Goal: Task Accomplishment & Management: Manage account settings

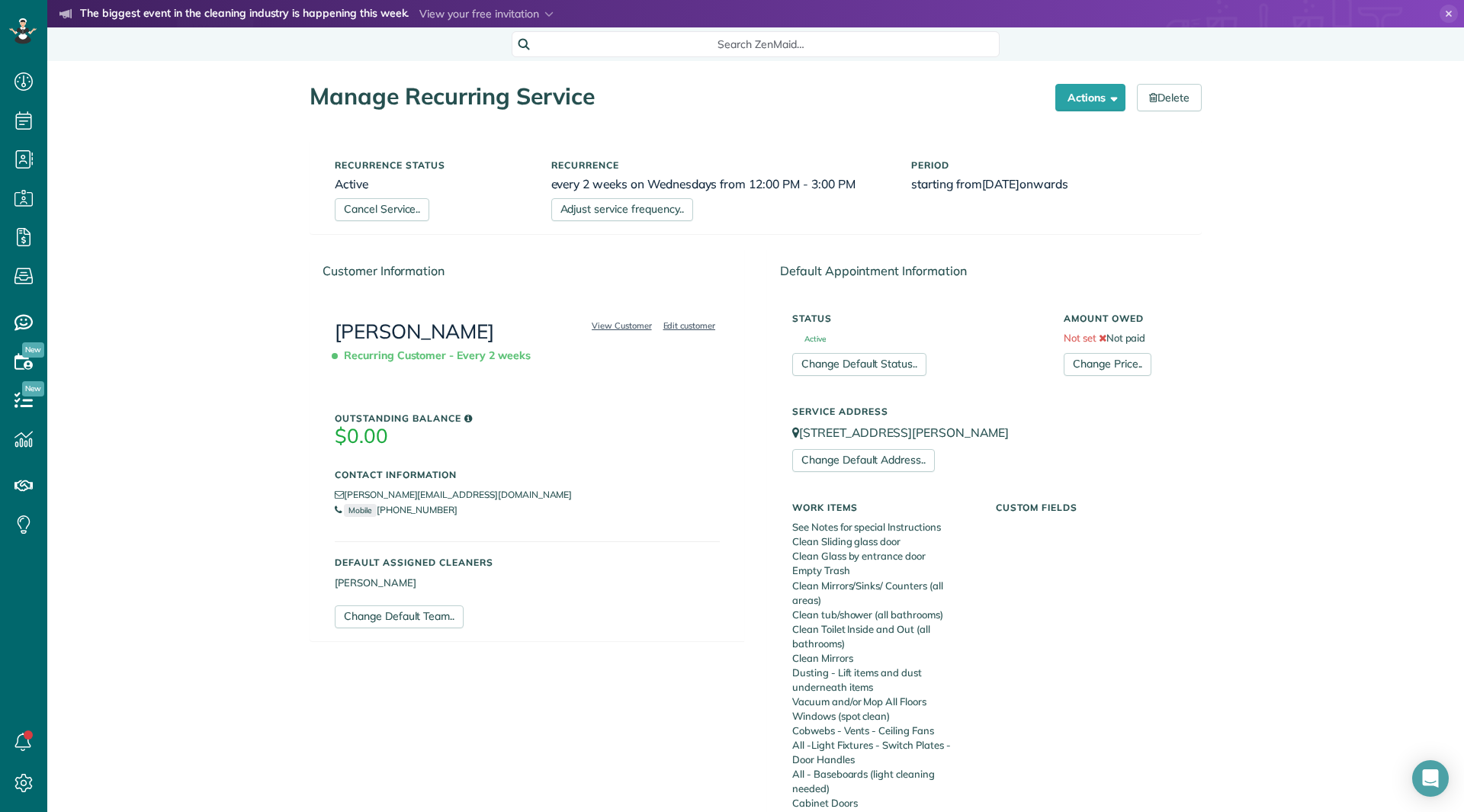
scroll to position [534, 0]
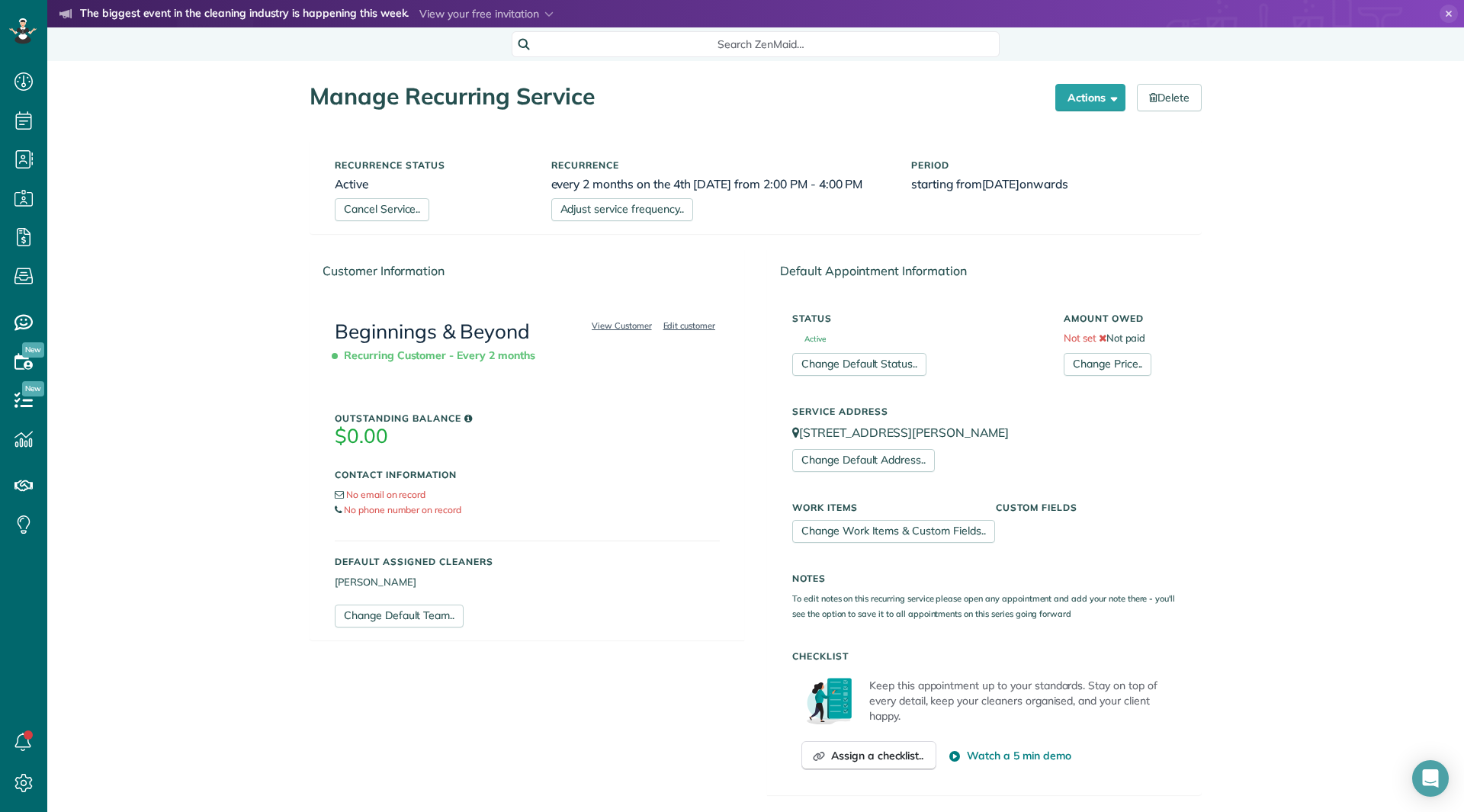
scroll to position [326, 0]
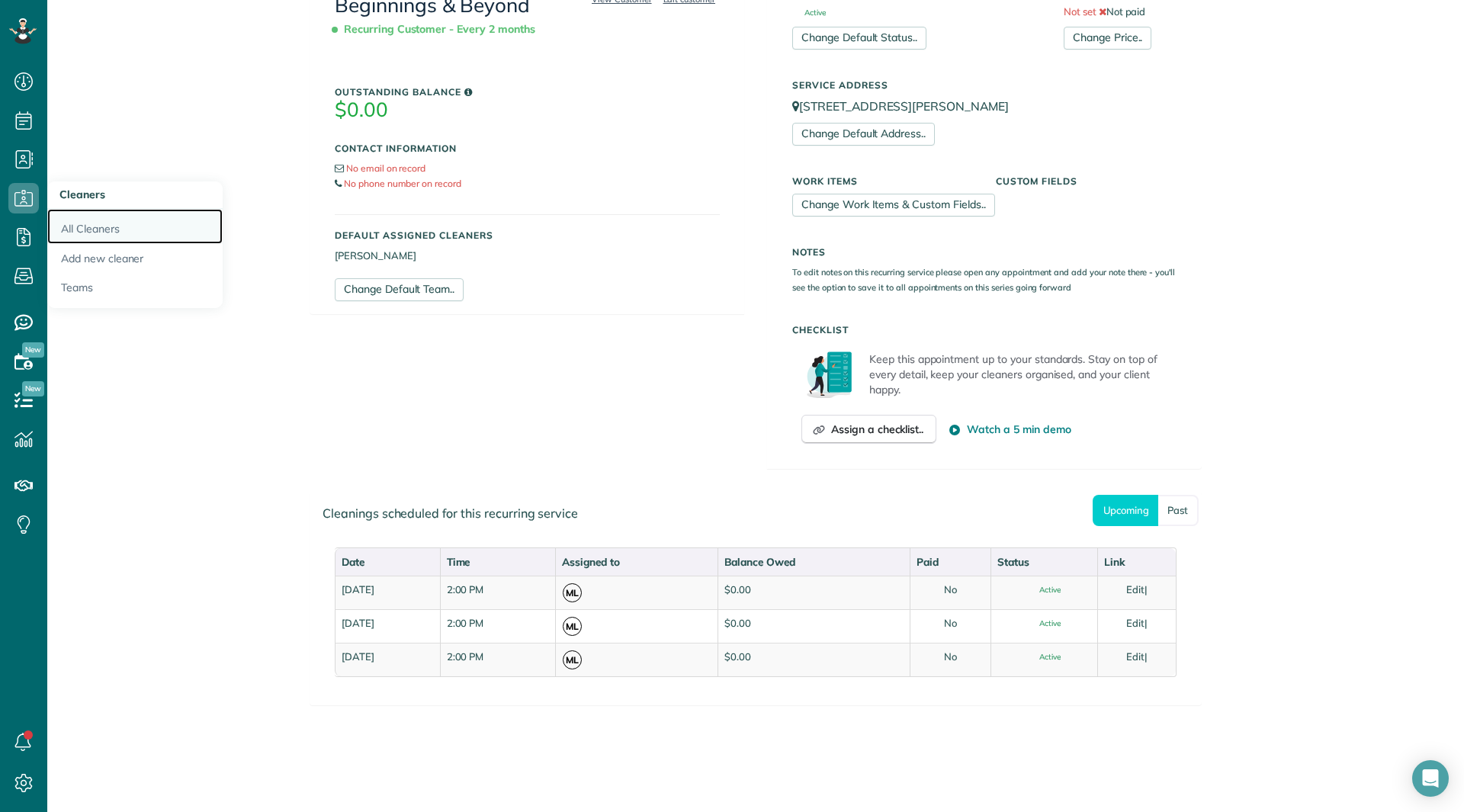
click at [74, 223] on link "All Cleaners" at bounding box center [135, 226] width 175 height 35
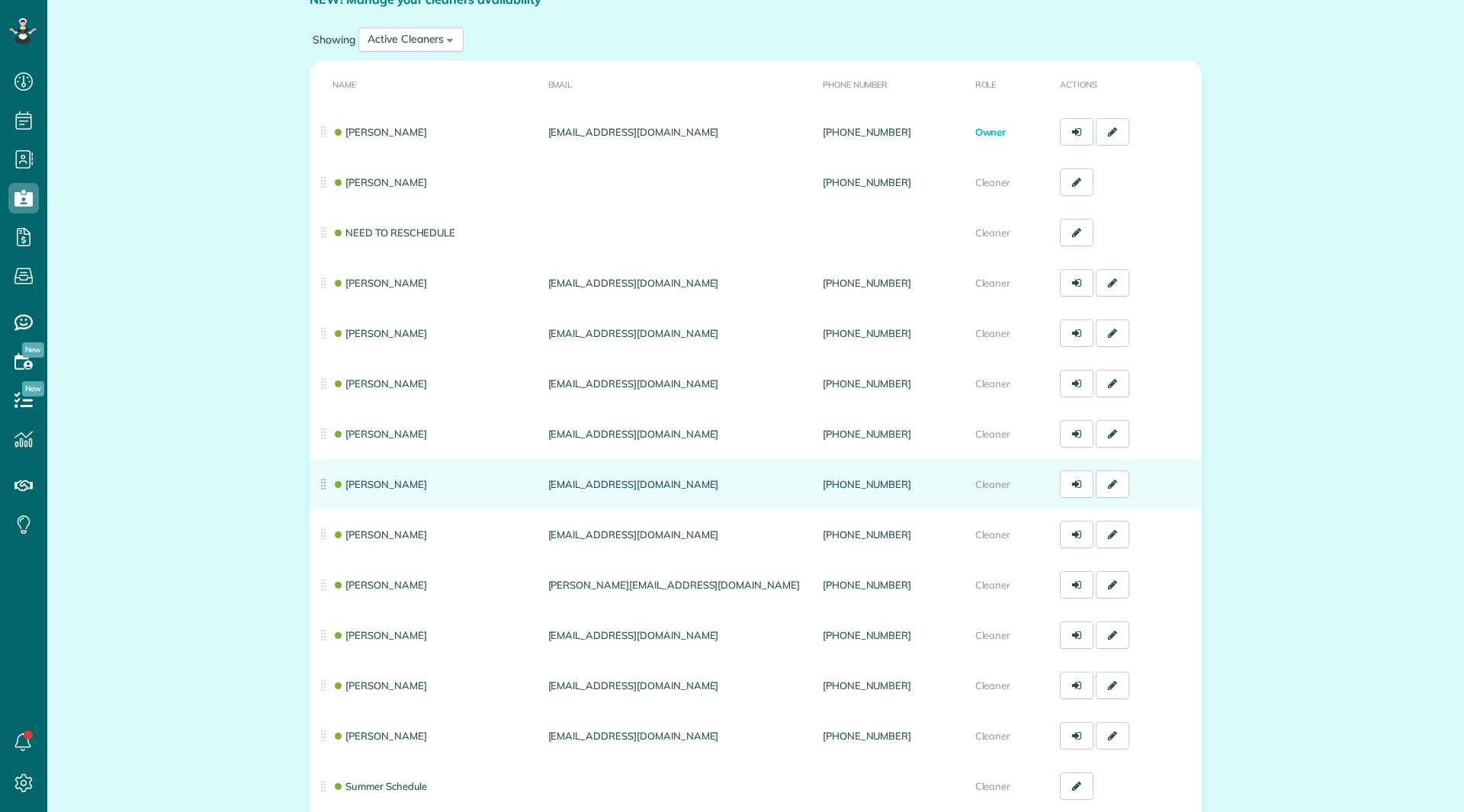
scroll to position [153, 0]
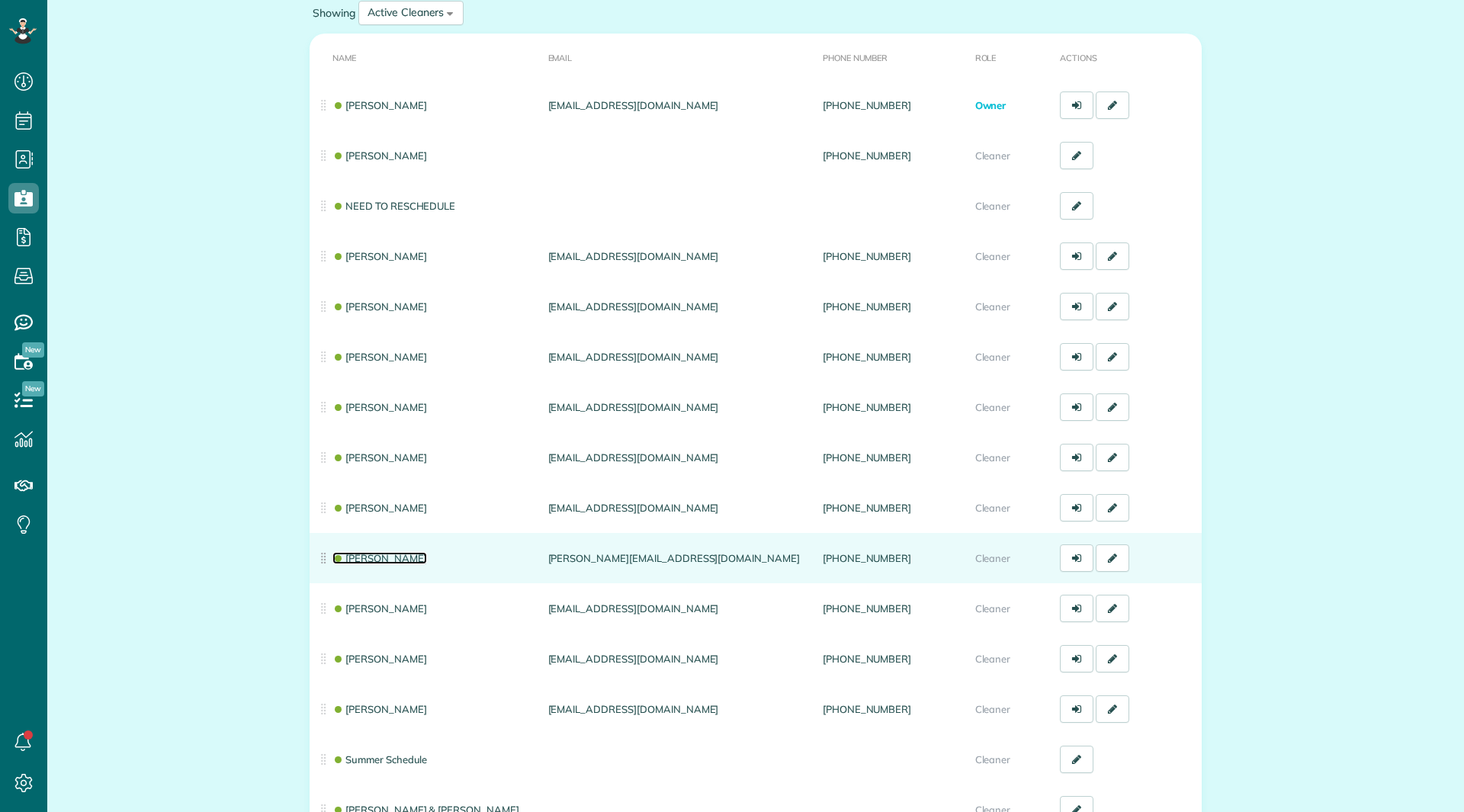
click at [368, 561] on link "Andrea Cole" at bounding box center [380, 558] width 95 height 12
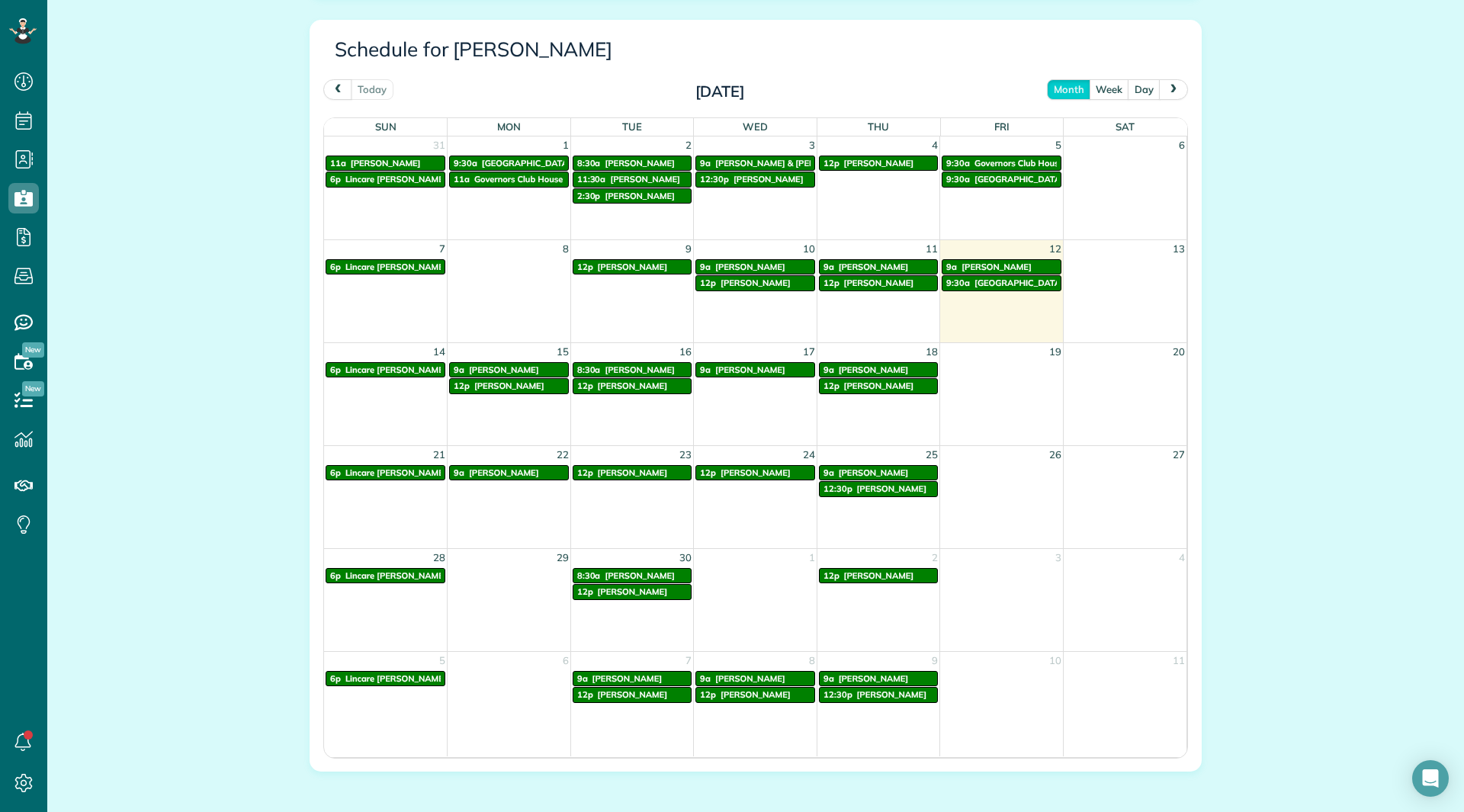
scroll to position [838, 0]
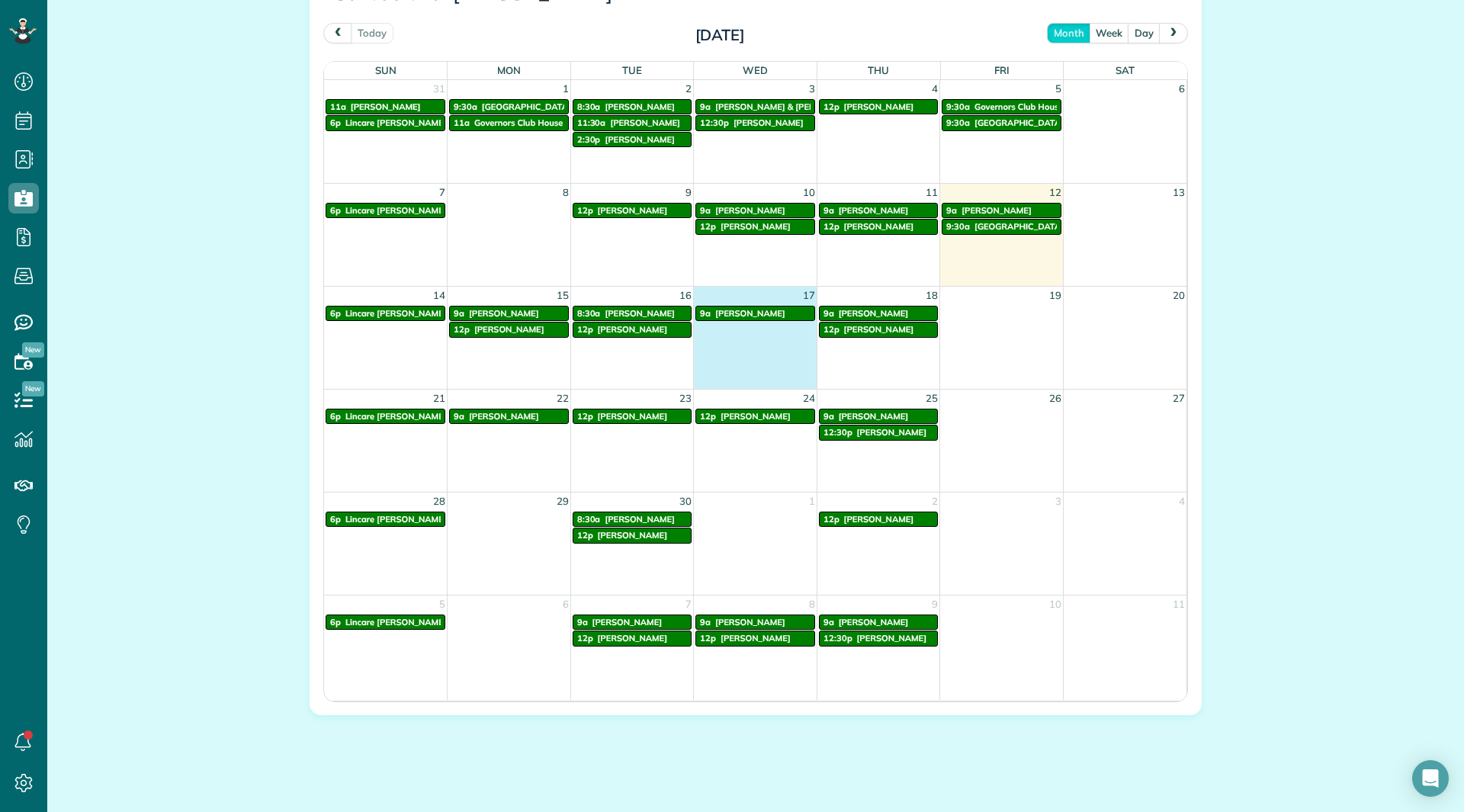
click at [735, 303] on td "17" at bounding box center [755, 295] width 124 height 19
click at [736, 311] on span "BJ Van Kavelaar" at bounding box center [750, 313] width 70 height 10
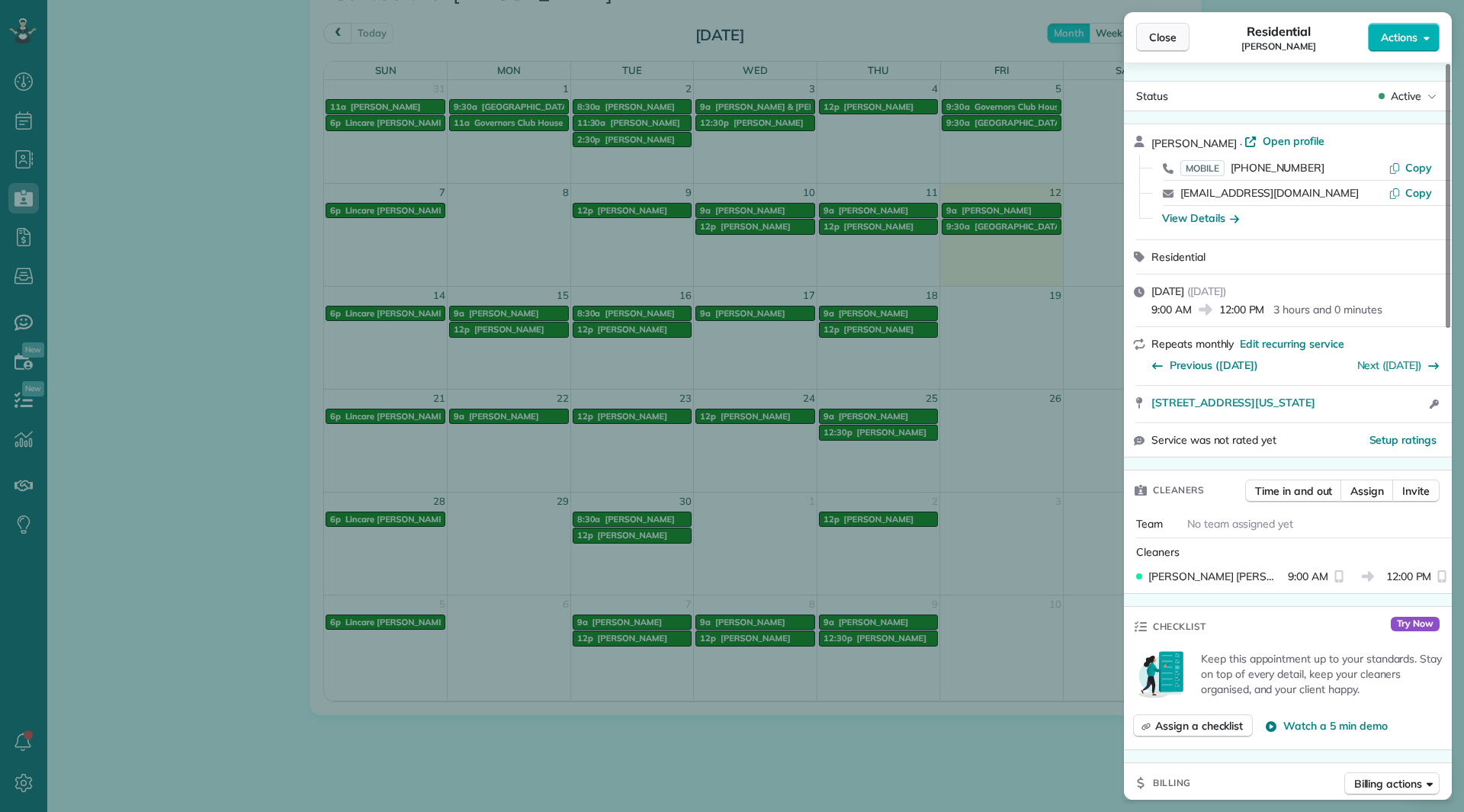
click at [1154, 40] on span "Close" at bounding box center [1162, 37] width 27 height 15
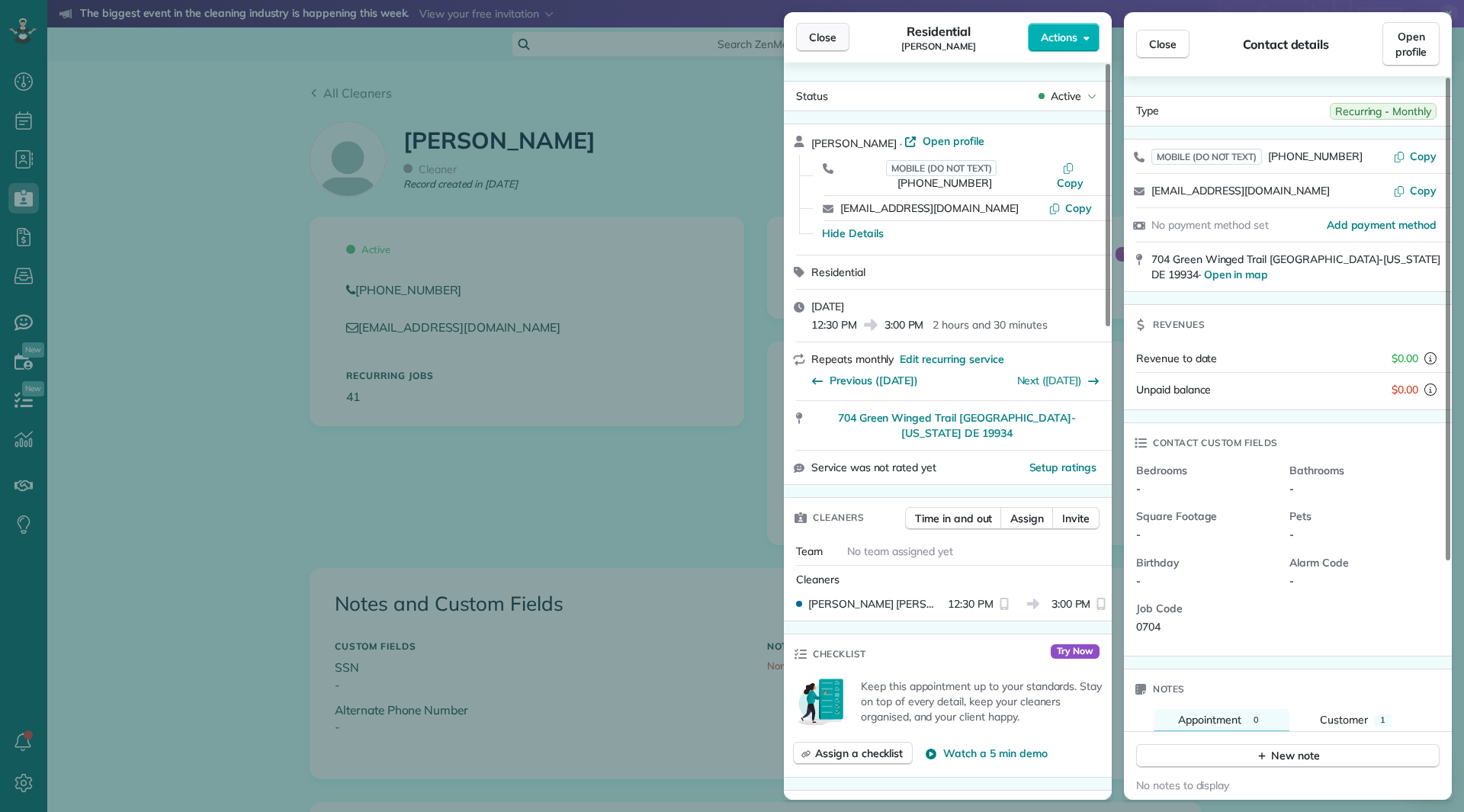
scroll to position [763, 0]
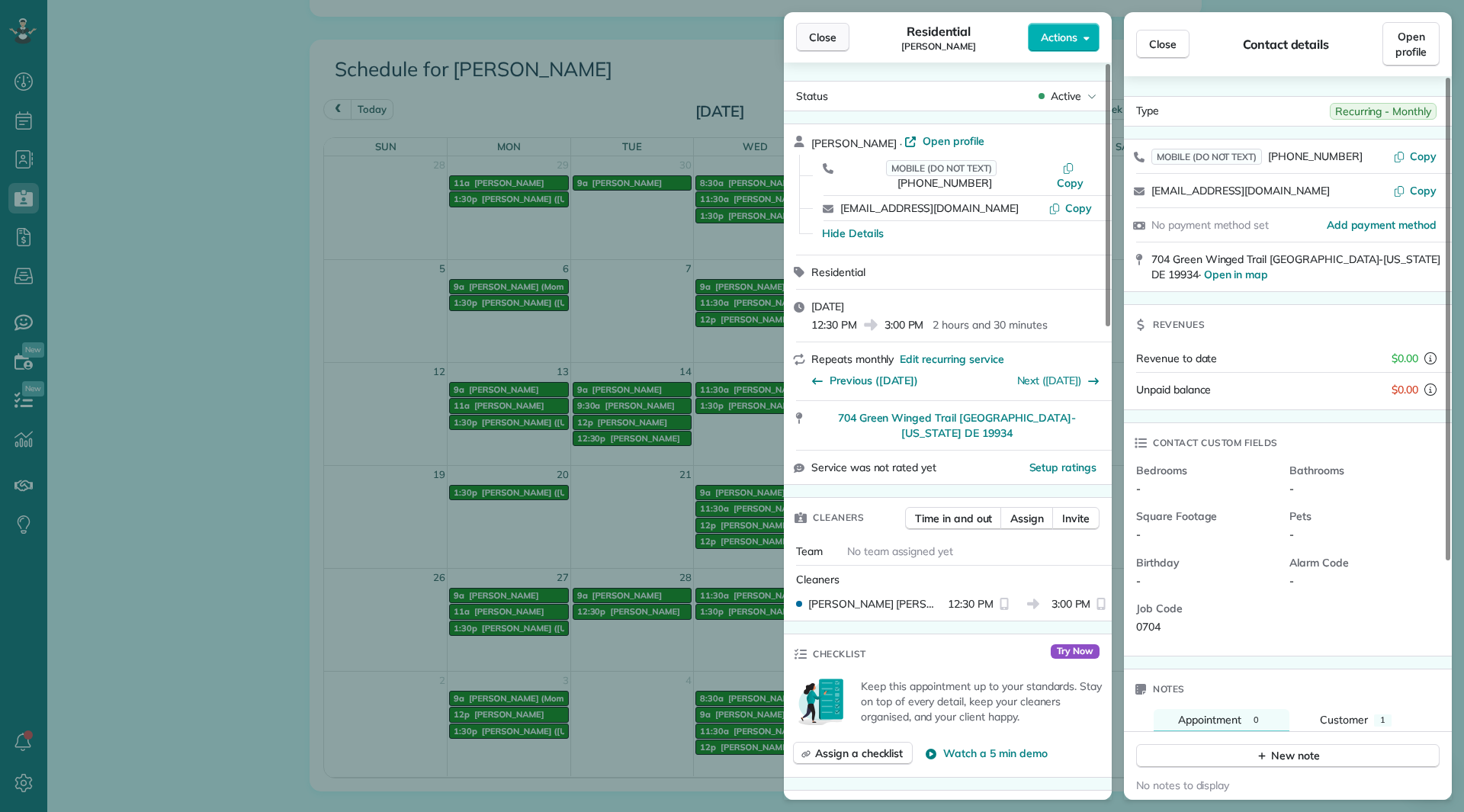
click at [814, 27] on button "Close" at bounding box center [822, 37] width 53 height 29
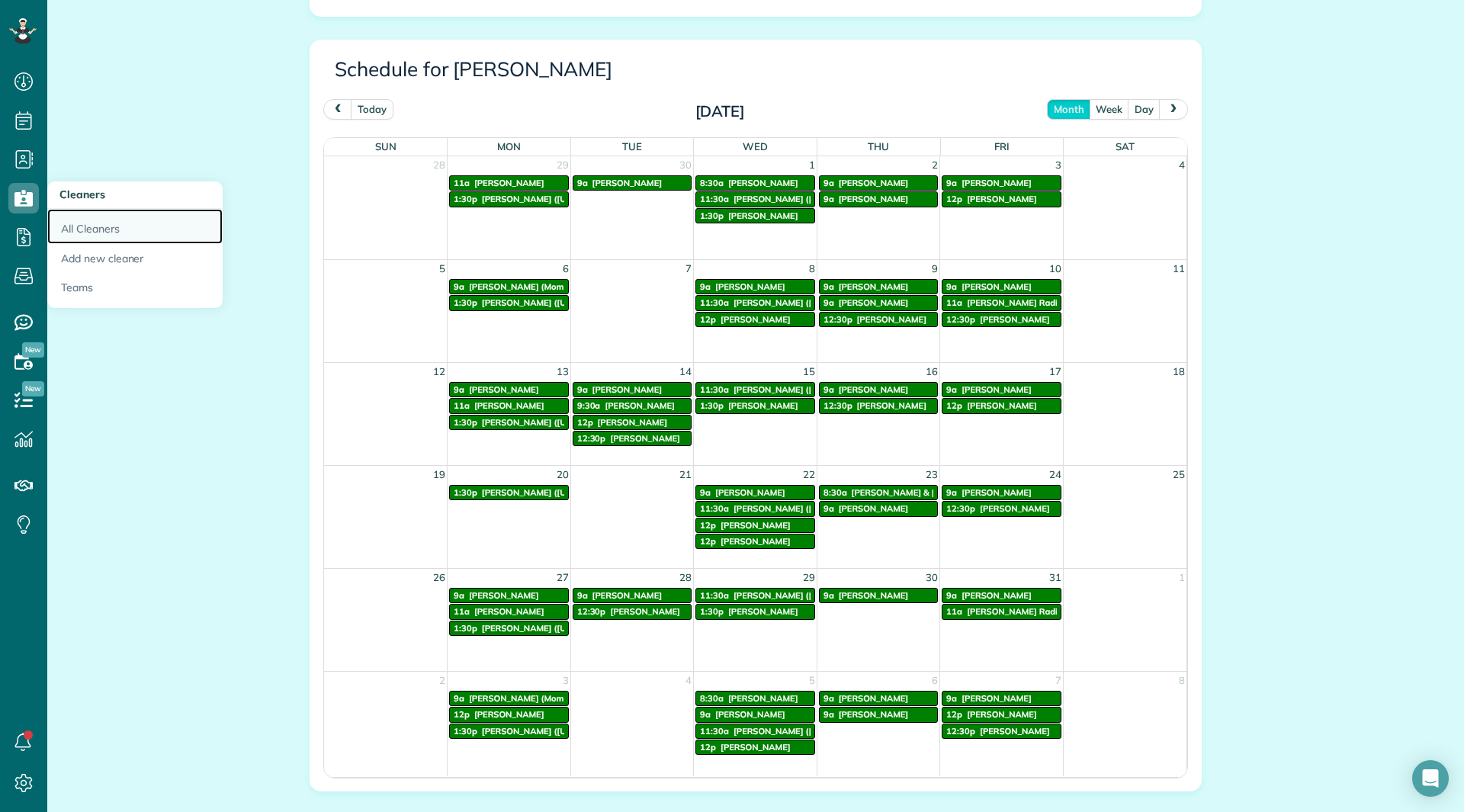
click at [61, 217] on link "All Cleaners" at bounding box center [135, 226] width 175 height 35
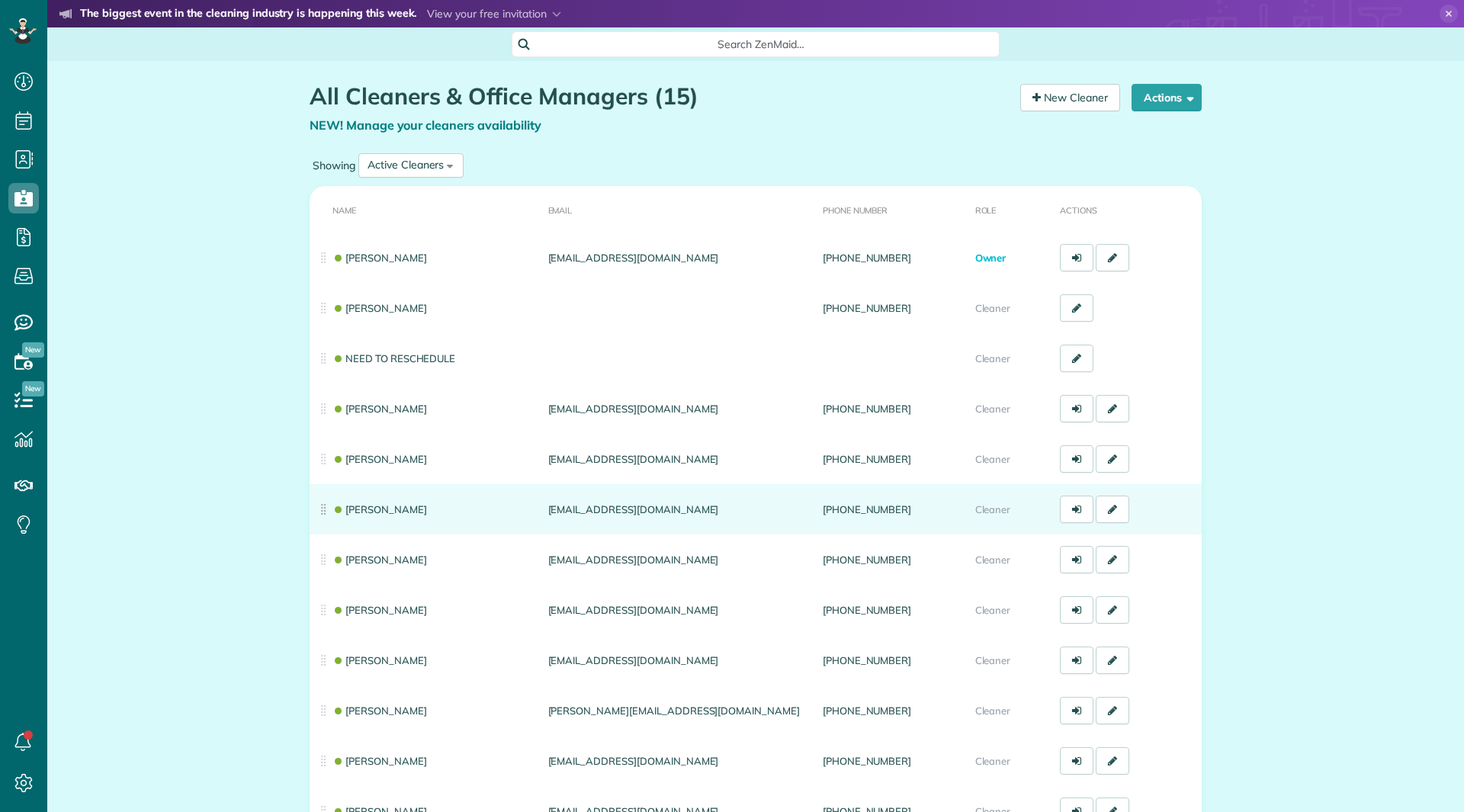
scroll to position [7, 7]
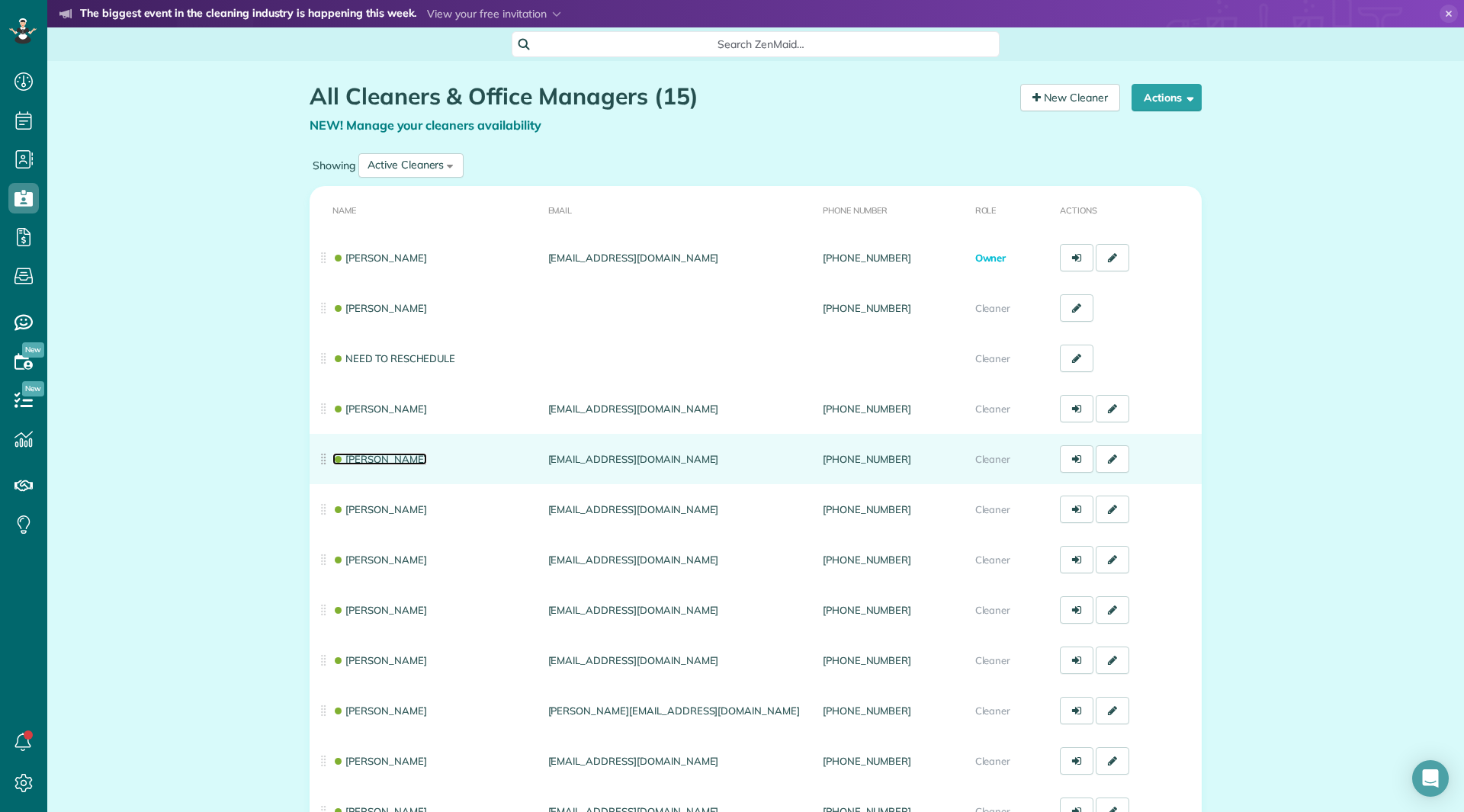
click at [381, 463] on link "Shelly Bates" at bounding box center [380, 458] width 95 height 12
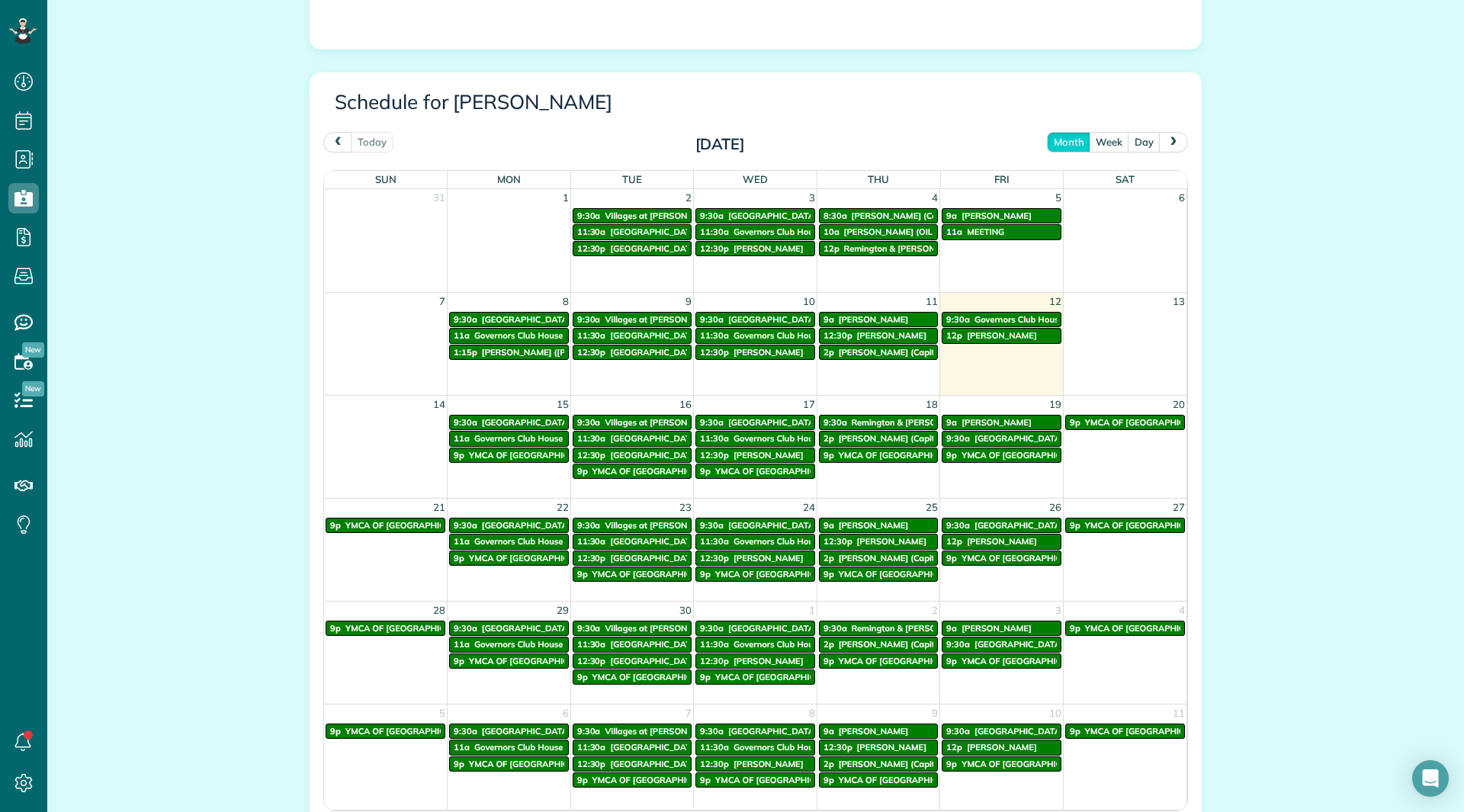
scroll to position [763, 0]
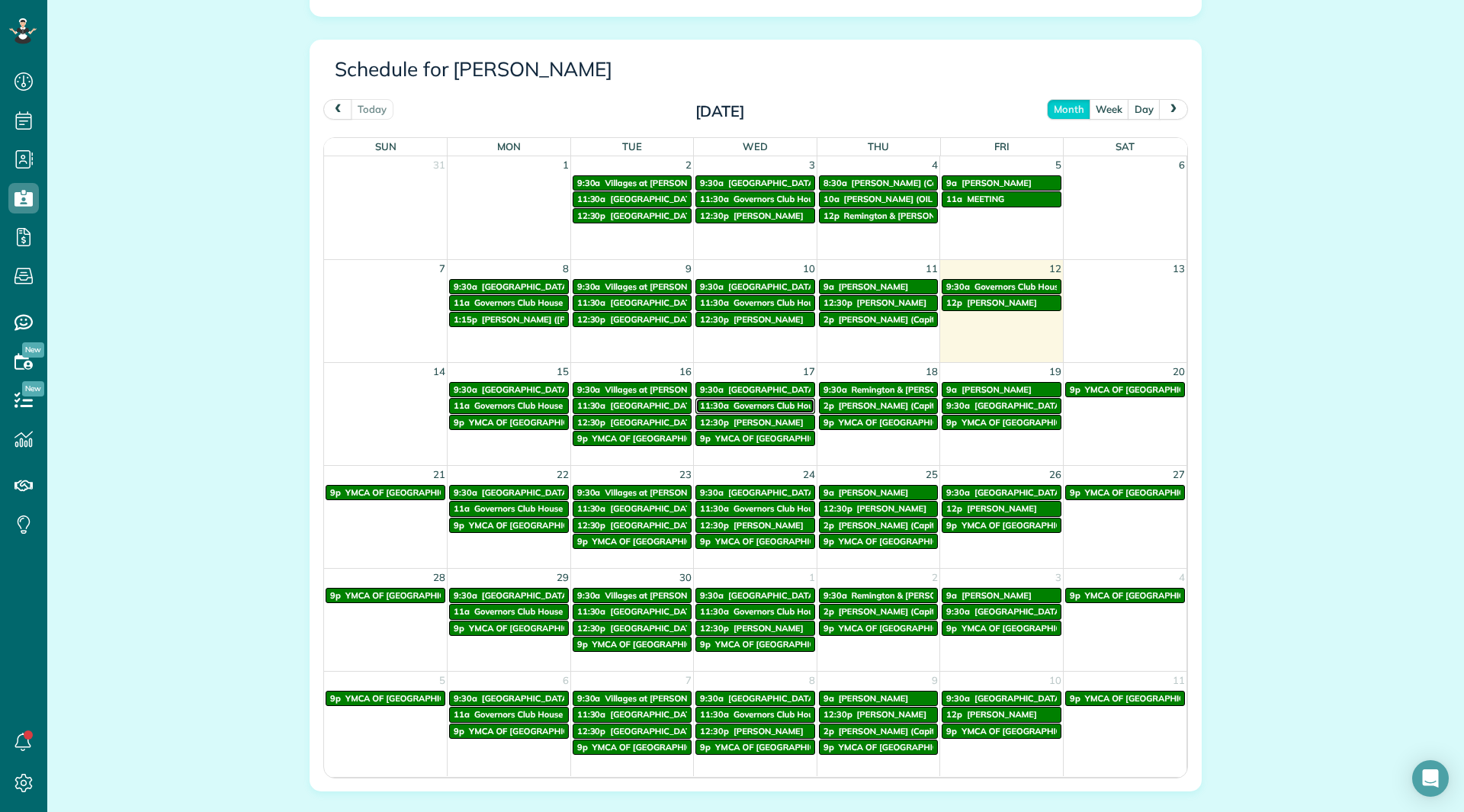
click at [763, 407] on span "Governors Club House" at bounding box center [777, 405] width 88 height 10
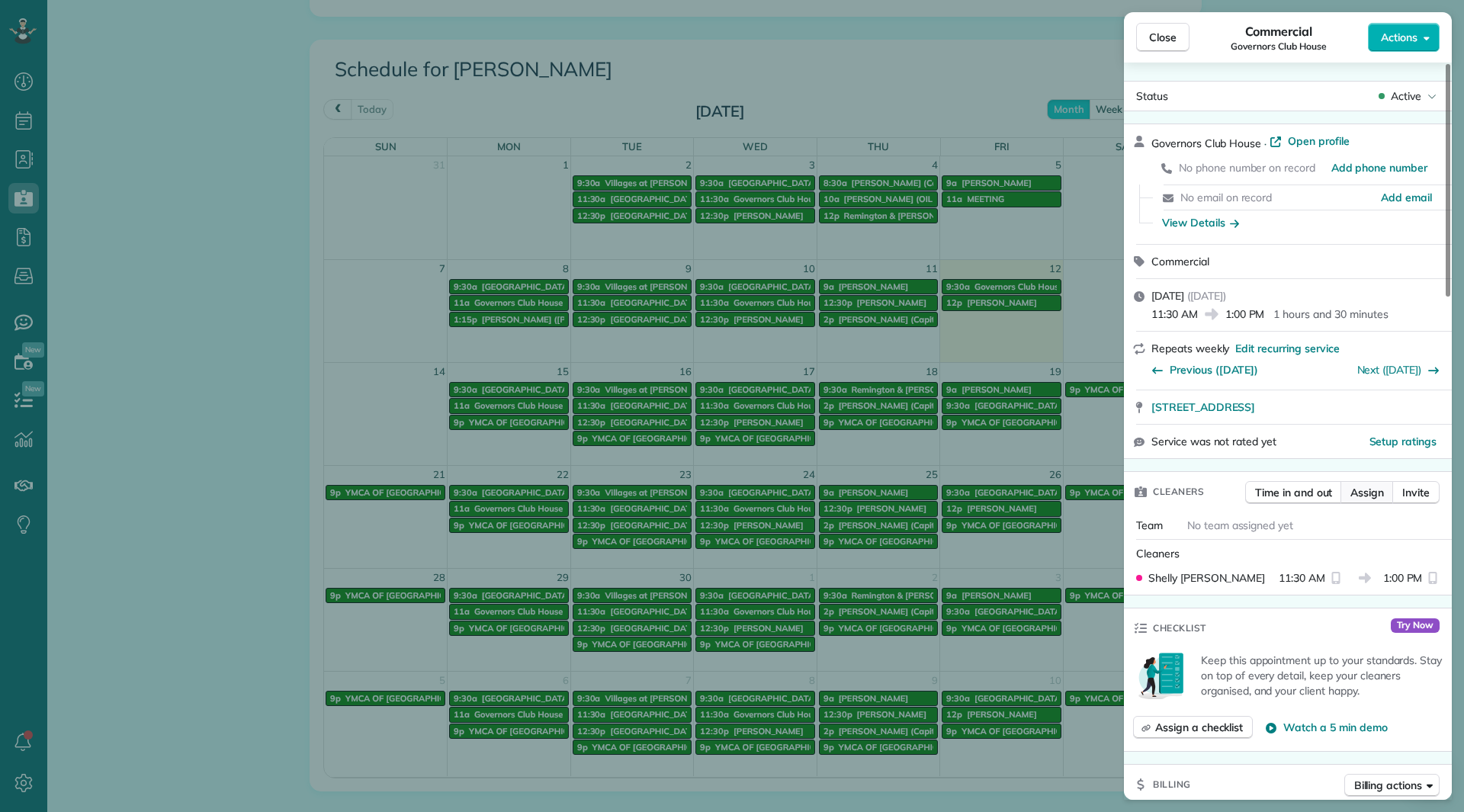
click at [1353, 485] on span "Assign" at bounding box center [1367, 493] width 34 height 15
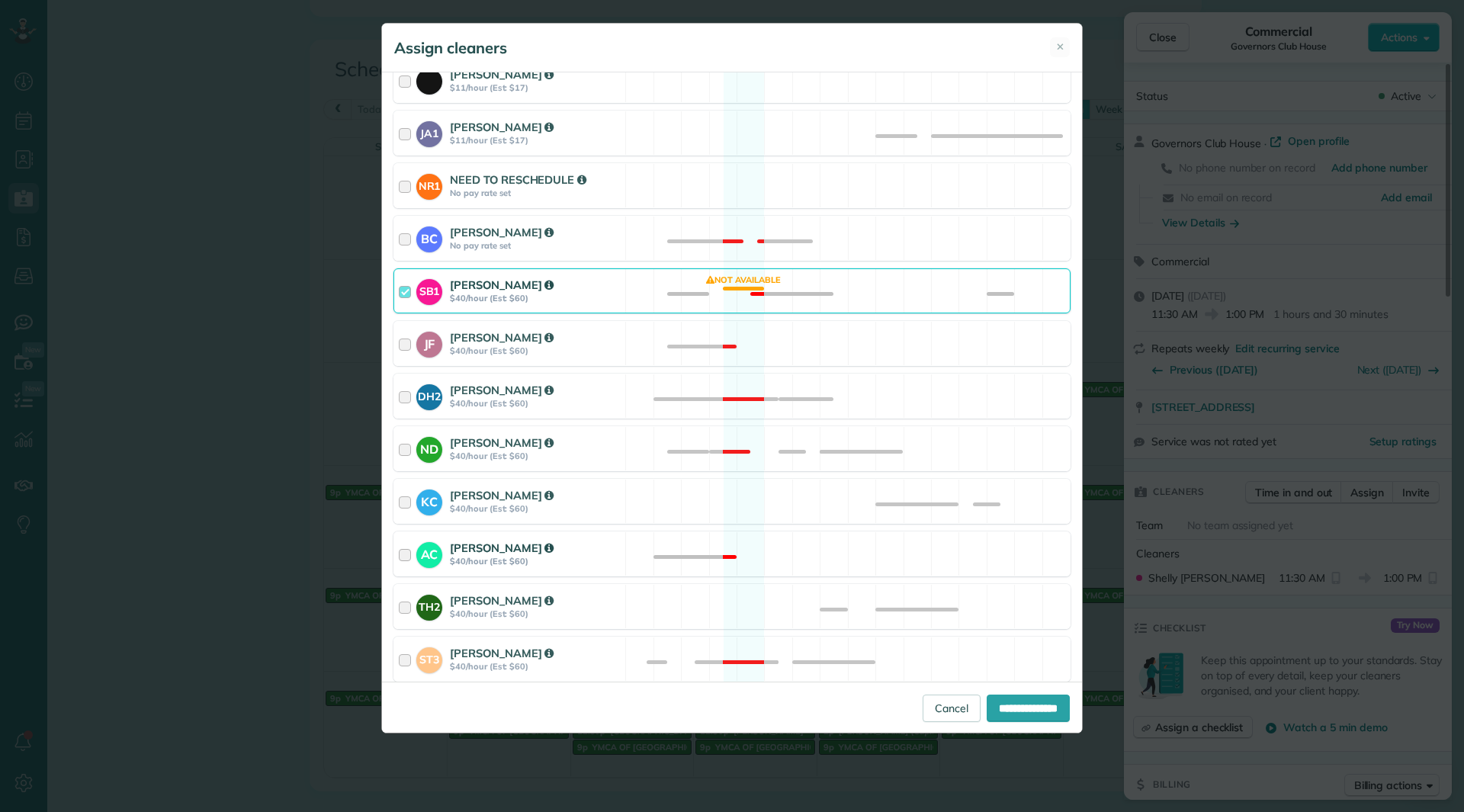
scroll to position [304, 0]
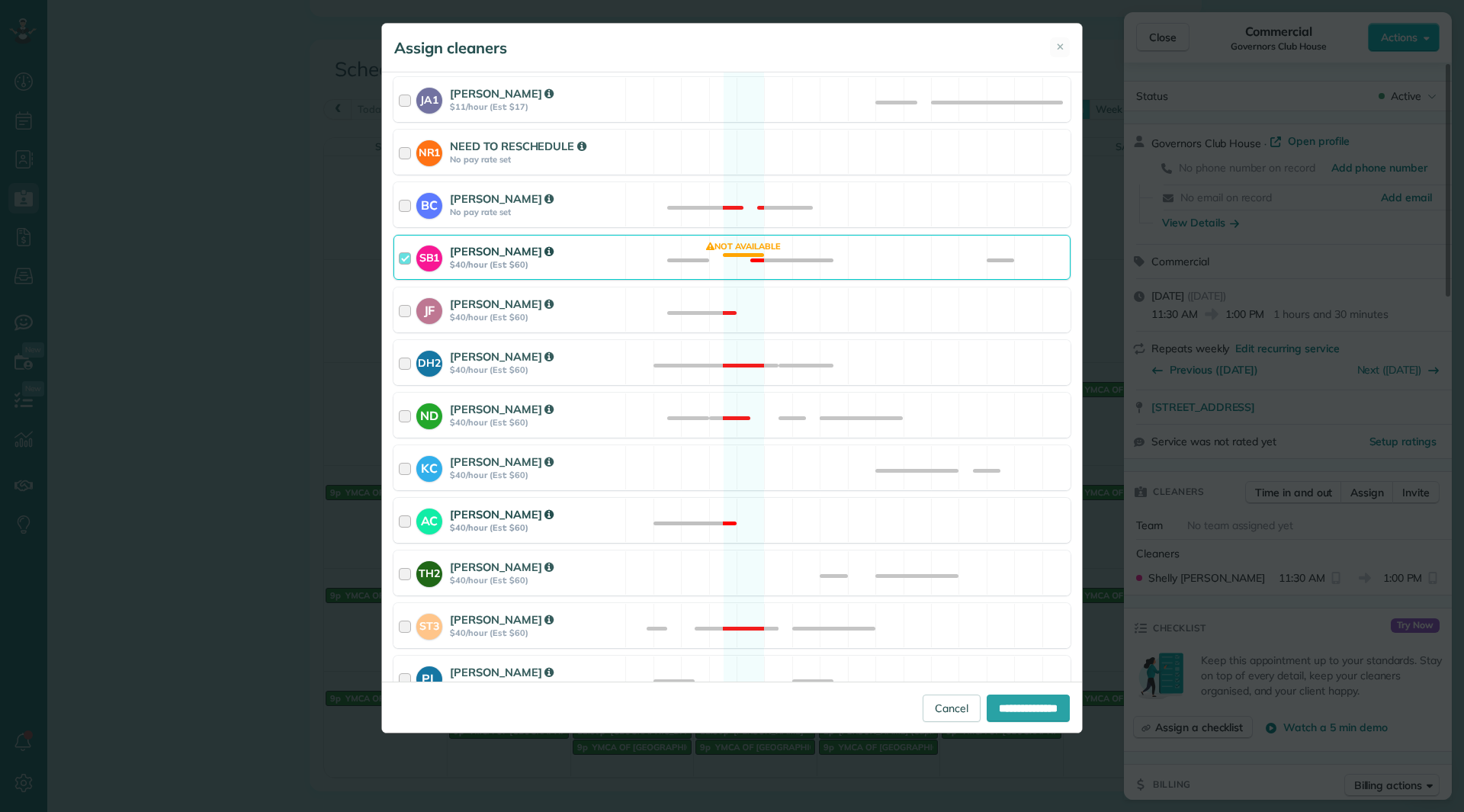
click at [598, 533] on strong "$40/hour (Est: $60)" at bounding box center [535, 527] width 170 height 10
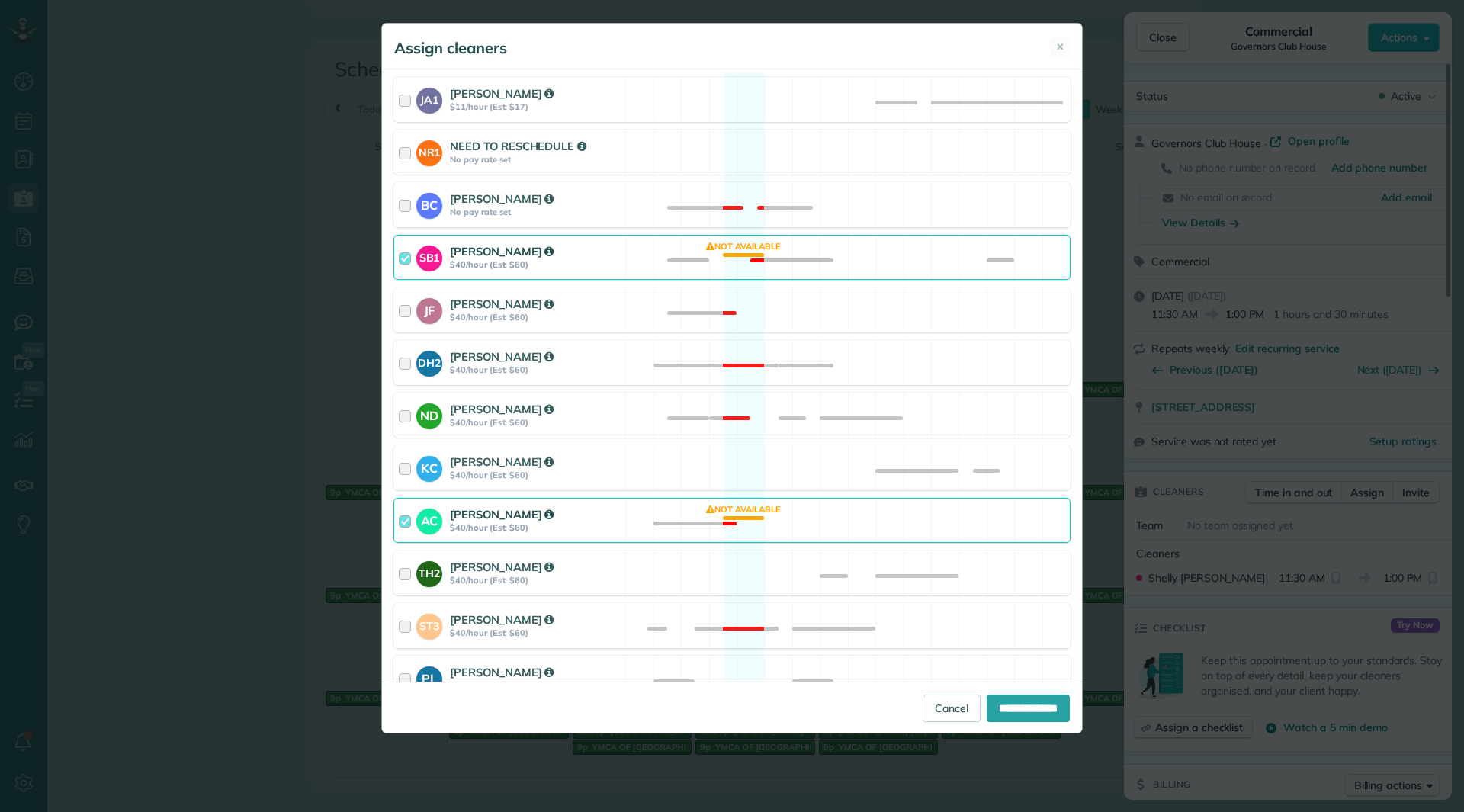
click at [584, 264] on strong "$40/hour (Est: $60)" at bounding box center [535, 264] width 170 height 10
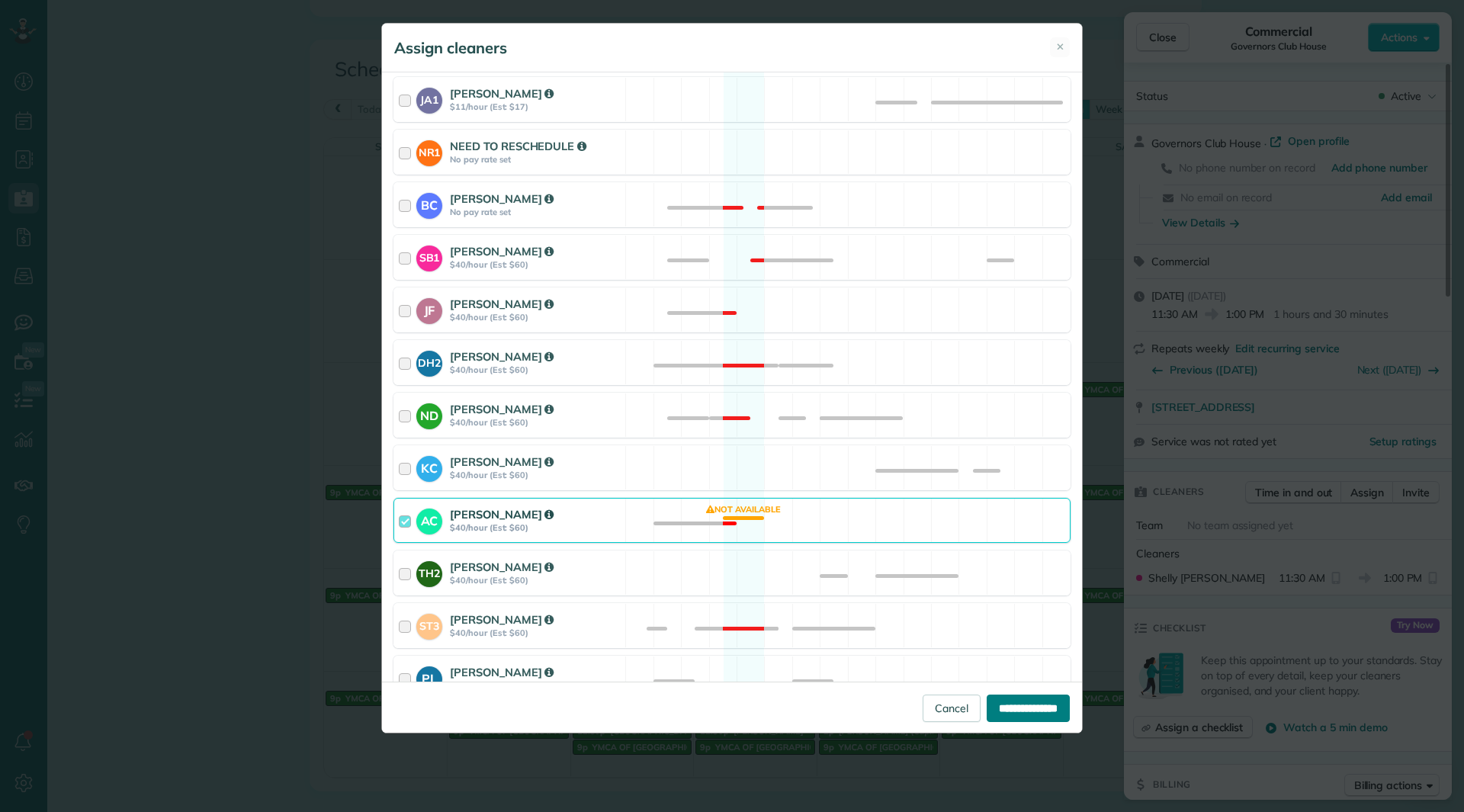
click at [1028, 713] on input "**********" at bounding box center [1027, 708] width 83 height 27
type input "**********"
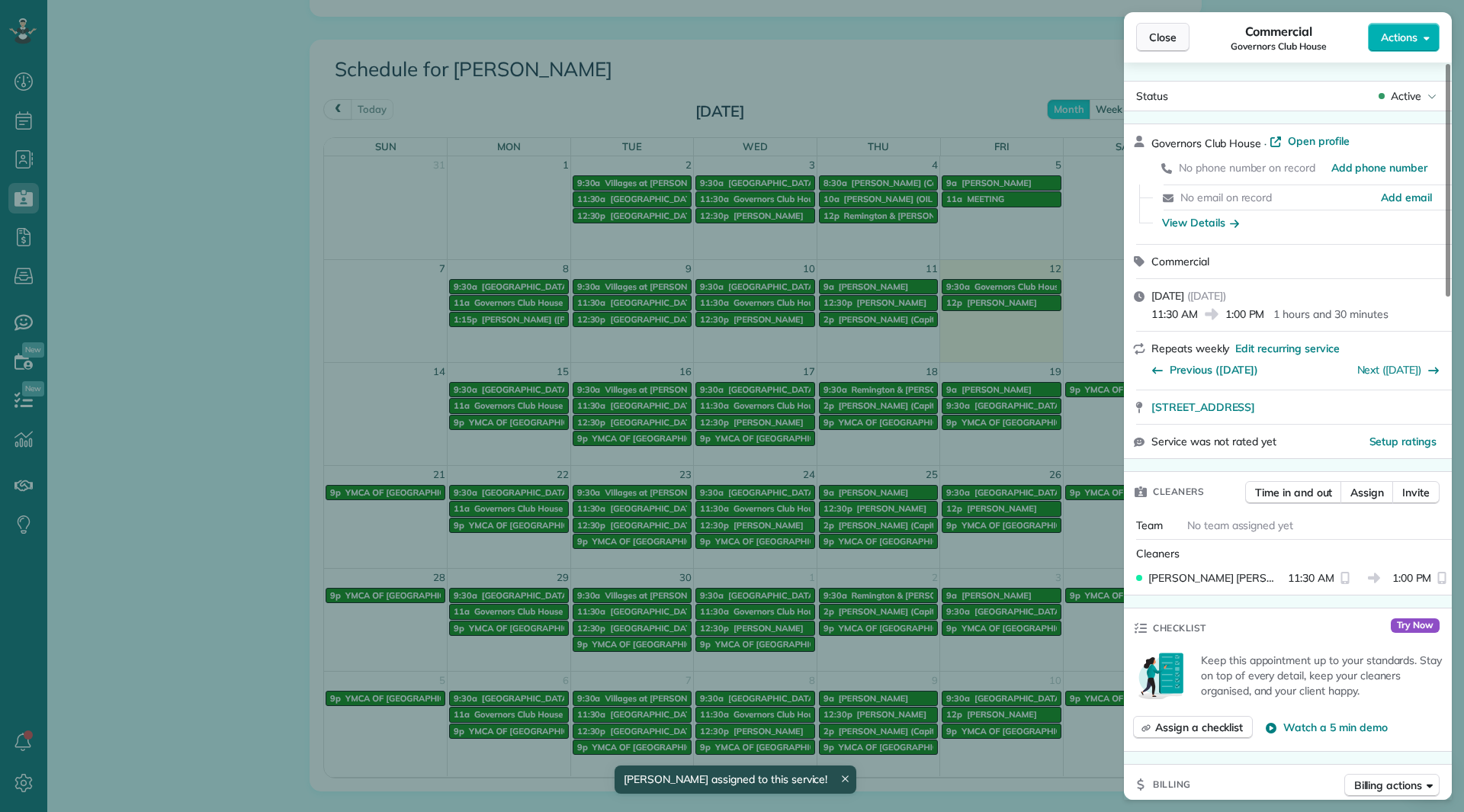
click at [1145, 46] on button "Close" at bounding box center [1162, 37] width 53 height 29
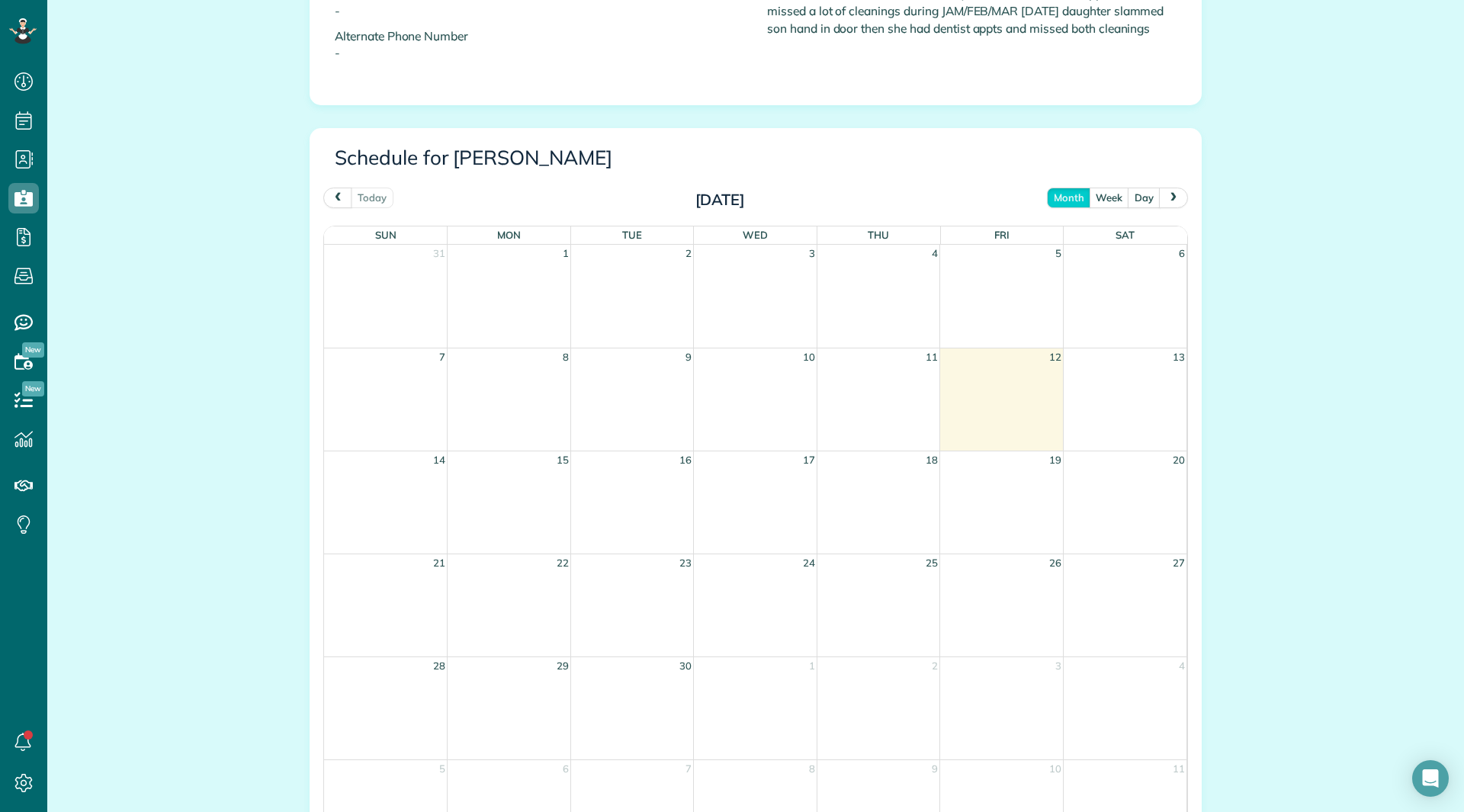
scroll to position [856, 0]
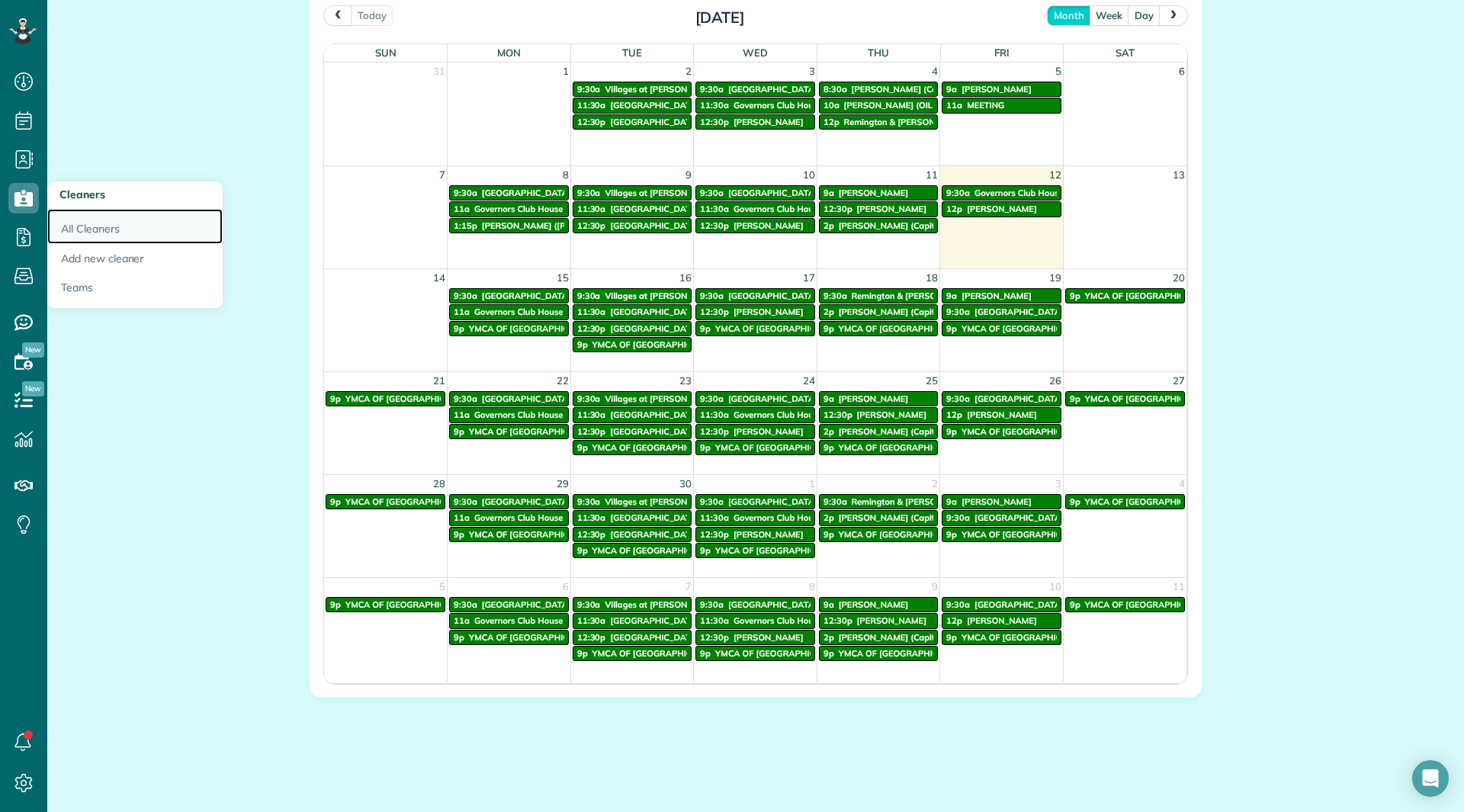
click at [65, 215] on link "All Cleaners" at bounding box center [135, 226] width 175 height 35
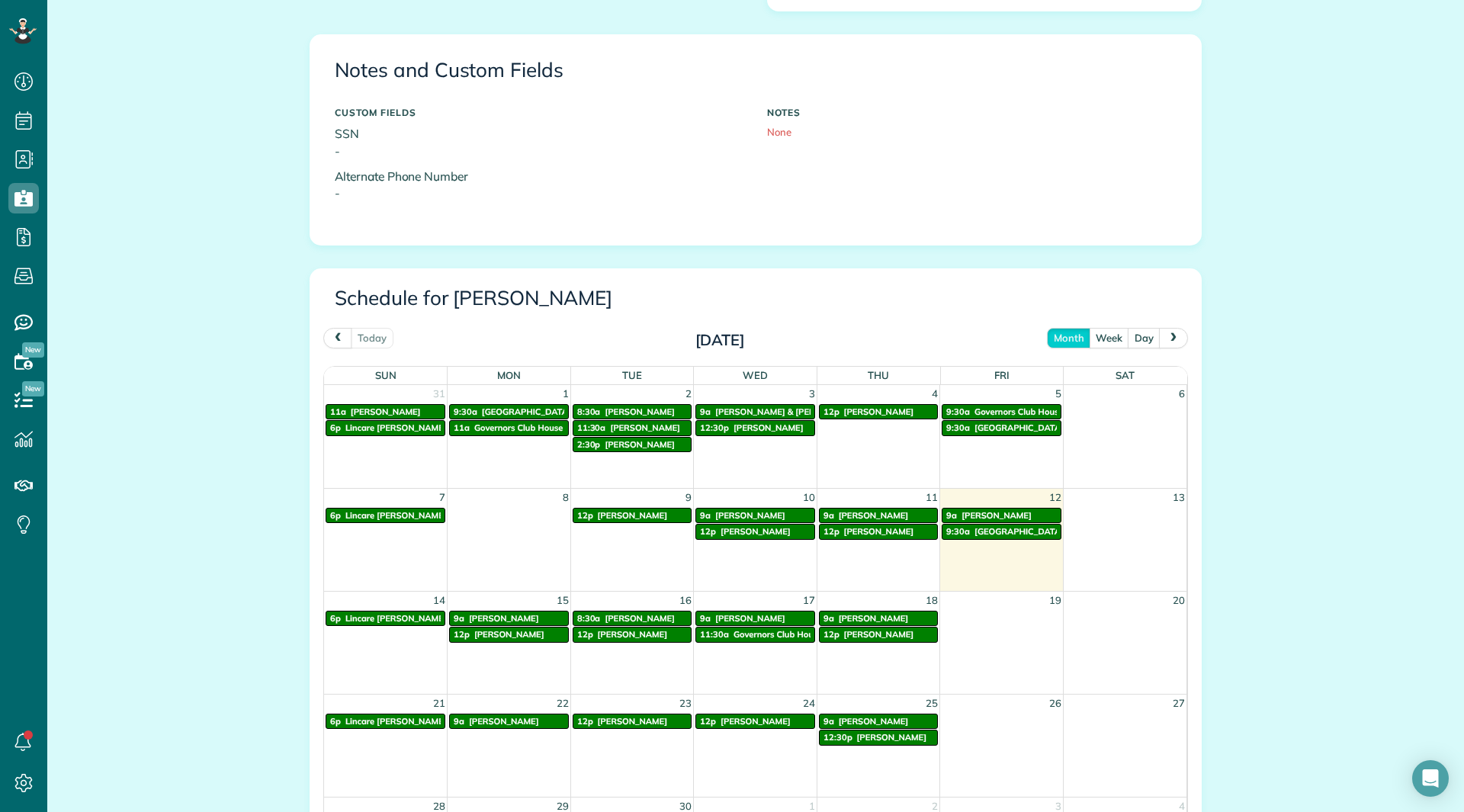
scroll to position [475, 0]
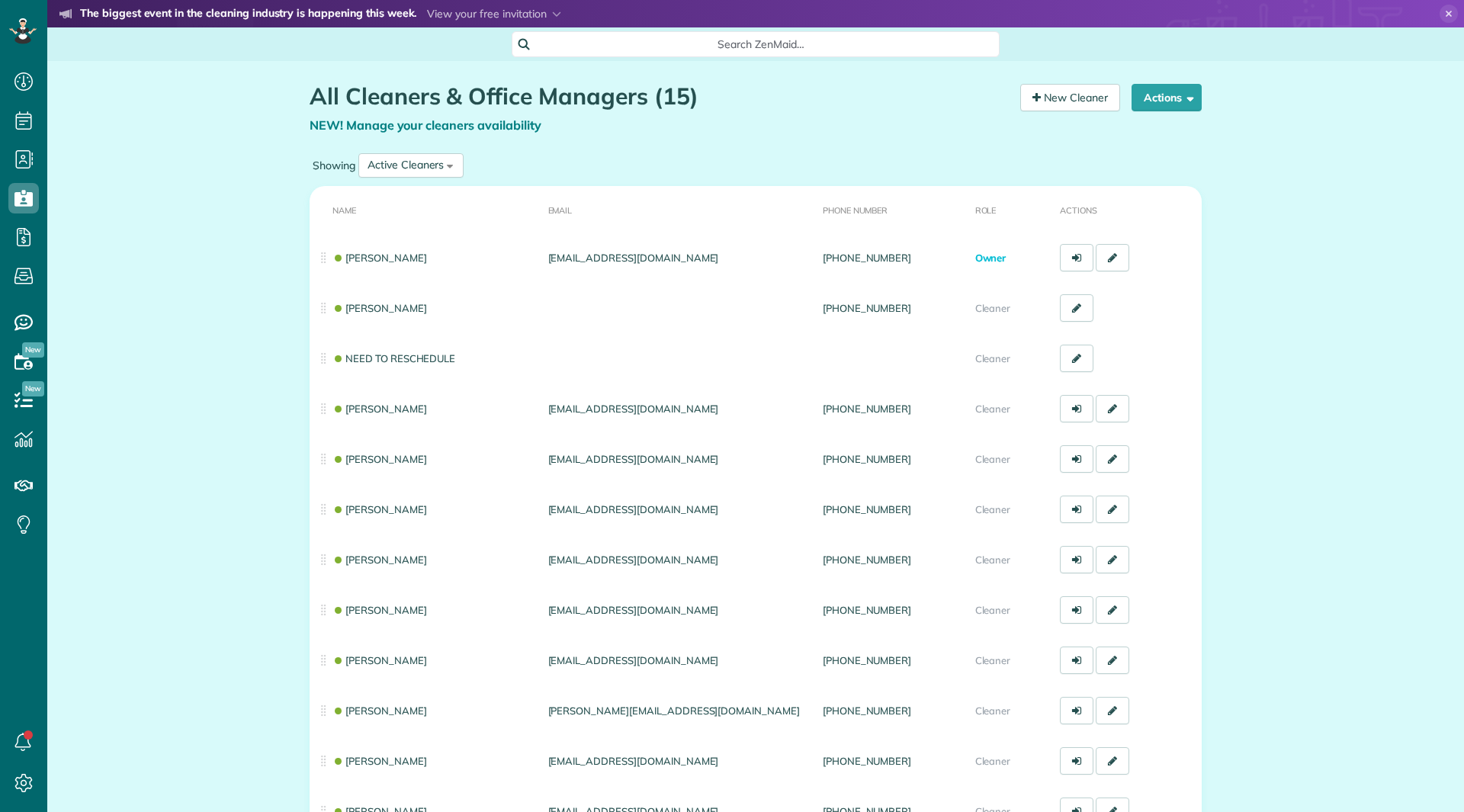
scroll to position [7, 7]
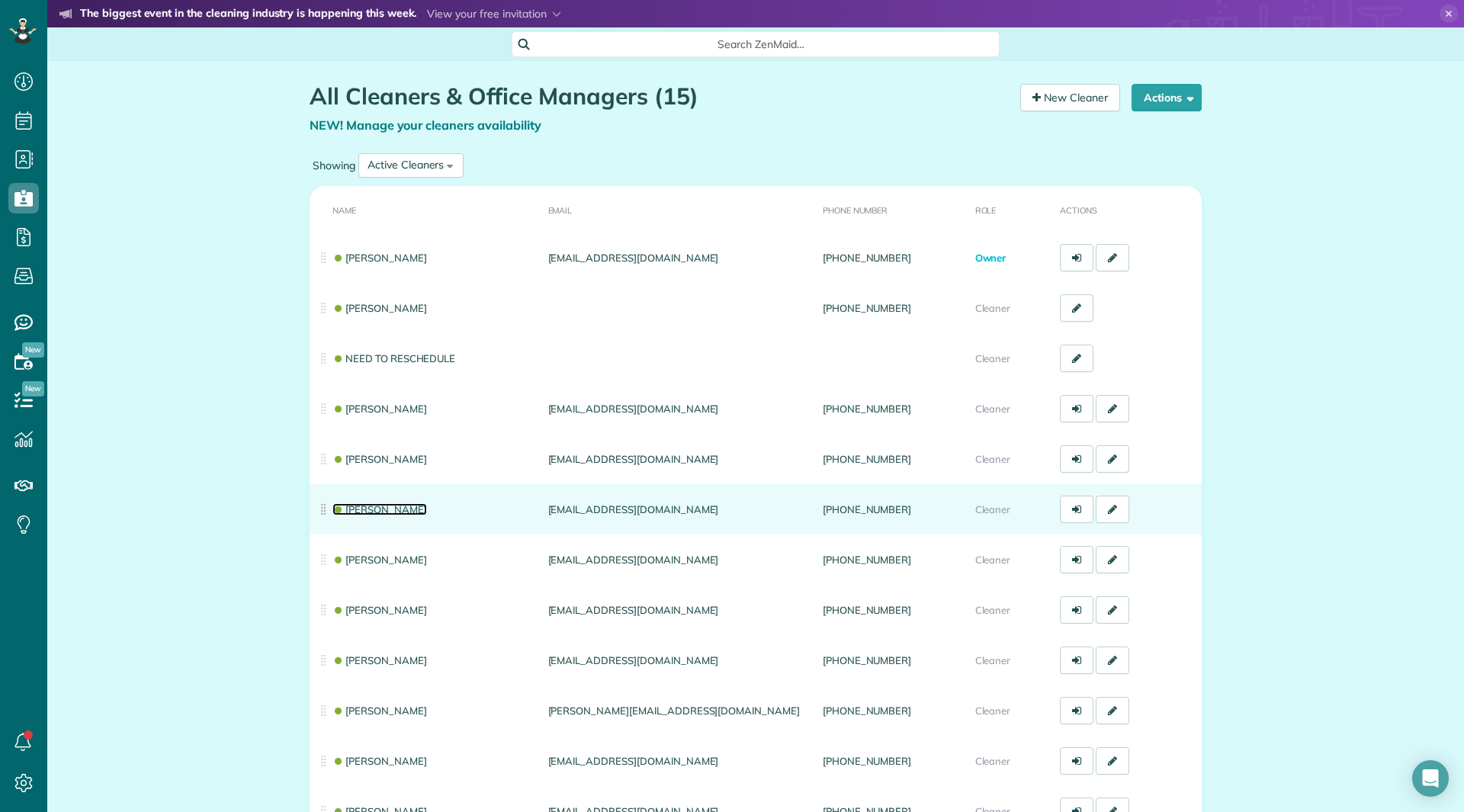
click at [388, 503] on link "[PERSON_NAME]" at bounding box center [380, 508] width 95 height 12
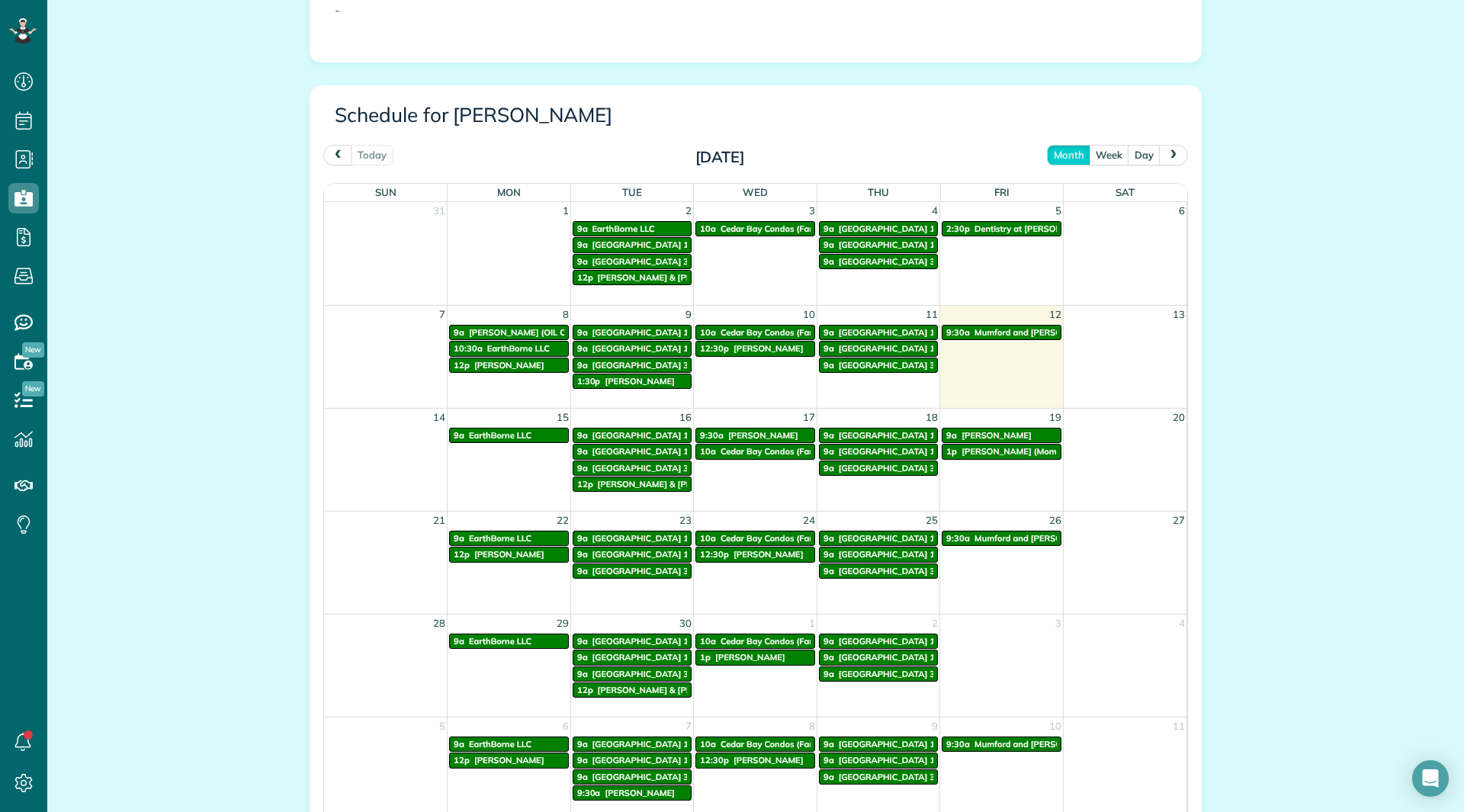
scroll to position [763, 0]
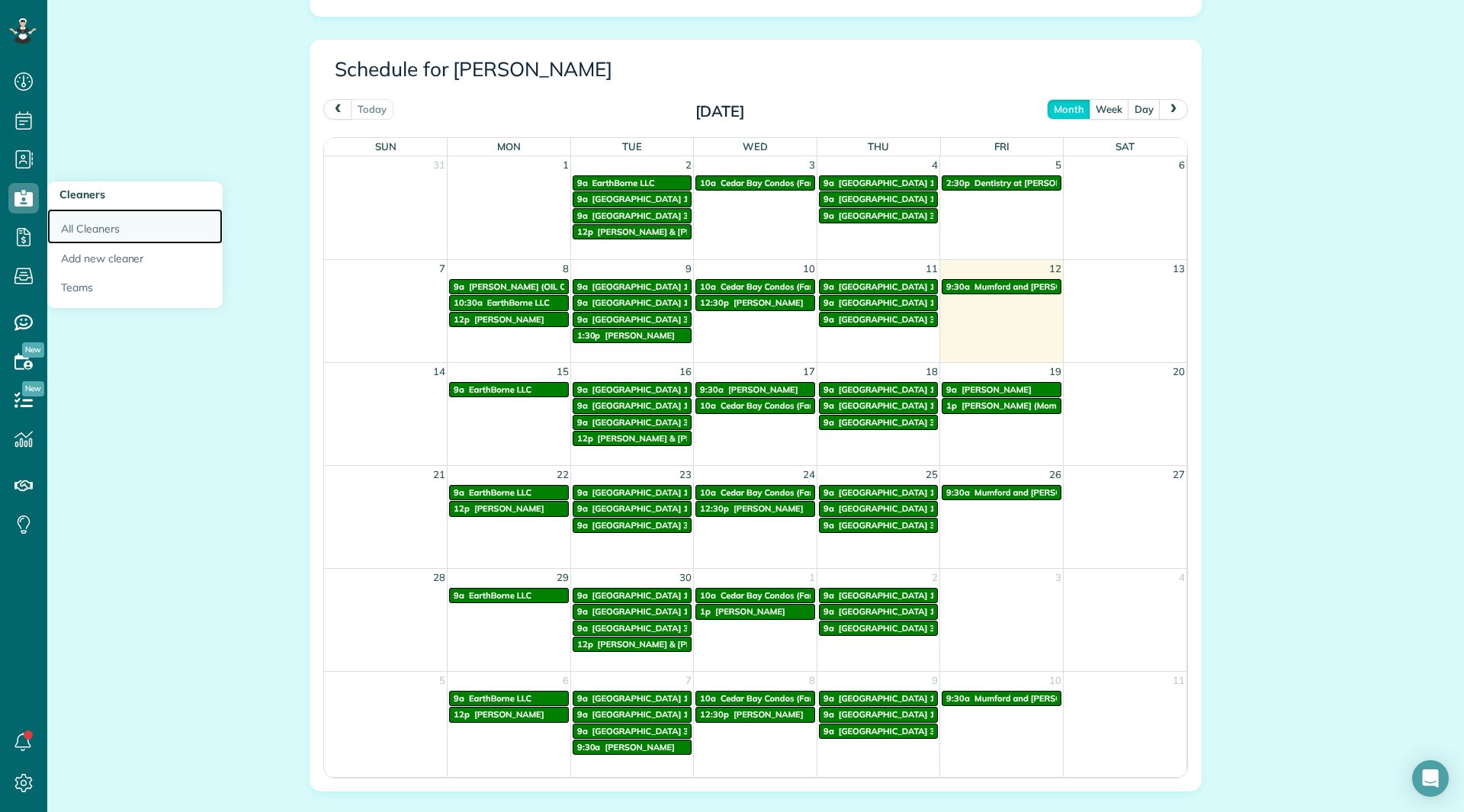
click at [102, 226] on link "All Cleaners" at bounding box center [135, 226] width 175 height 35
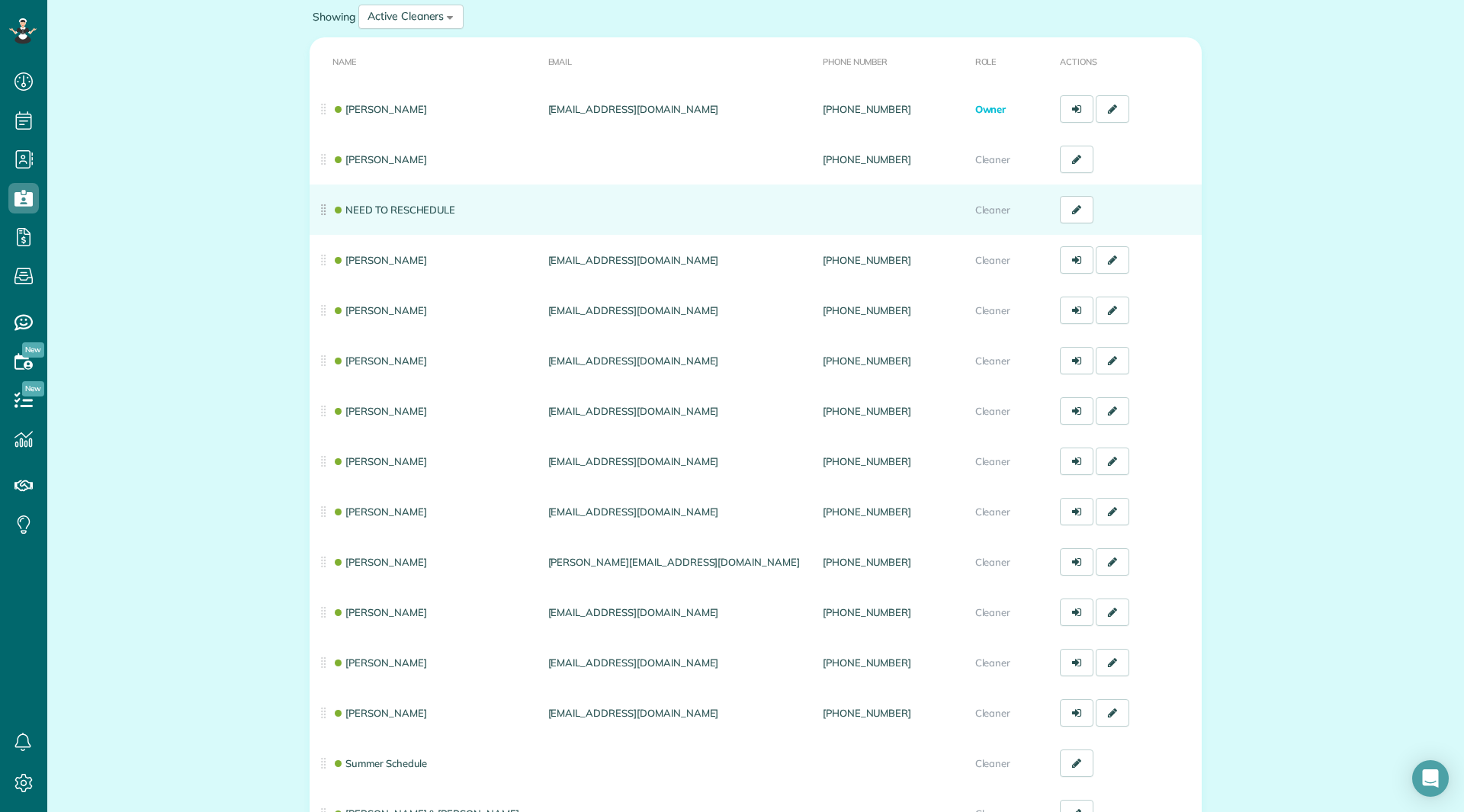
scroll to position [153, 0]
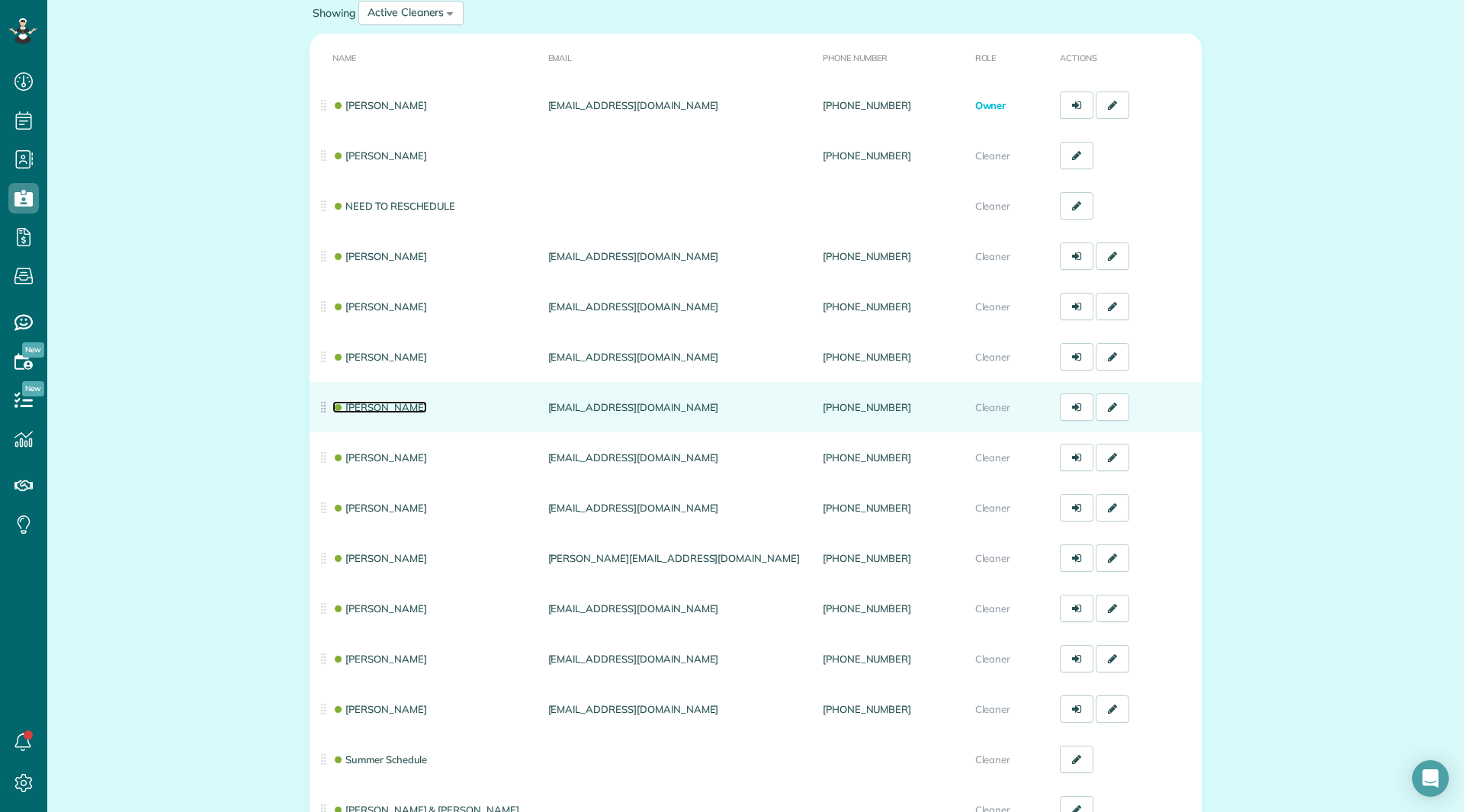
click at [397, 406] on link "[PERSON_NAME]" at bounding box center [380, 407] width 95 height 12
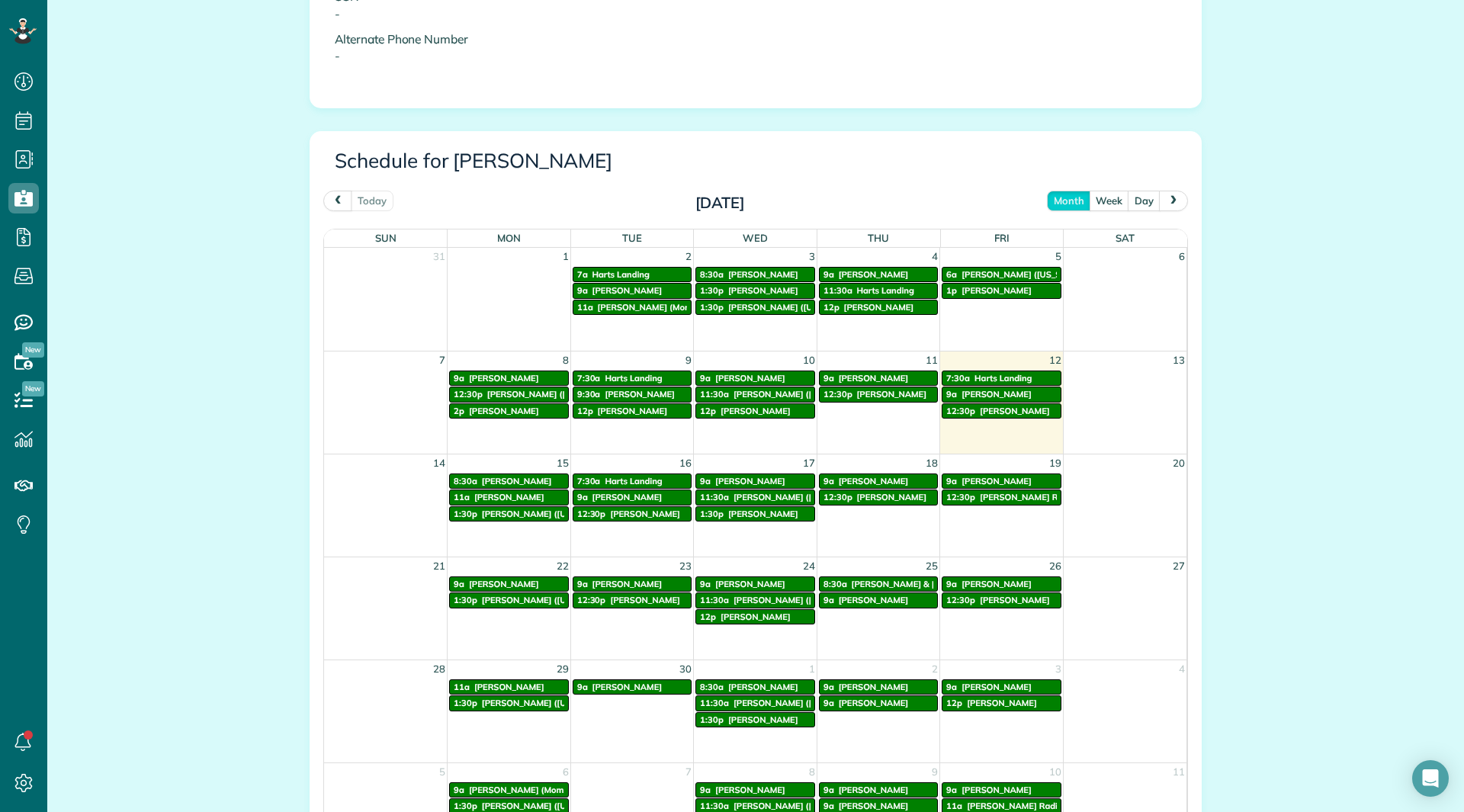
scroll to position [763, 0]
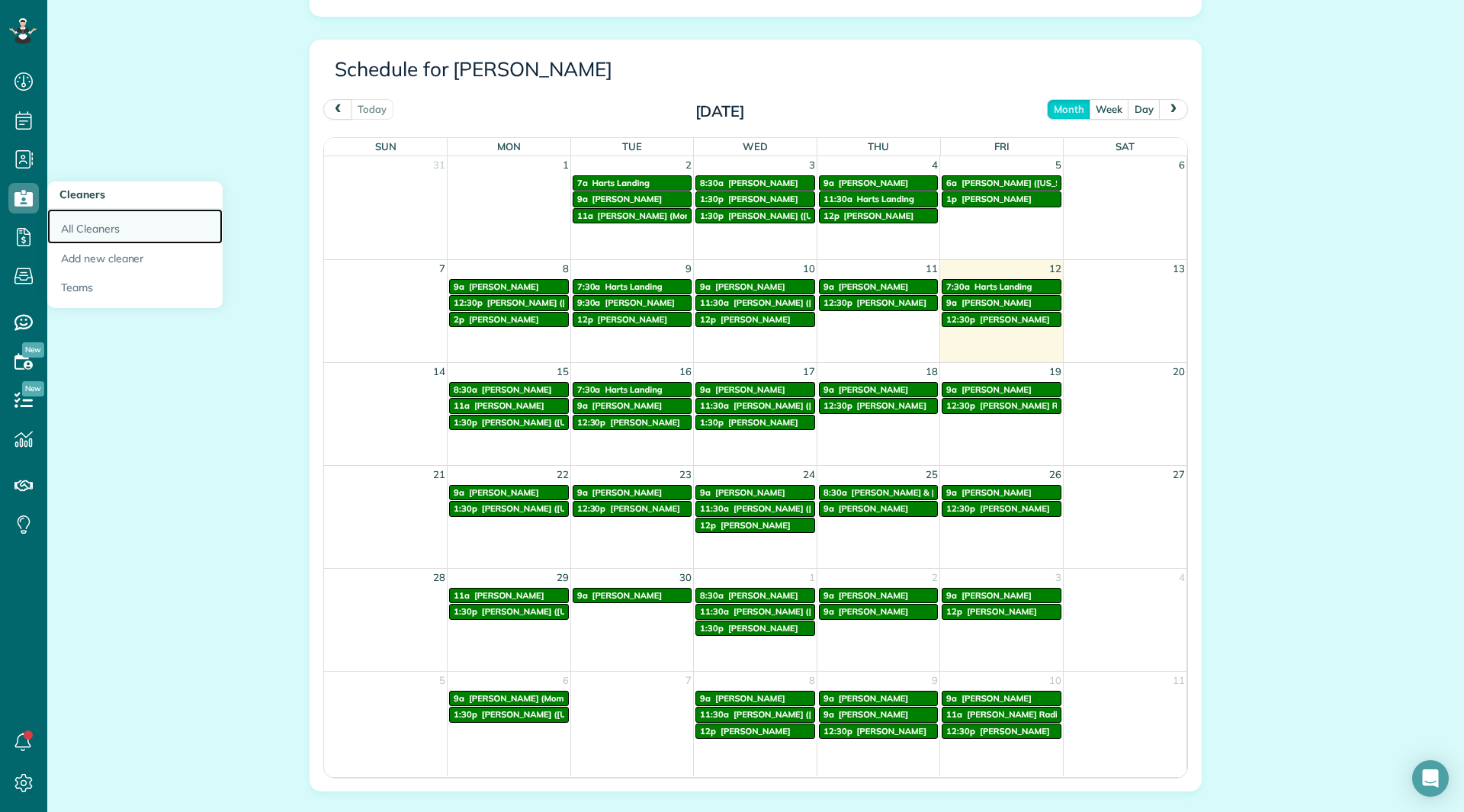
click at [115, 223] on link "All Cleaners" at bounding box center [135, 226] width 175 height 35
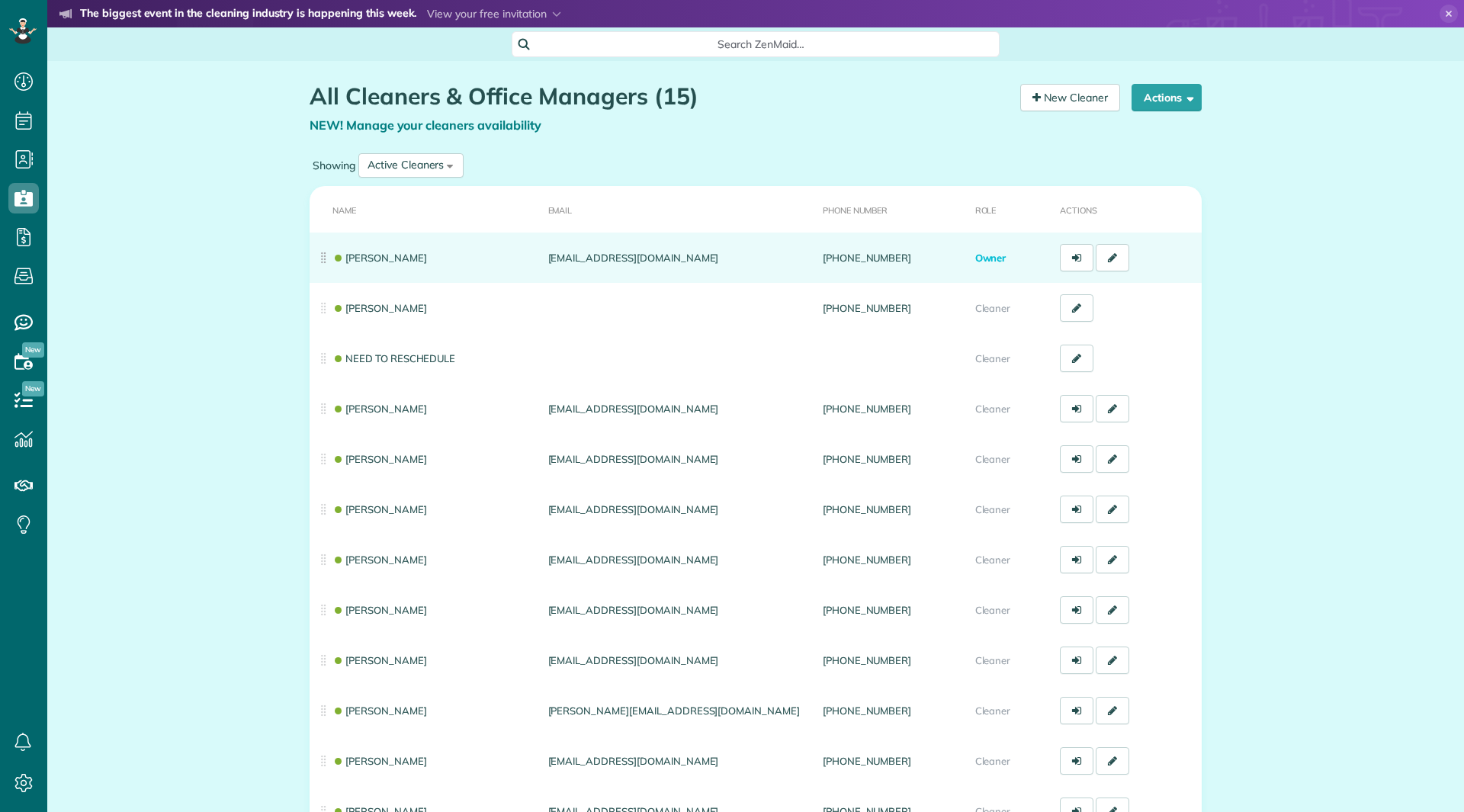
scroll to position [7, 7]
click at [377, 257] on link "[PERSON_NAME]" at bounding box center [380, 257] width 95 height 12
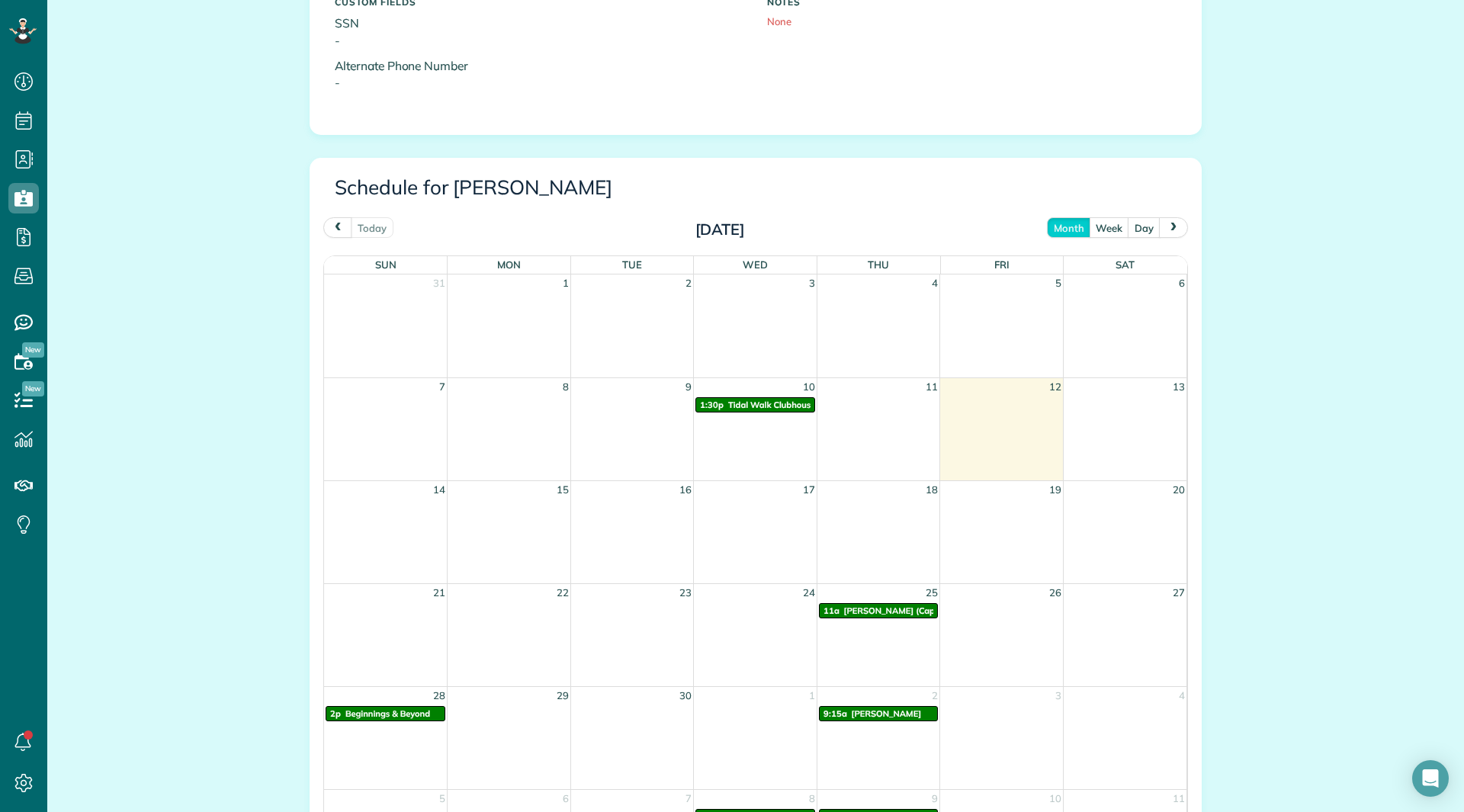
scroll to position [907, 0]
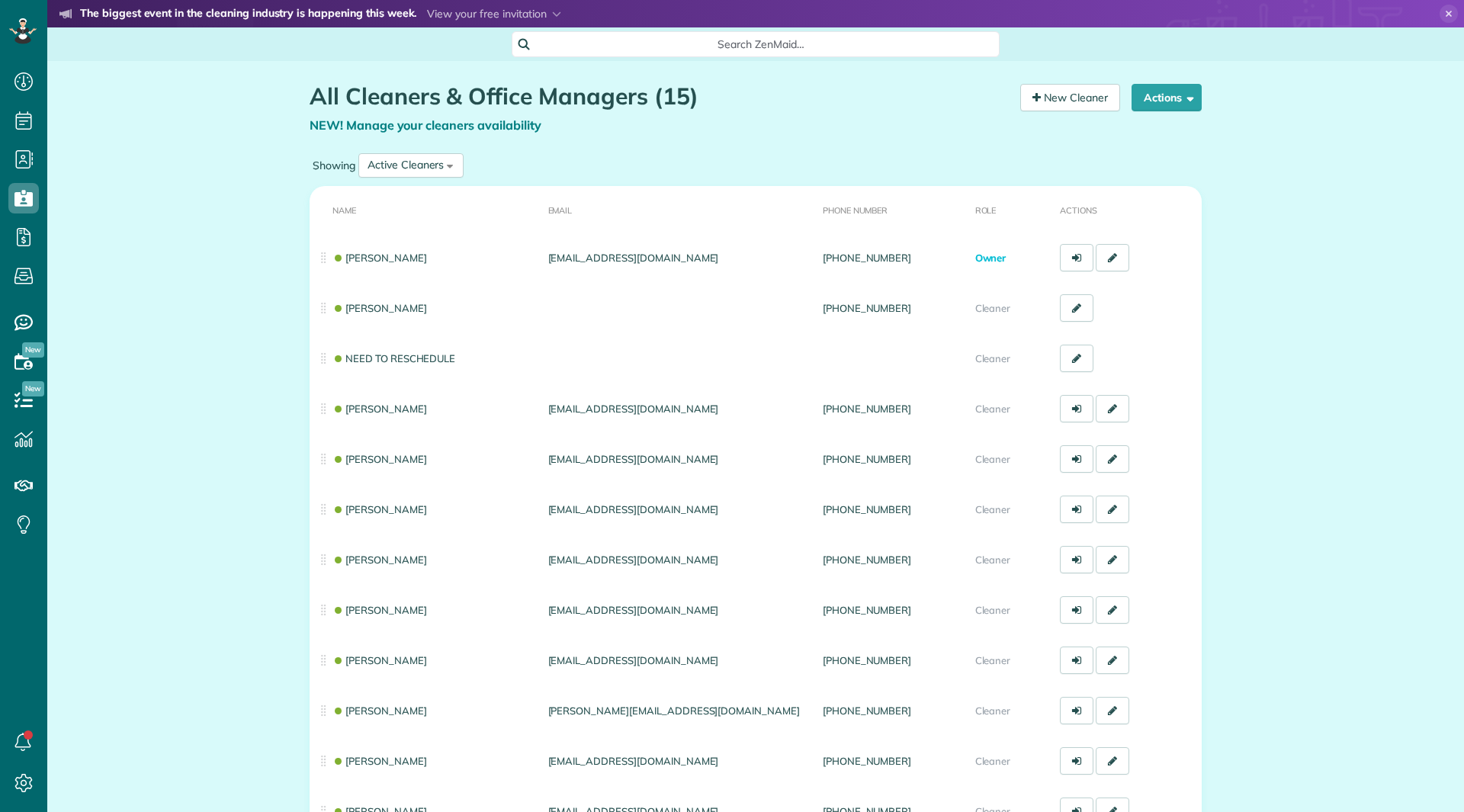
scroll to position [7, 7]
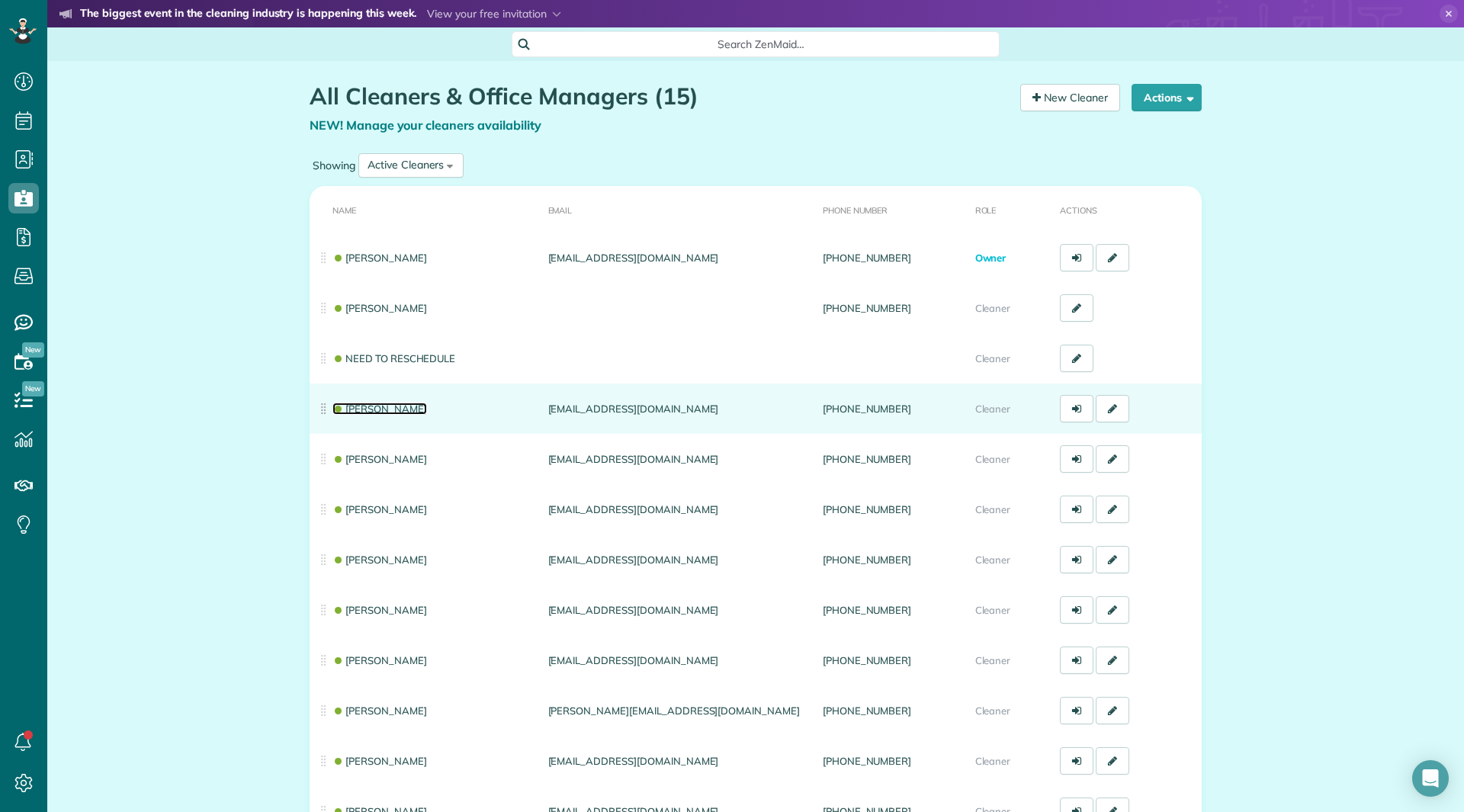
click at [385, 407] on link "[PERSON_NAME]" at bounding box center [380, 408] width 95 height 12
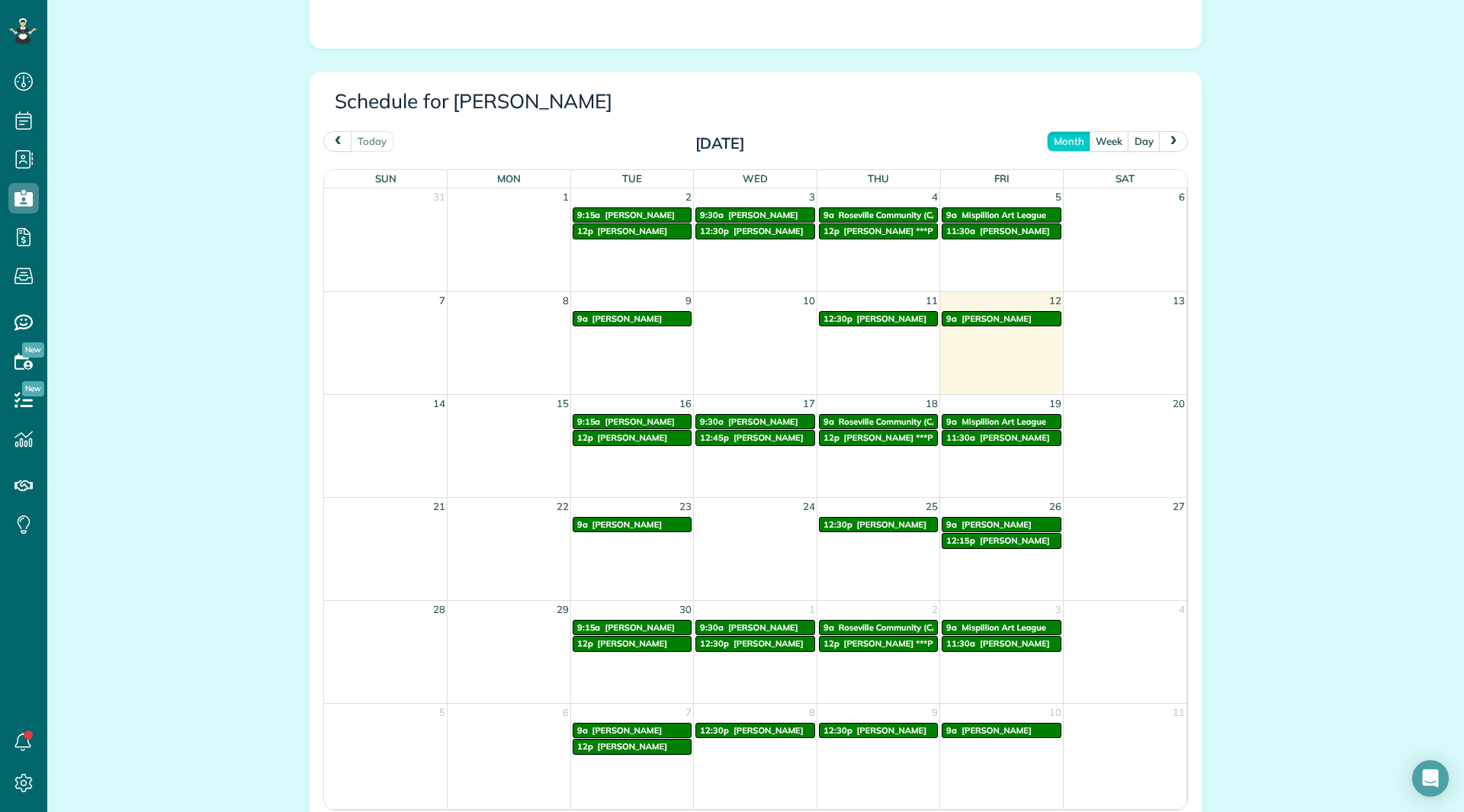
scroll to position [763, 0]
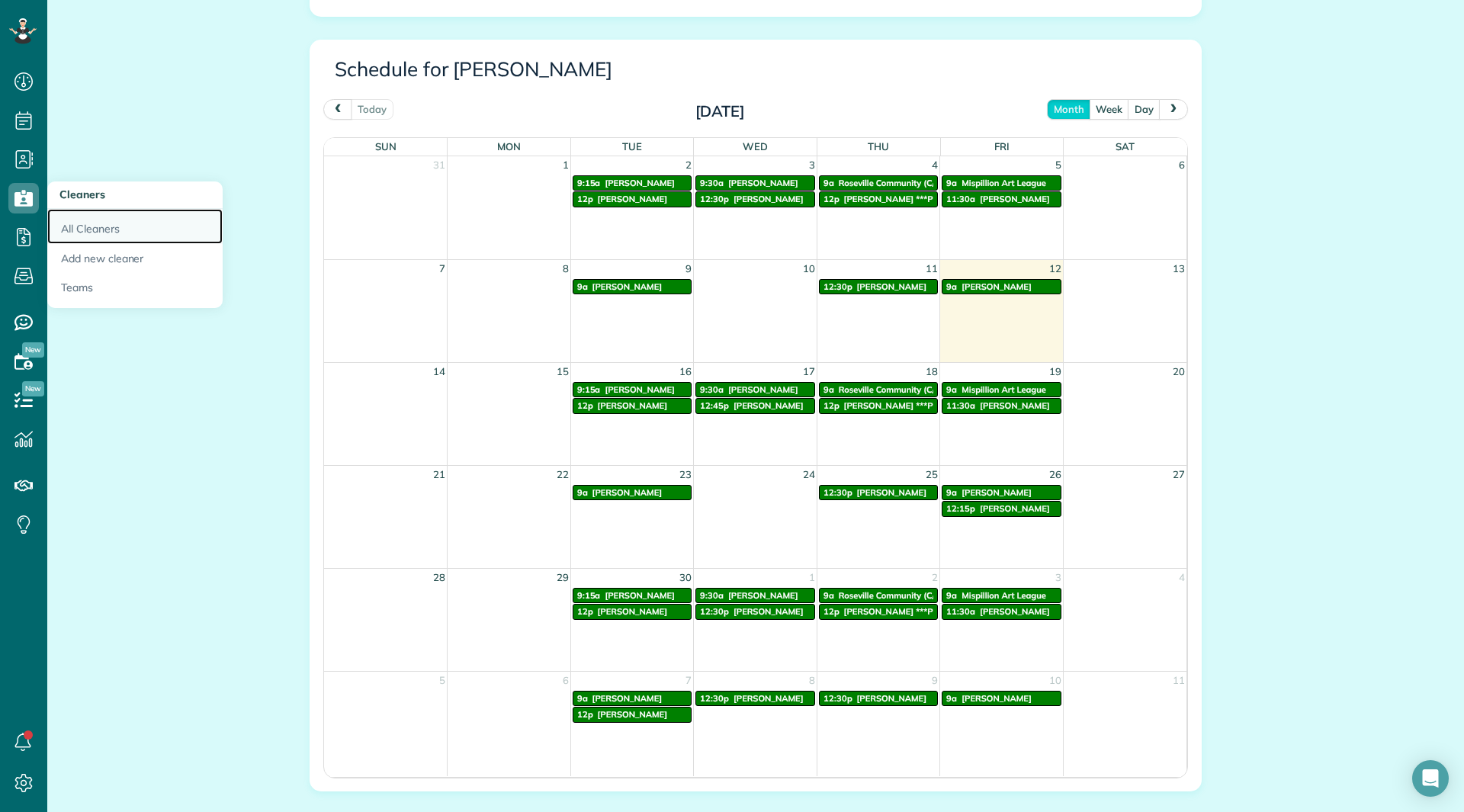
click at [122, 218] on link "All Cleaners" at bounding box center [135, 226] width 175 height 35
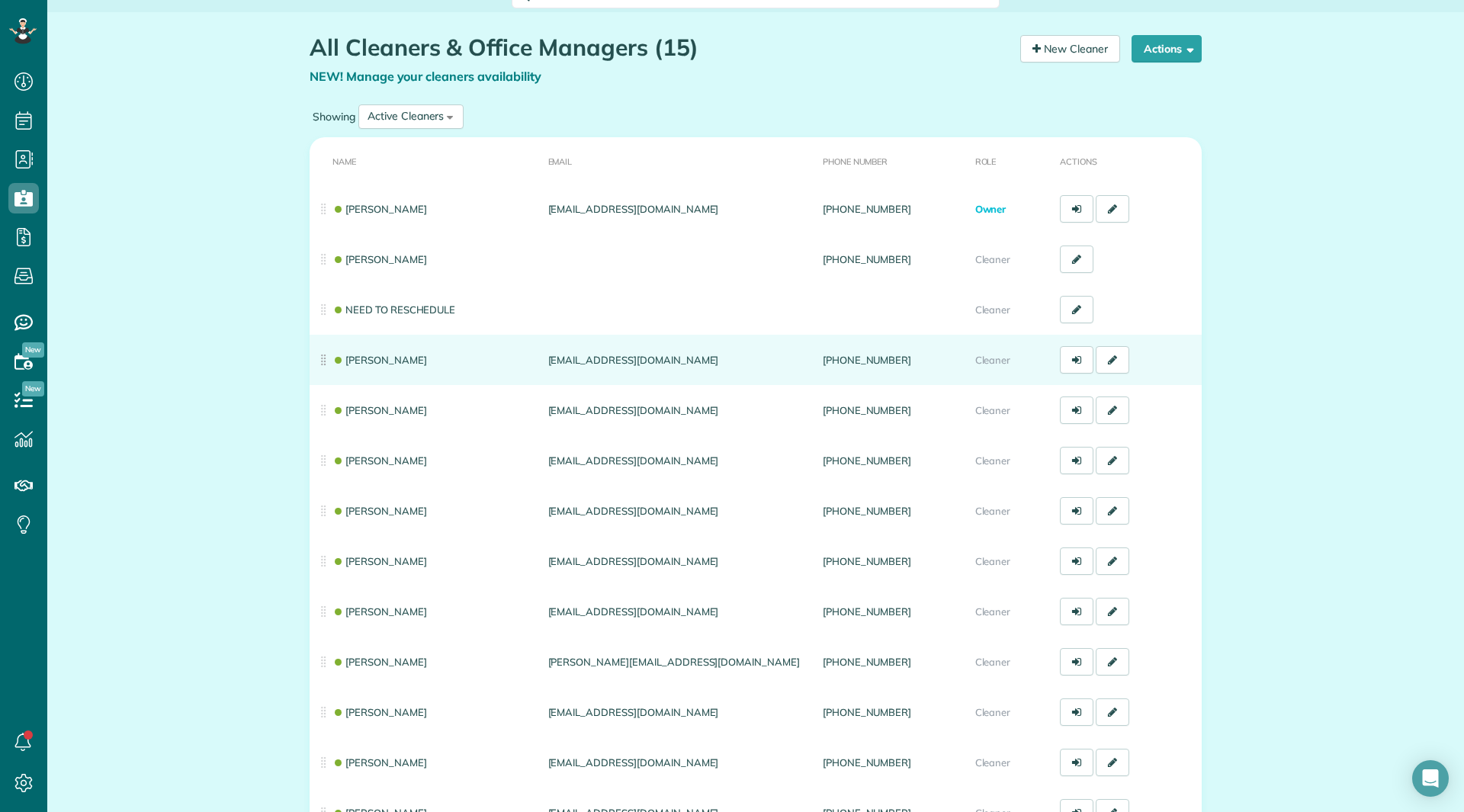
scroll to position [76, 0]
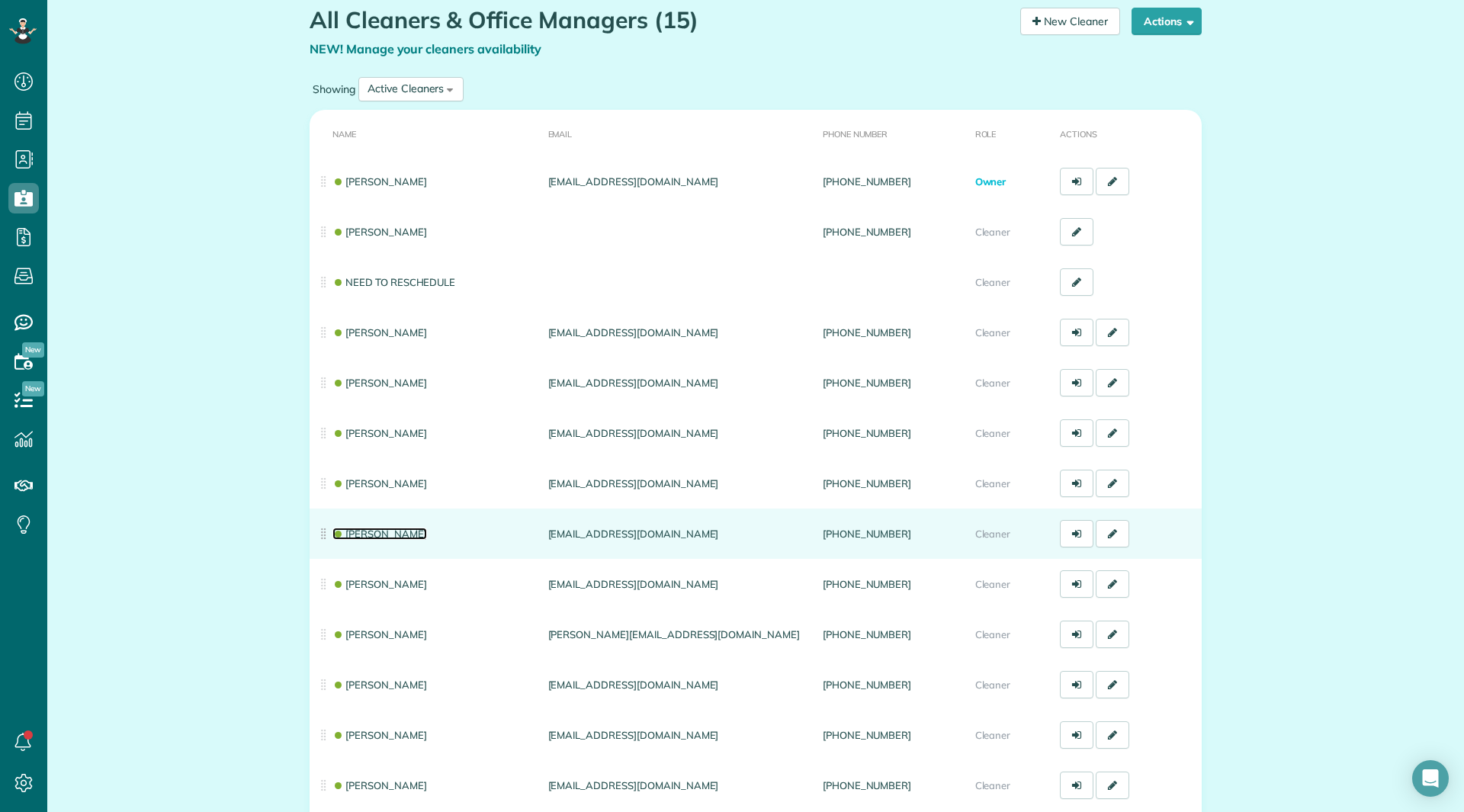
click at [381, 532] on link "Nicole Daley" at bounding box center [380, 533] width 95 height 12
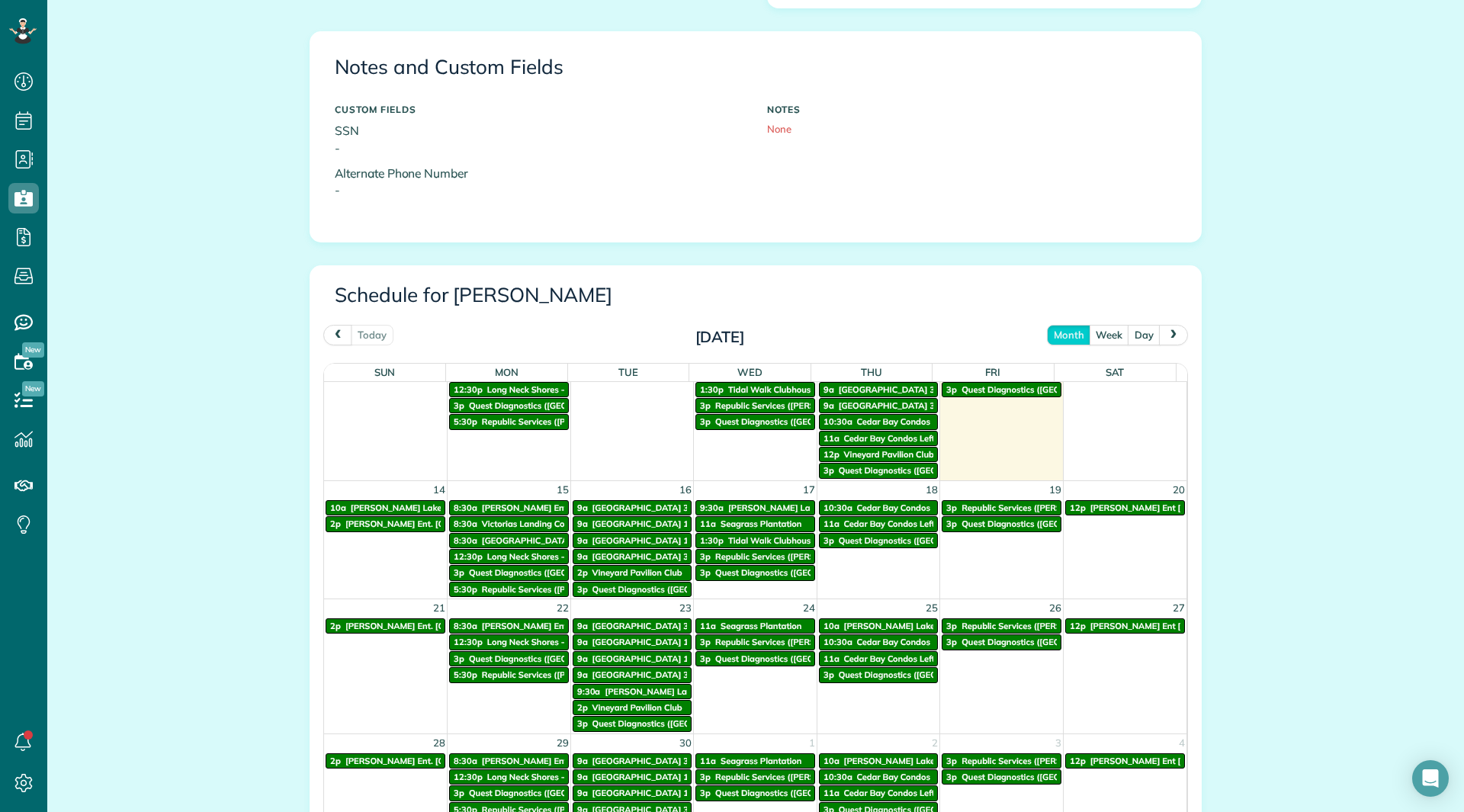
scroll to position [610, 0]
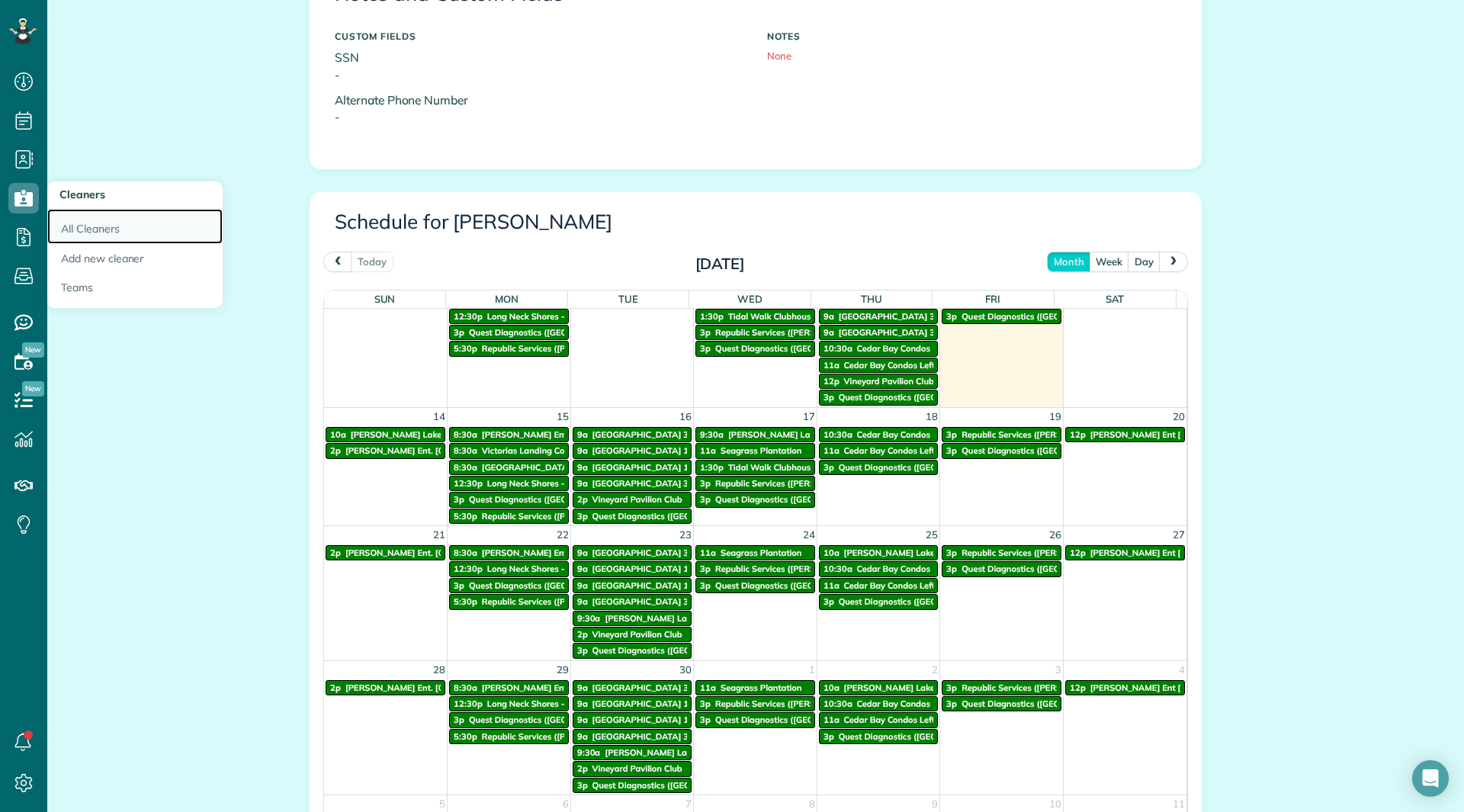
click at [87, 224] on link "All Cleaners" at bounding box center [135, 226] width 175 height 35
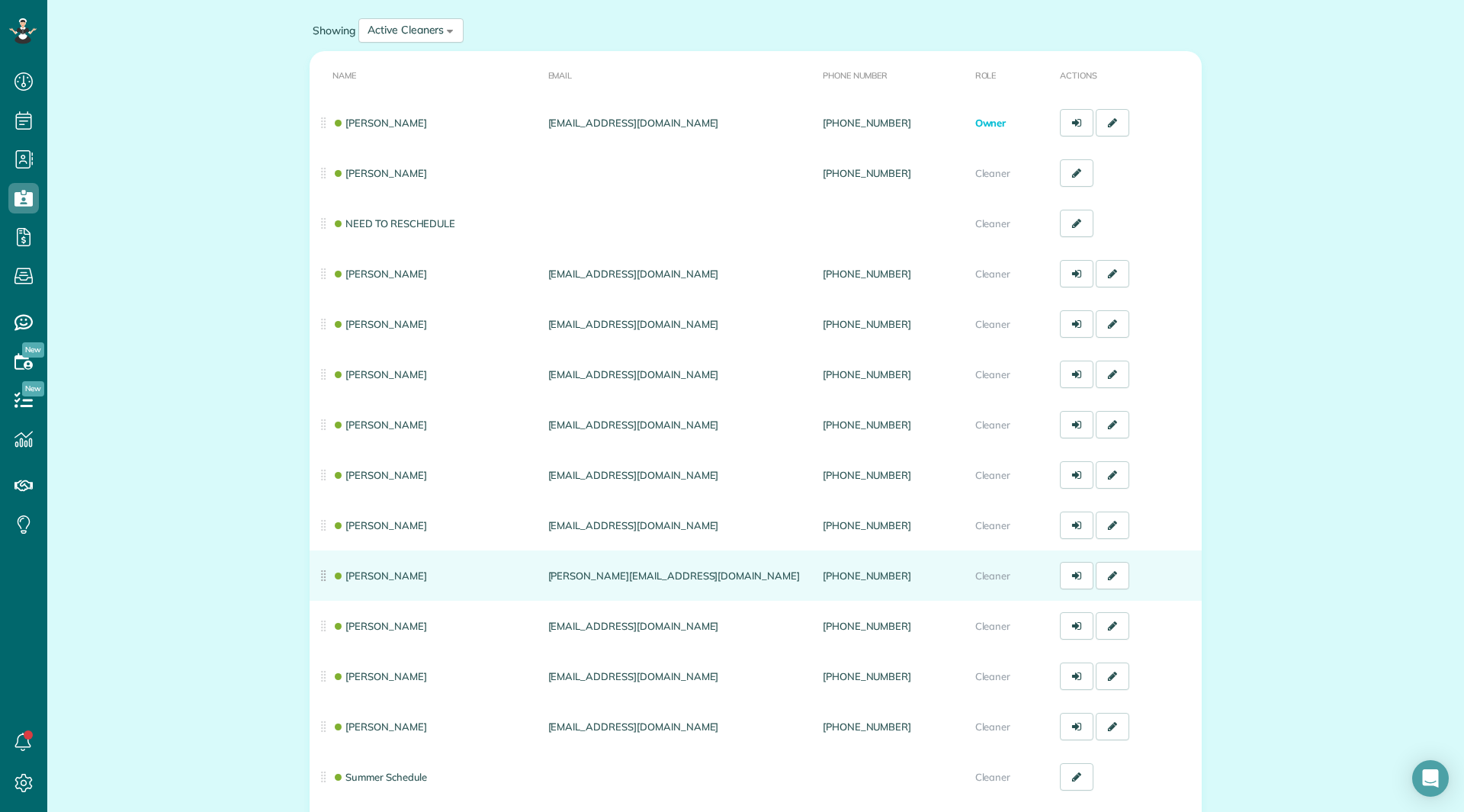
scroll to position [153, 0]
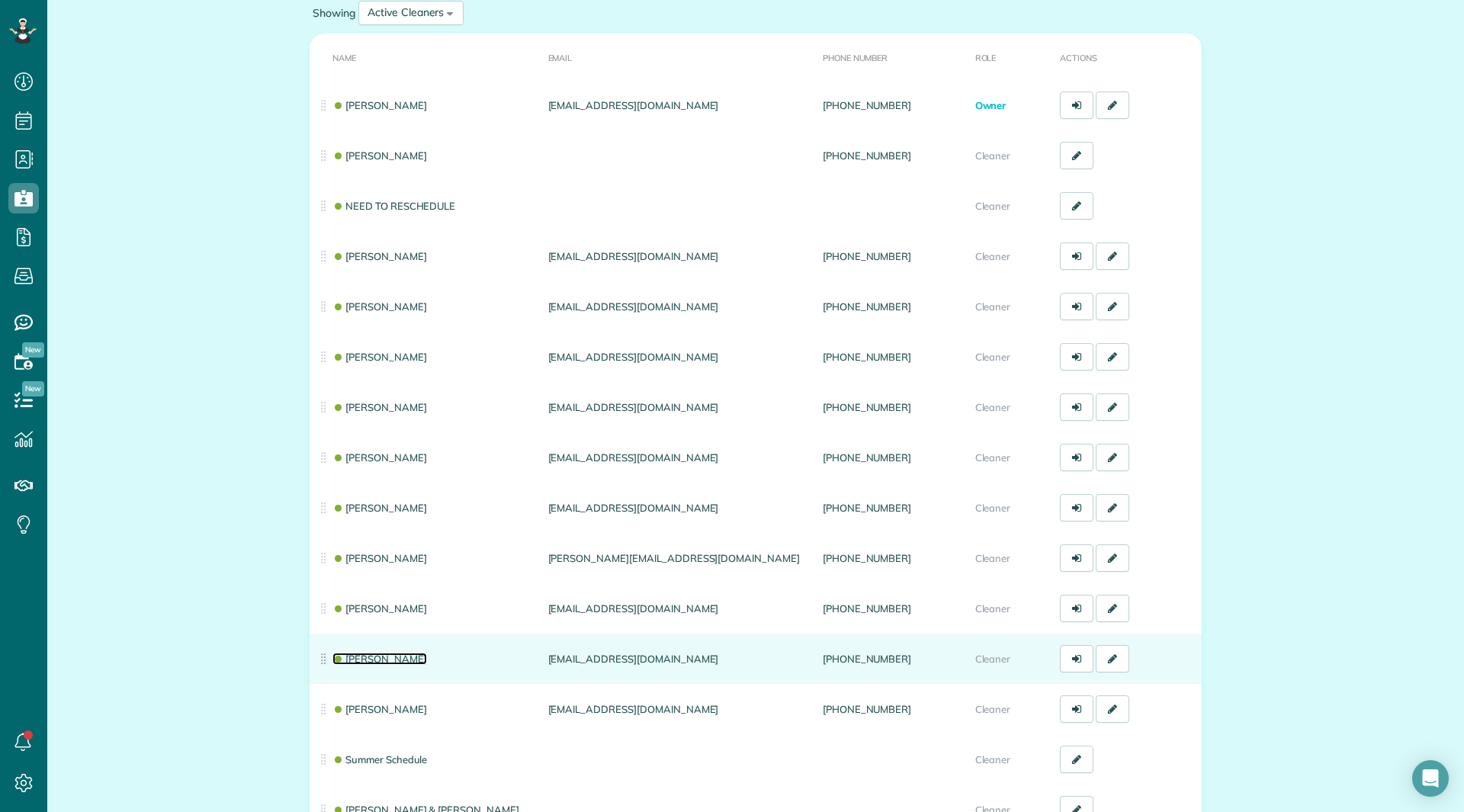
click at [380, 658] on link "[PERSON_NAME]" at bounding box center [380, 658] width 95 height 12
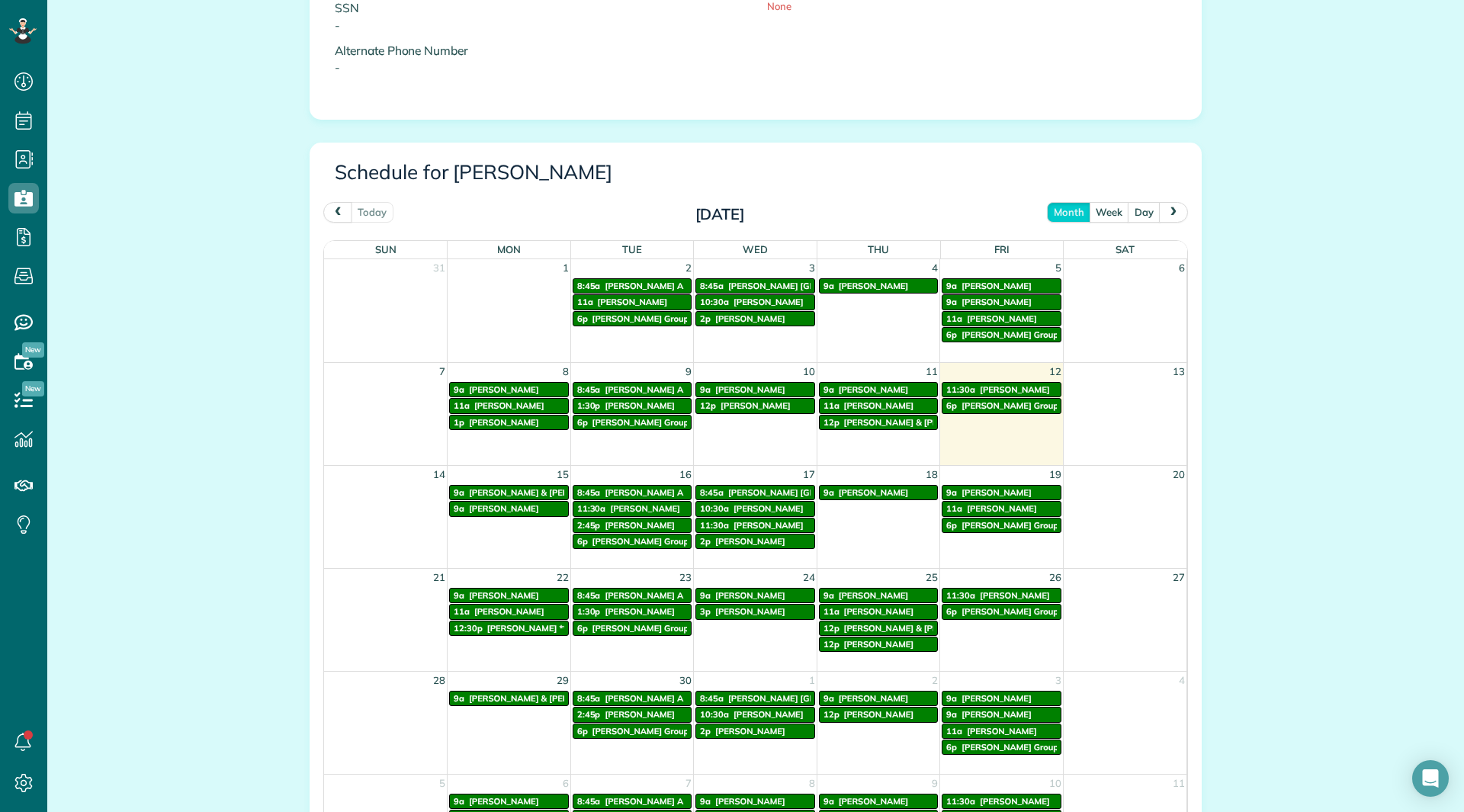
scroll to position [686, 0]
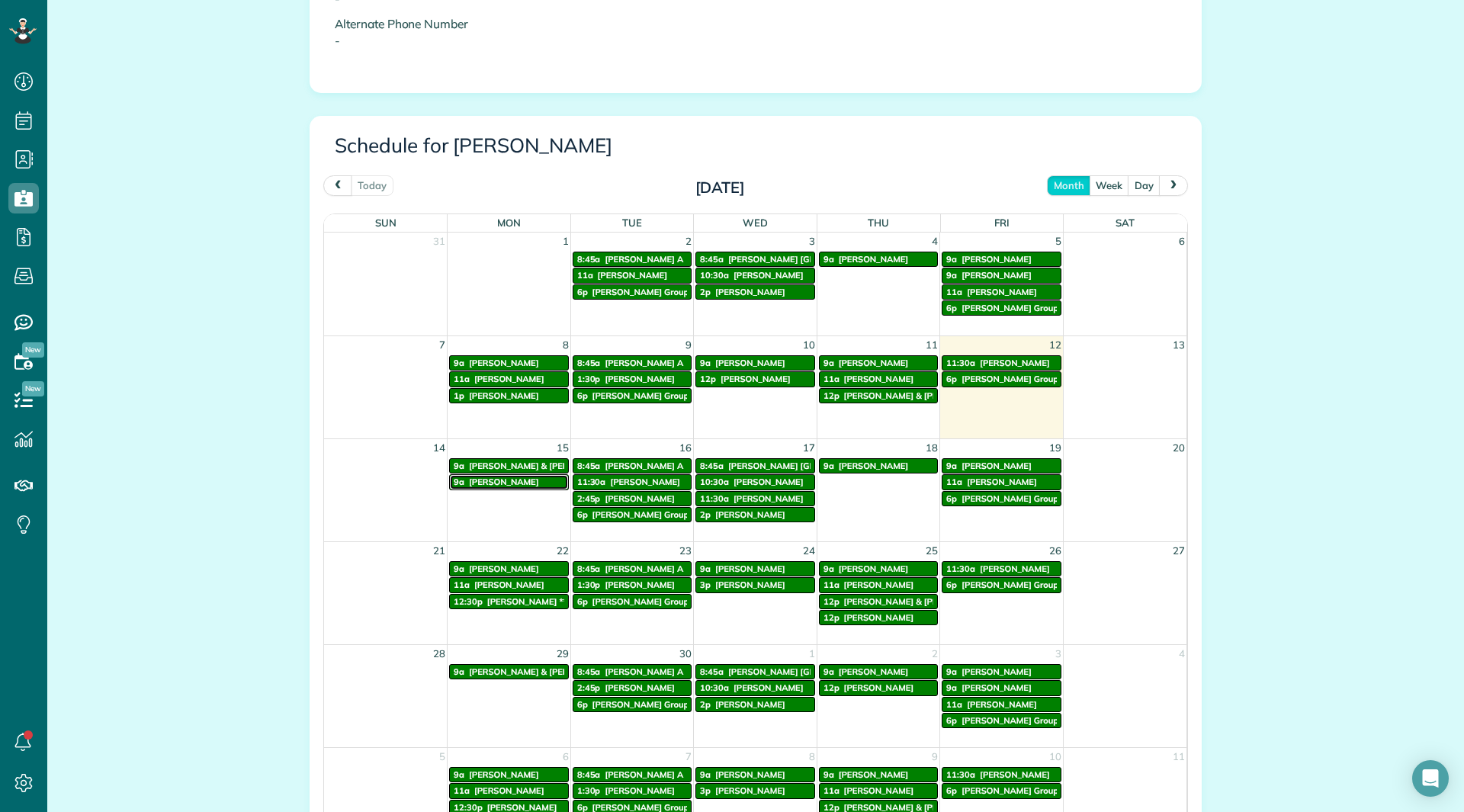
click at [510, 481] on span "[PERSON_NAME]" at bounding box center [503, 481] width 70 height 10
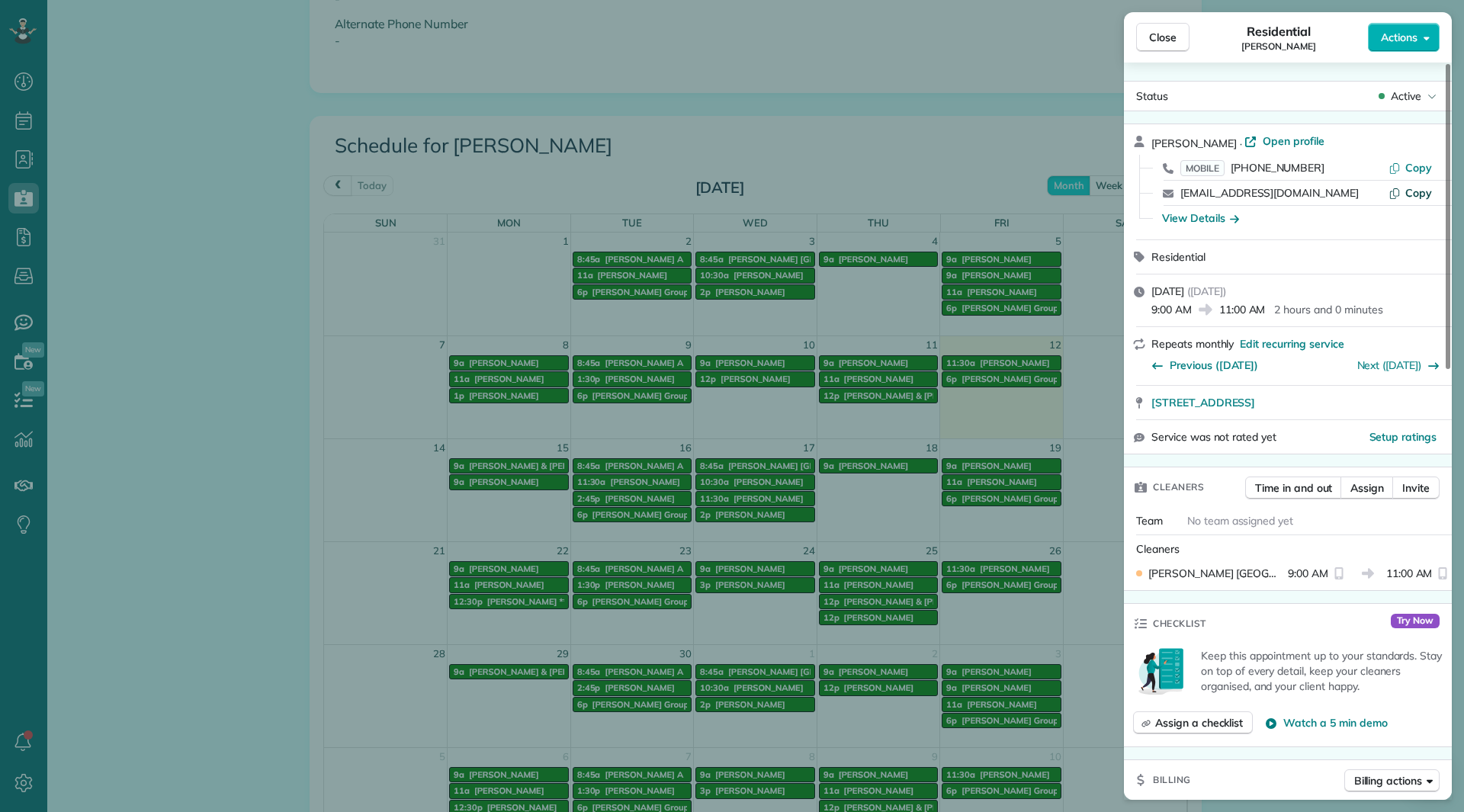
click at [1418, 193] on span "Copy" at bounding box center [1418, 193] width 27 height 14
click at [1147, 41] on button "Close" at bounding box center [1162, 37] width 53 height 29
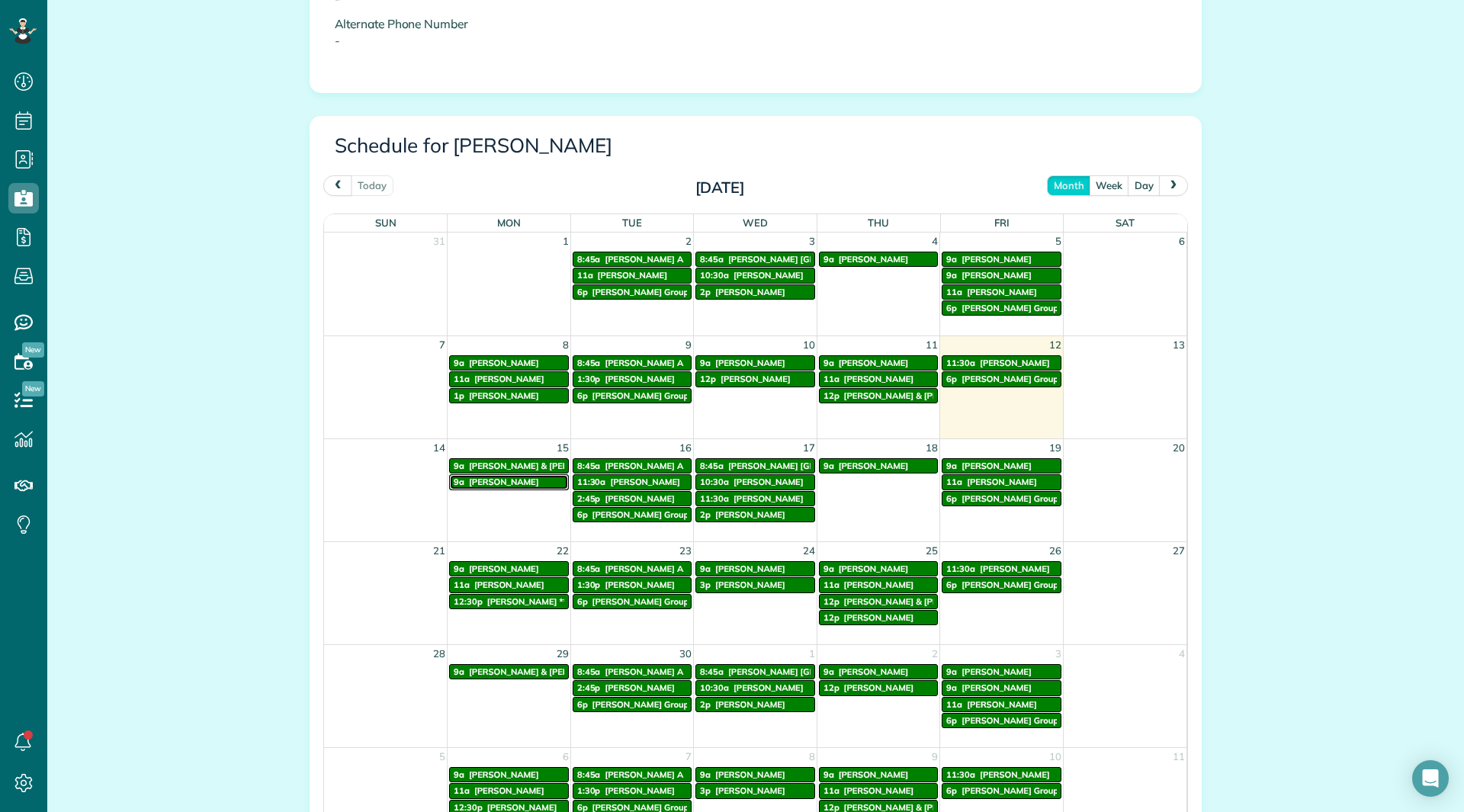
click at [502, 485] on span "Kathleen Wooster" at bounding box center [503, 481] width 70 height 10
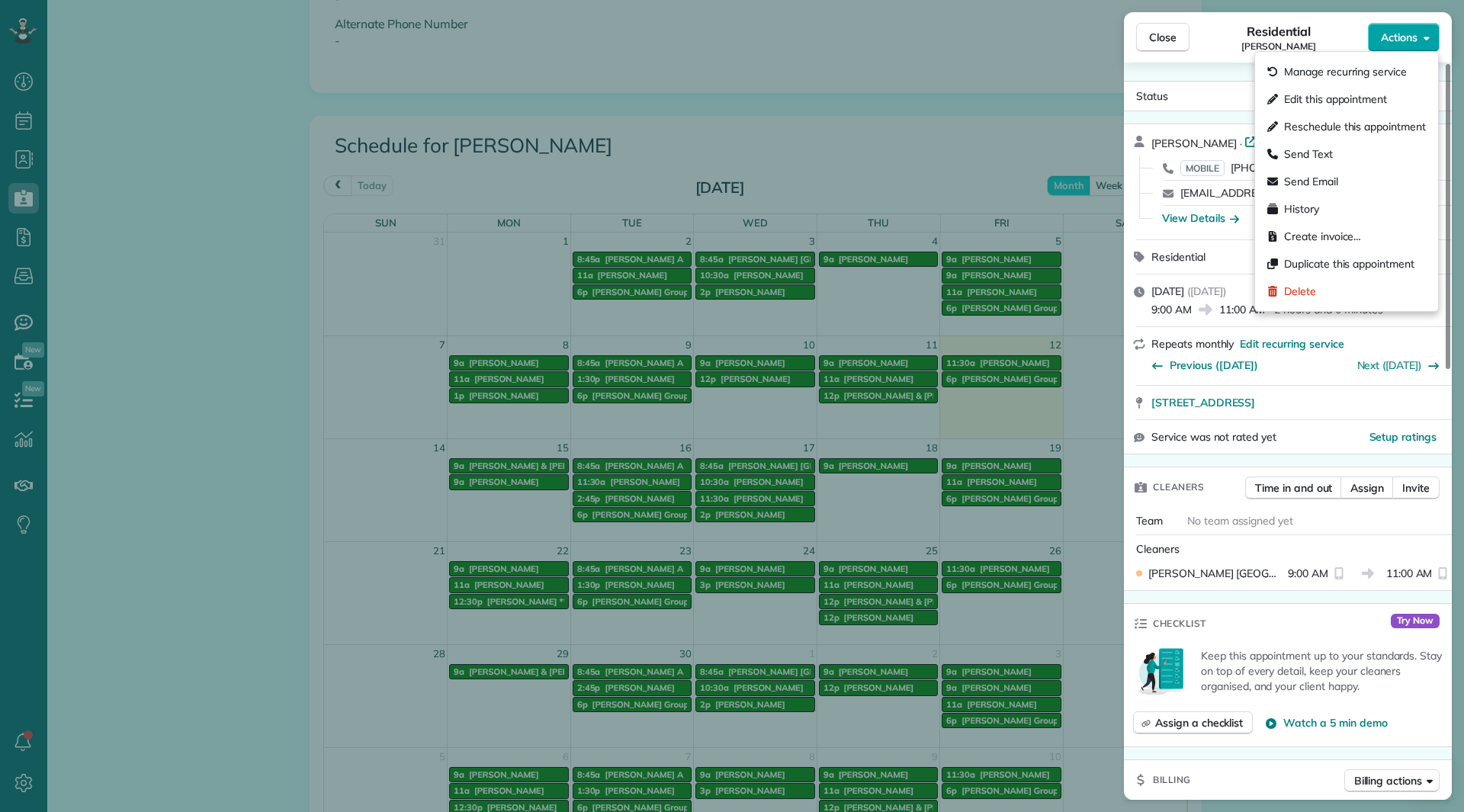
click at [1413, 31] on span "Actions" at bounding box center [1398, 37] width 36 height 15
click at [1362, 107] on div "Edit this appointment" at bounding box center [1346, 99] width 170 height 27
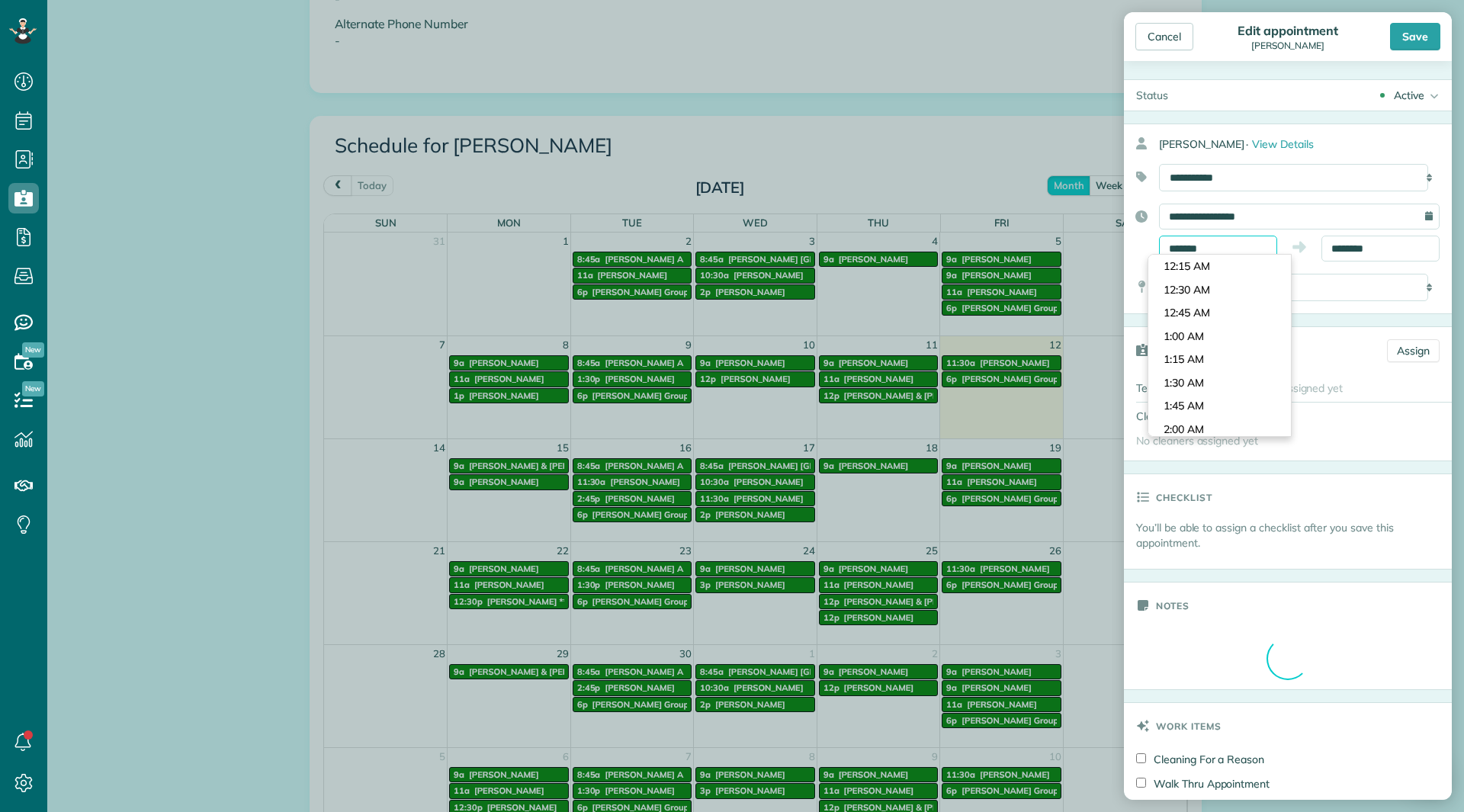
click at [1236, 252] on input "*******" at bounding box center [1217, 249] width 118 height 26
type input "********"
click at [1197, 418] on body "Dashboard Scheduling Calendar View List View Dispatch View - Weekly scheduling …" at bounding box center [732, 406] width 1464 height 812
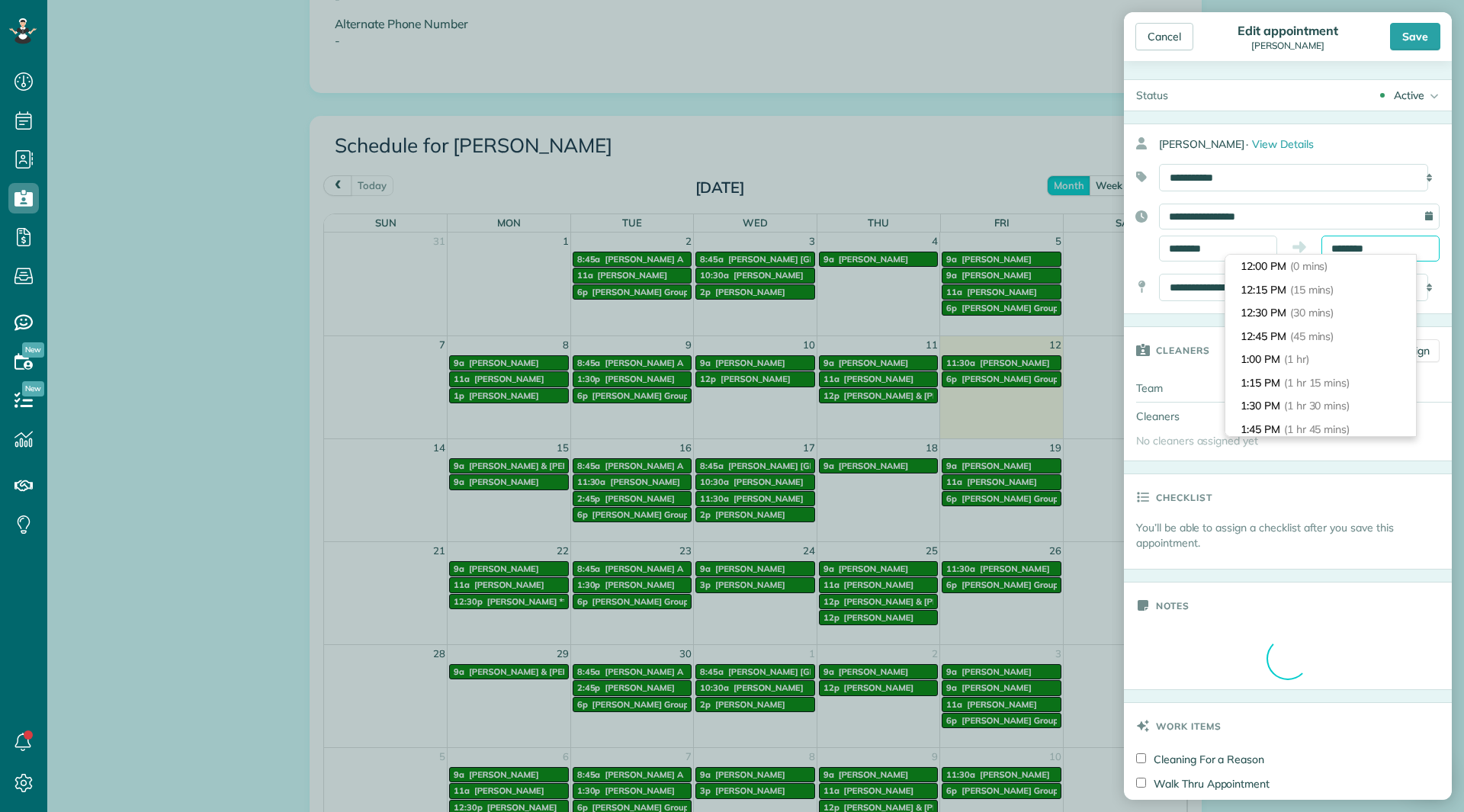
click at [1341, 258] on body "Dashboard Scheduling Calendar View List View Dispatch View - Weekly scheduling …" at bounding box center [732, 406] width 1464 height 812
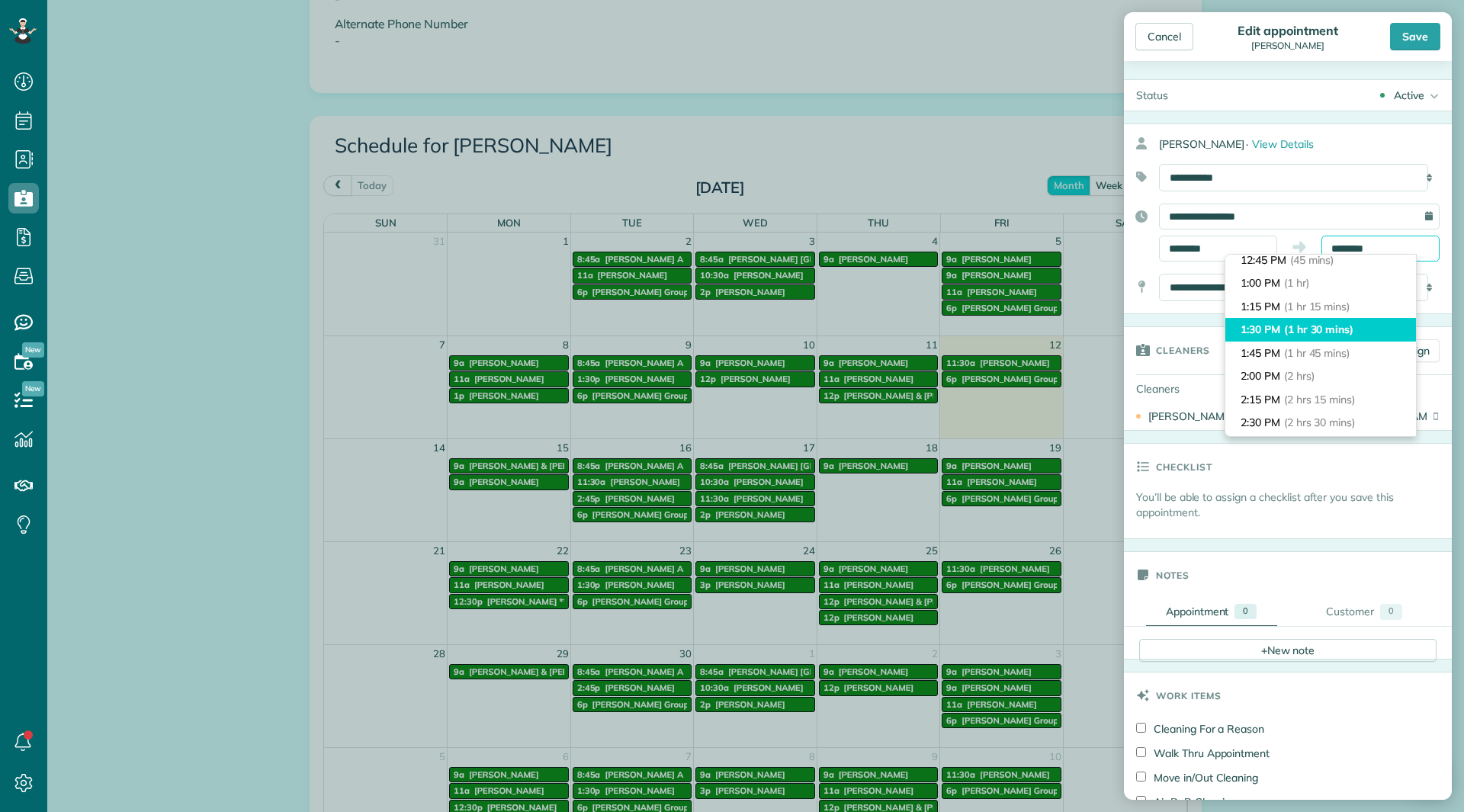
scroll to position [153, 0]
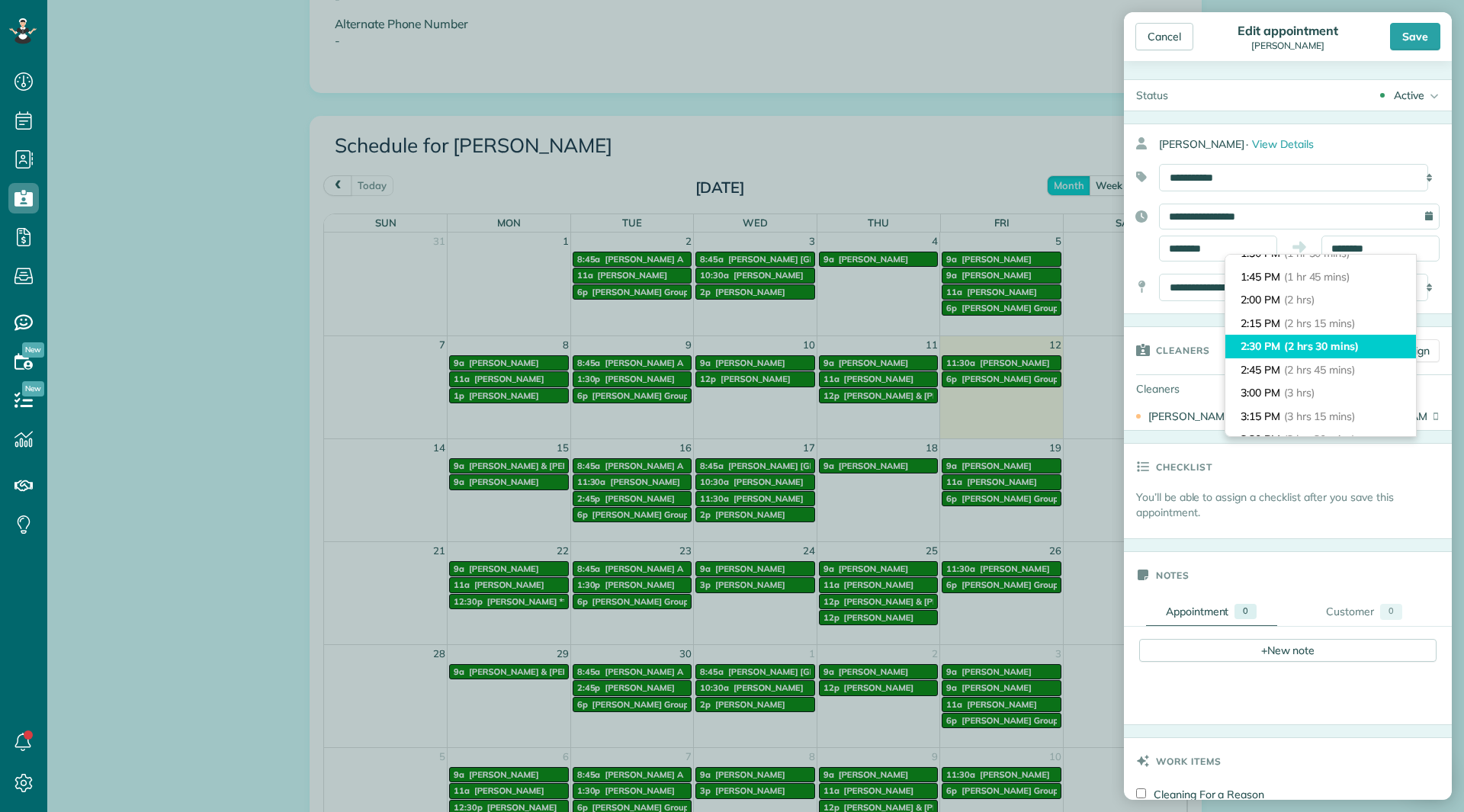
type input "*******"
click at [1309, 344] on span "(2 hrs 30 mins)" at bounding box center [1322, 345] width 75 height 14
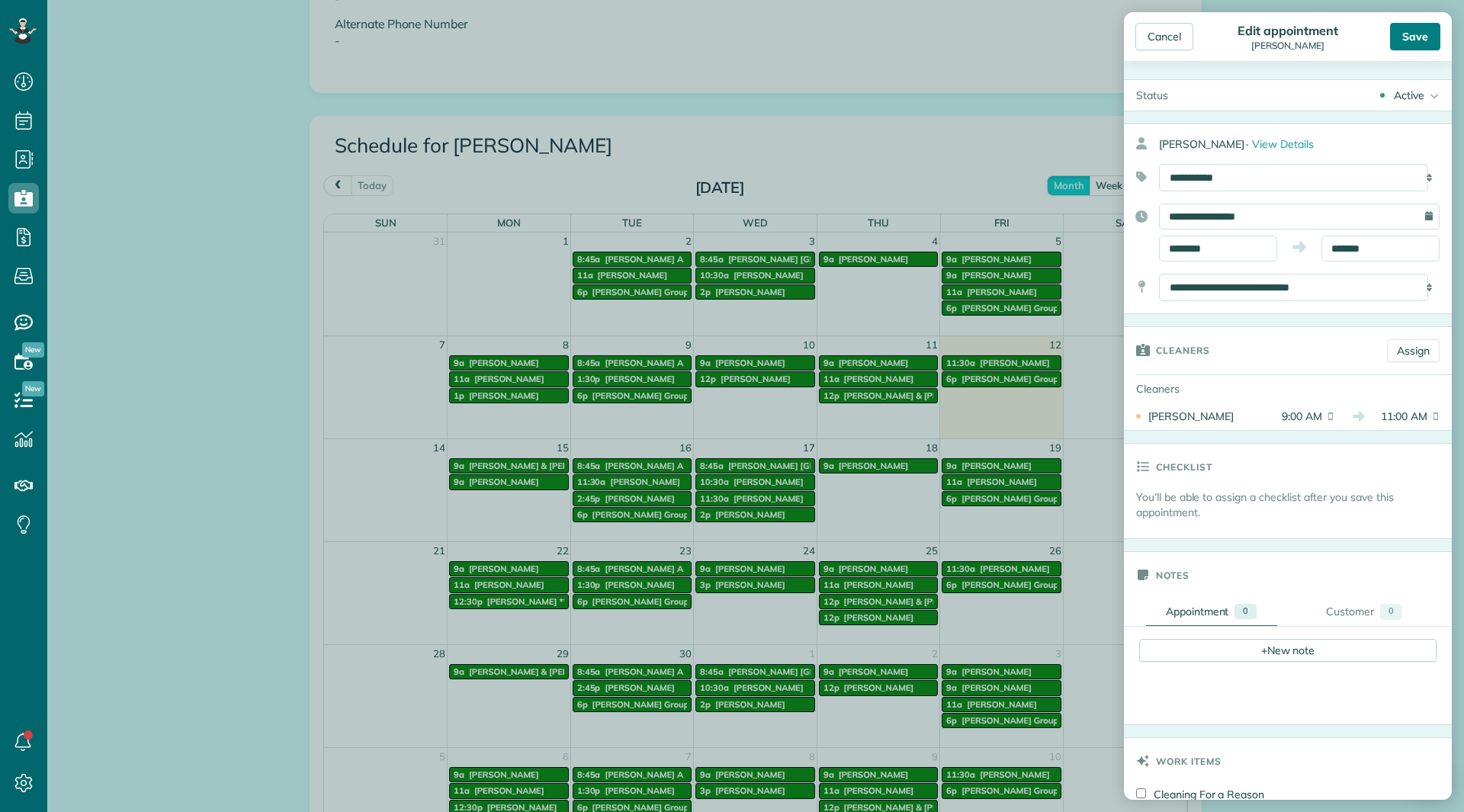
click at [1418, 38] on div "Save" at bounding box center [1415, 36] width 50 height 27
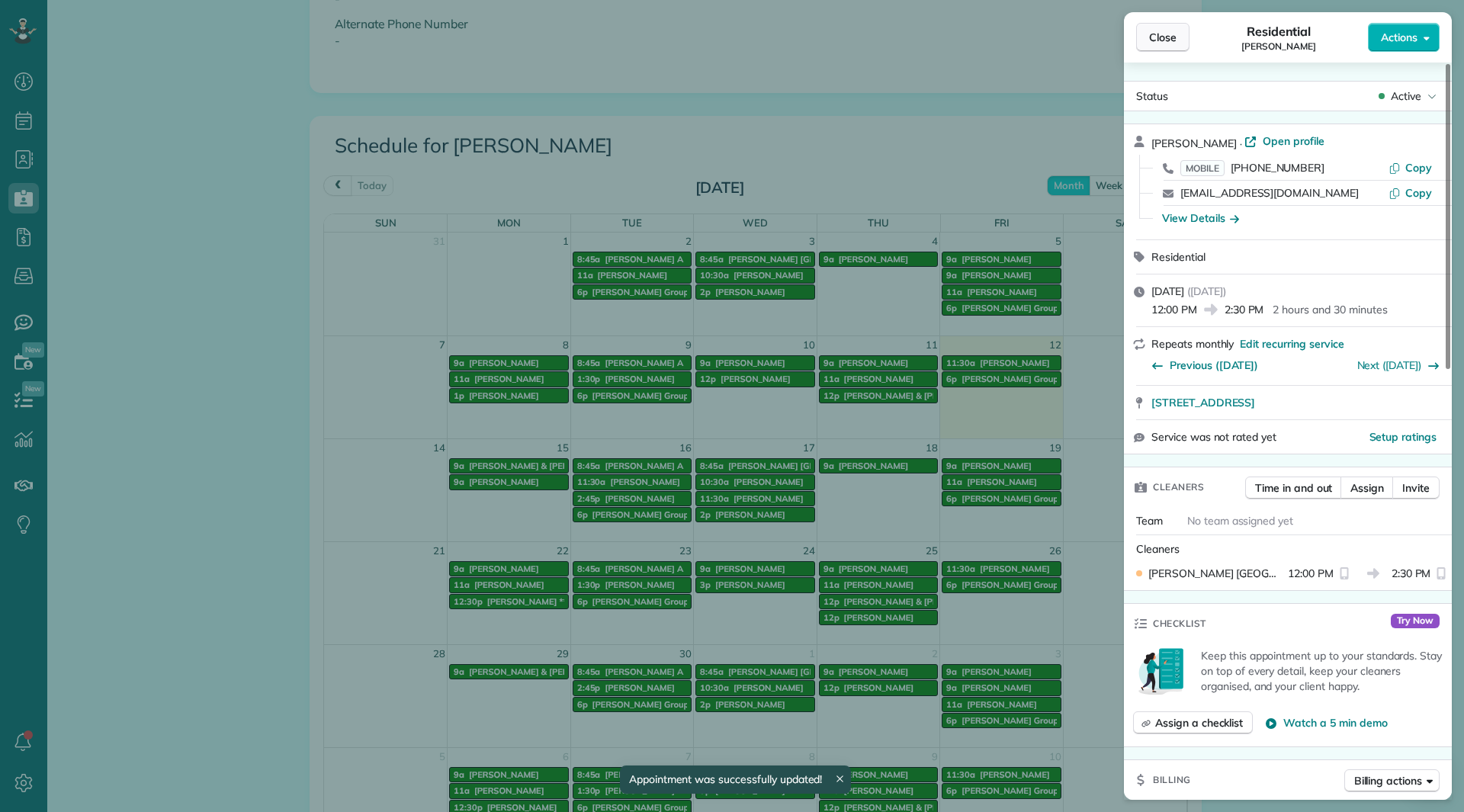
click at [1179, 44] on button "Close" at bounding box center [1162, 37] width 53 height 29
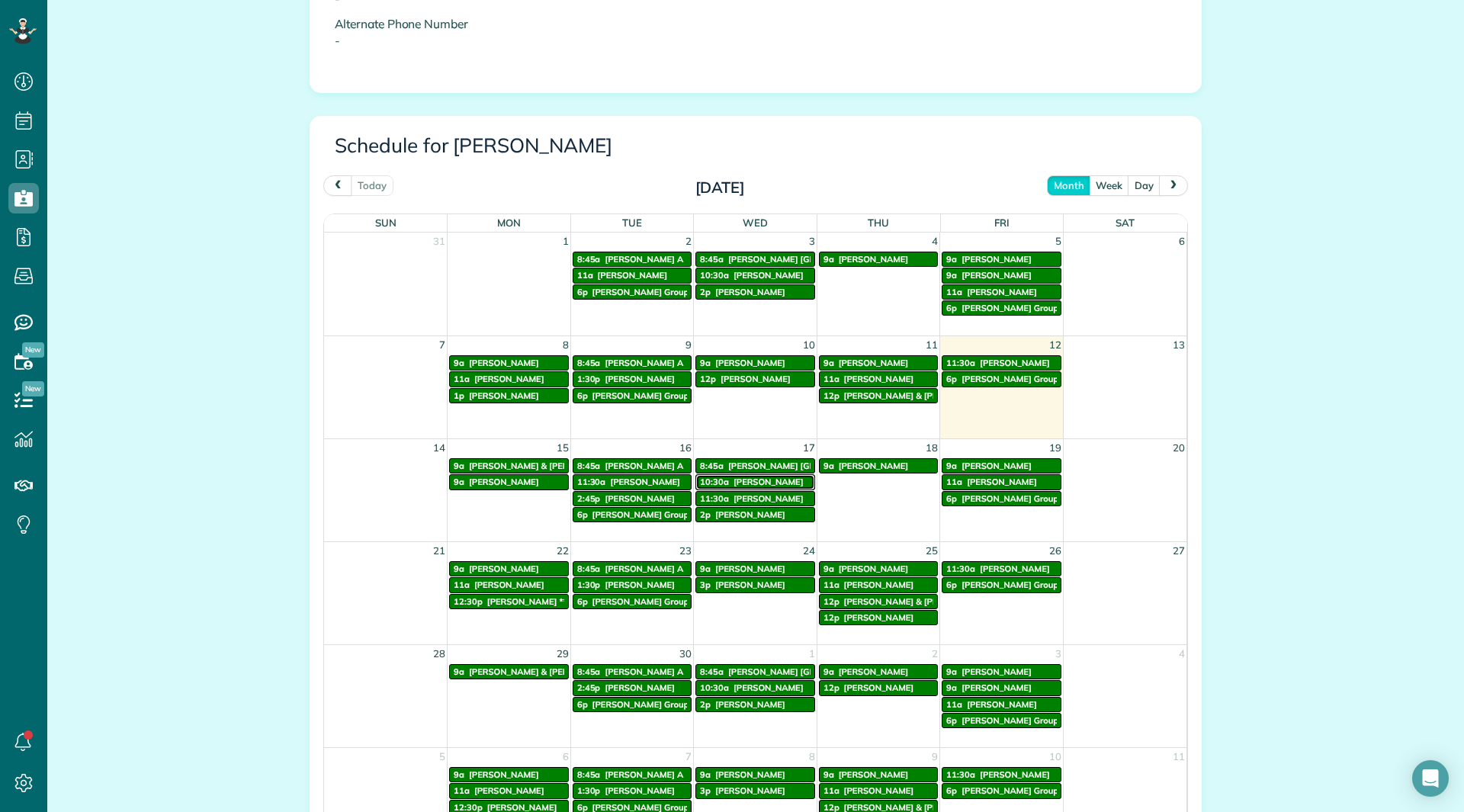
click at [745, 487] on div "10:30a Kris Mcclenney" at bounding box center [754, 481] width 111 height 10
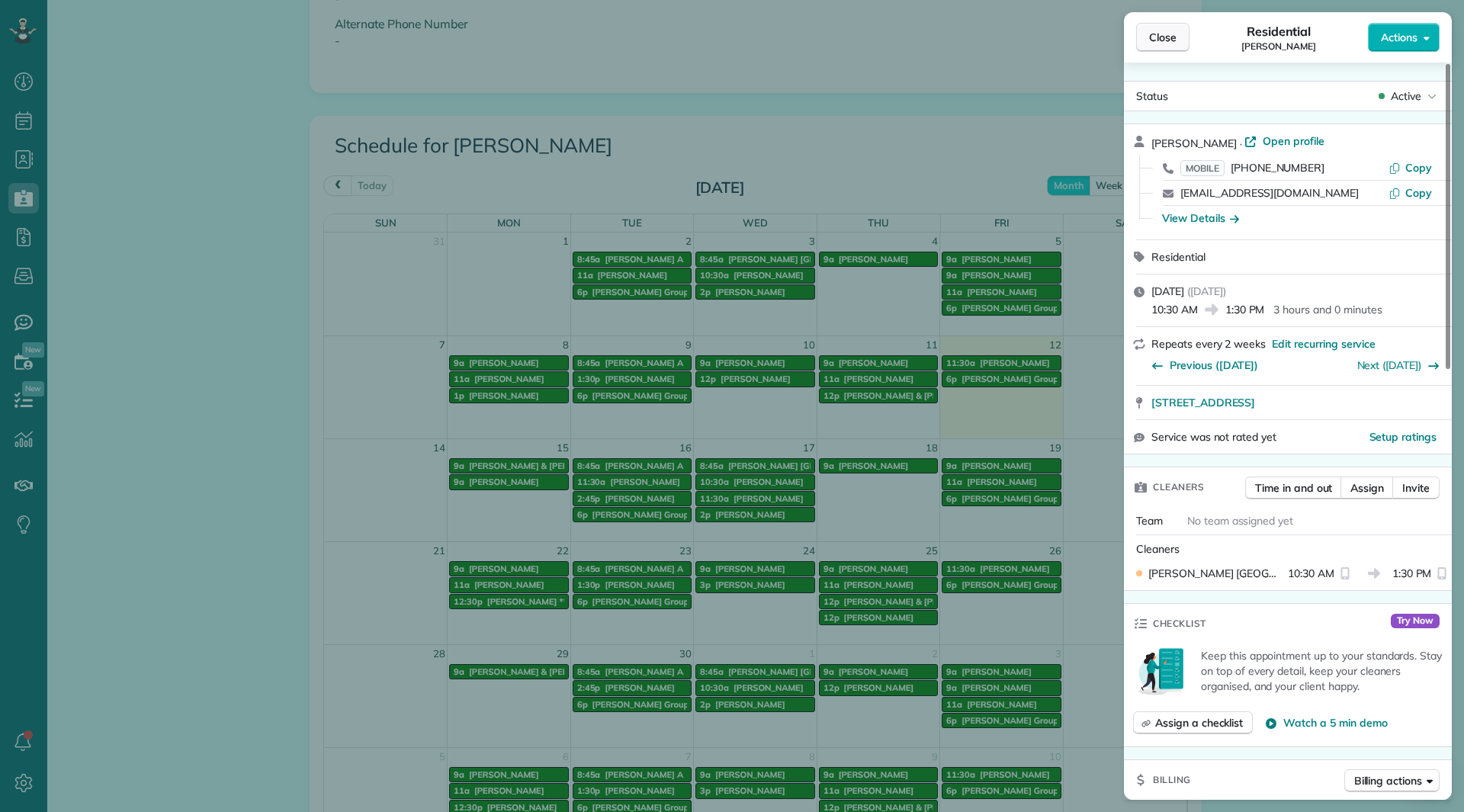
click at [1154, 47] on button "Close" at bounding box center [1162, 37] width 53 height 29
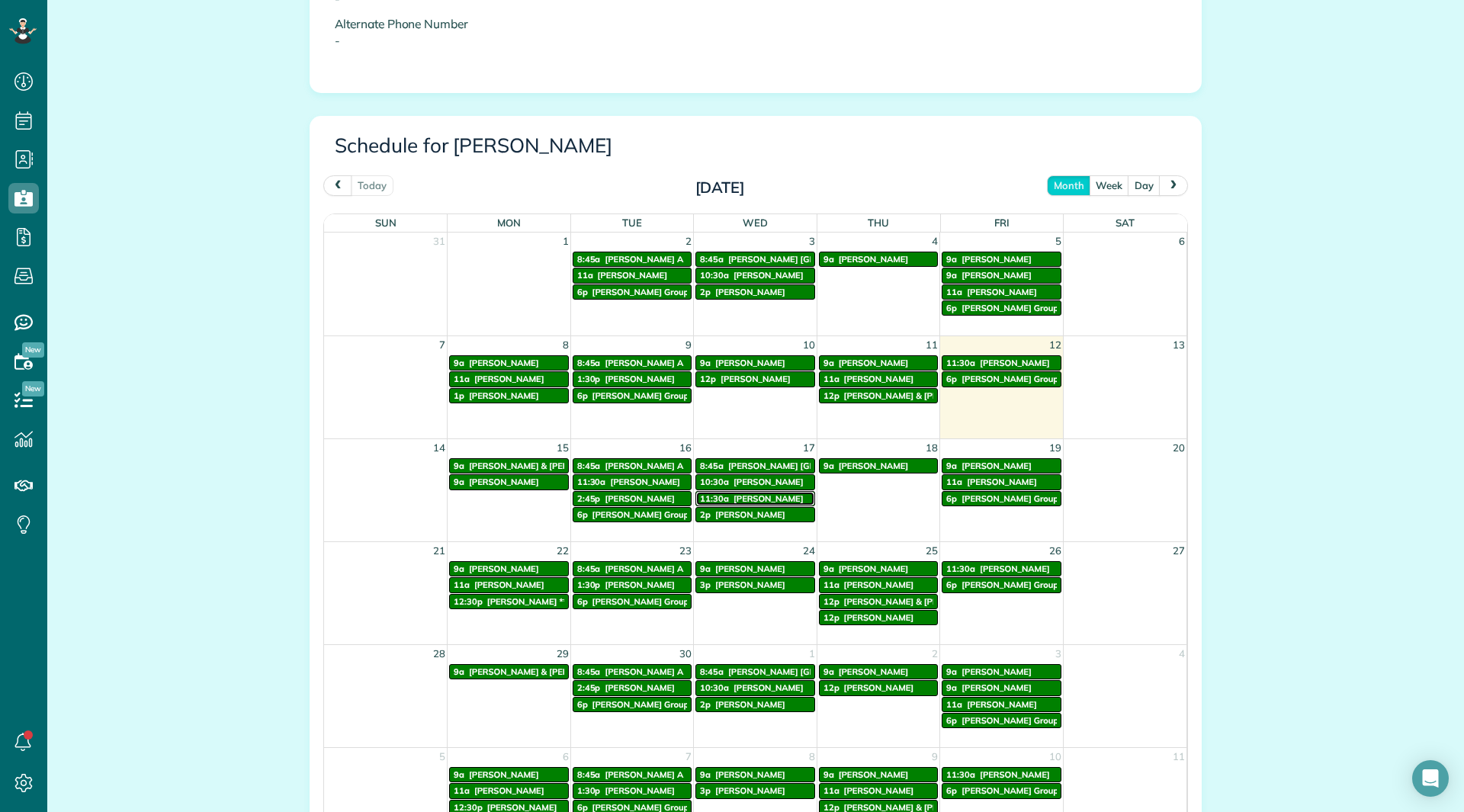
click at [733, 497] on span "Ron Morella" at bounding box center [767, 498] width 70 height 10
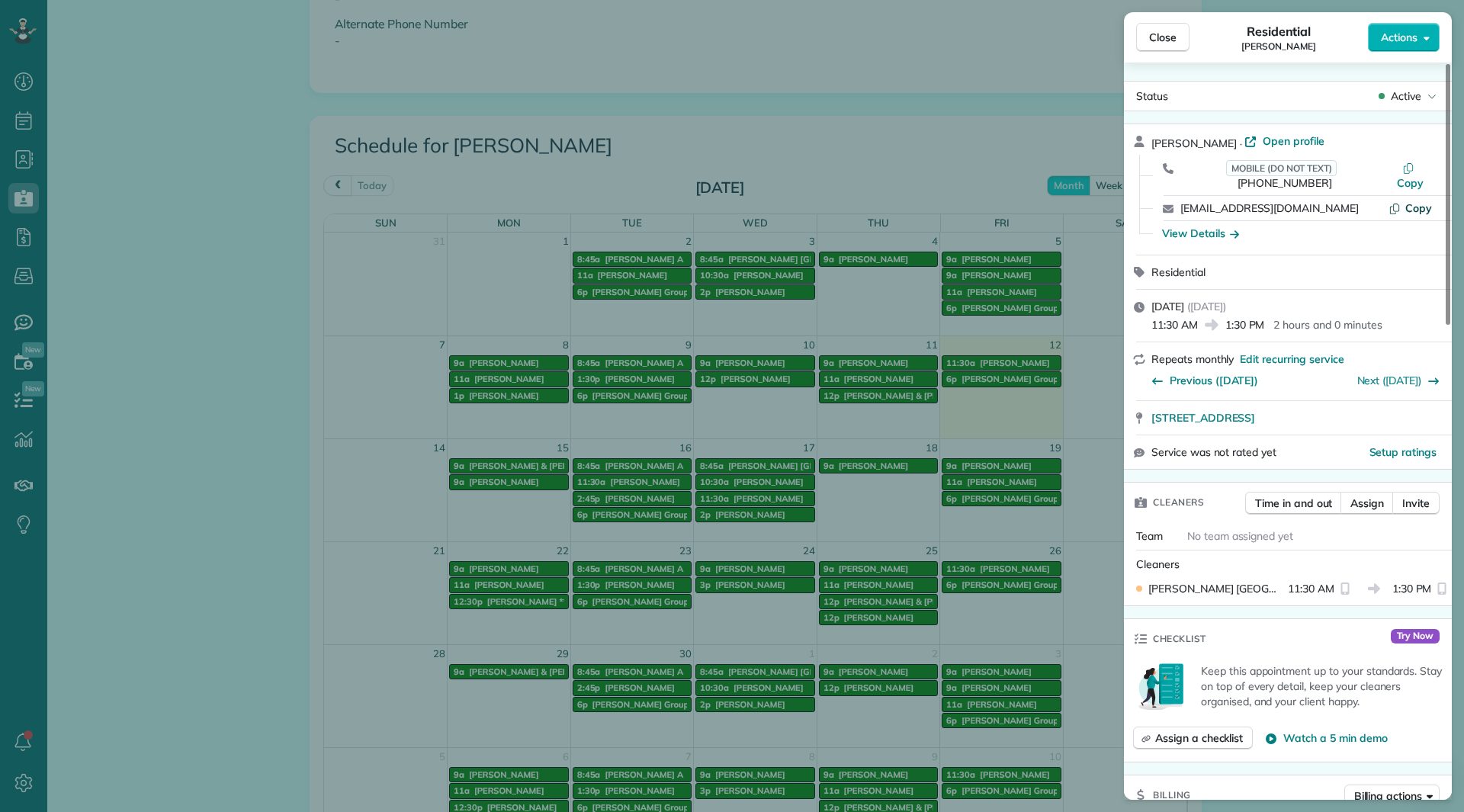
click at [1414, 201] on span "Copy" at bounding box center [1418, 208] width 27 height 14
click at [1391, 60] on div "Close Residential Ron Morella Actions" at bounding box center [1288, 37] width 328 height 50
click at [1390, 53] on div "Close Residential Ron Morella Actions" at bounding box center [1288, 37] width 328 height 50
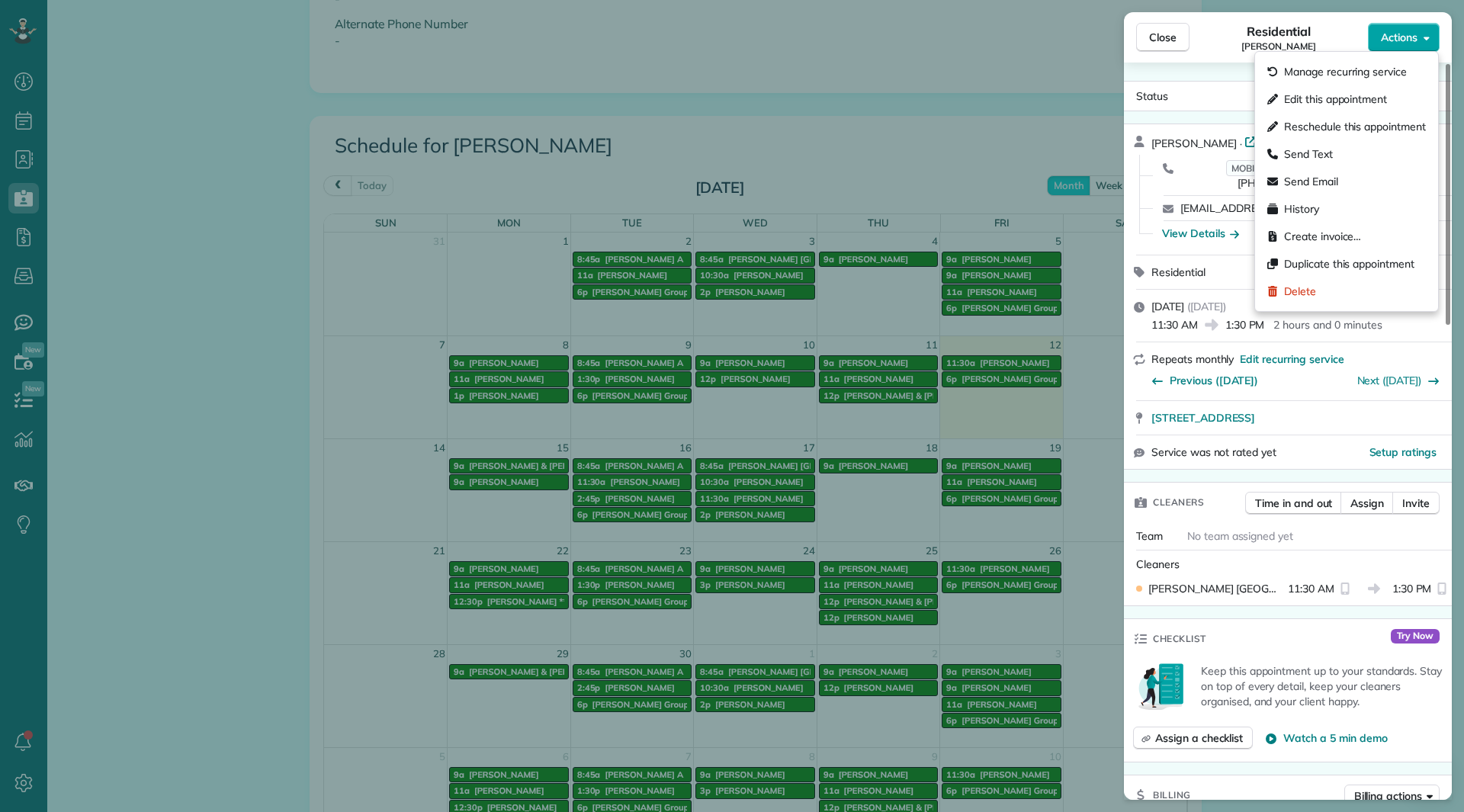
click at [1380, 41] on span "Actions" at bounding box center [1398, 37] width 36 height 15
click at [1344, 99] on span "Edit this appointment" at bounding box center [1335, 99] width 103 height 15
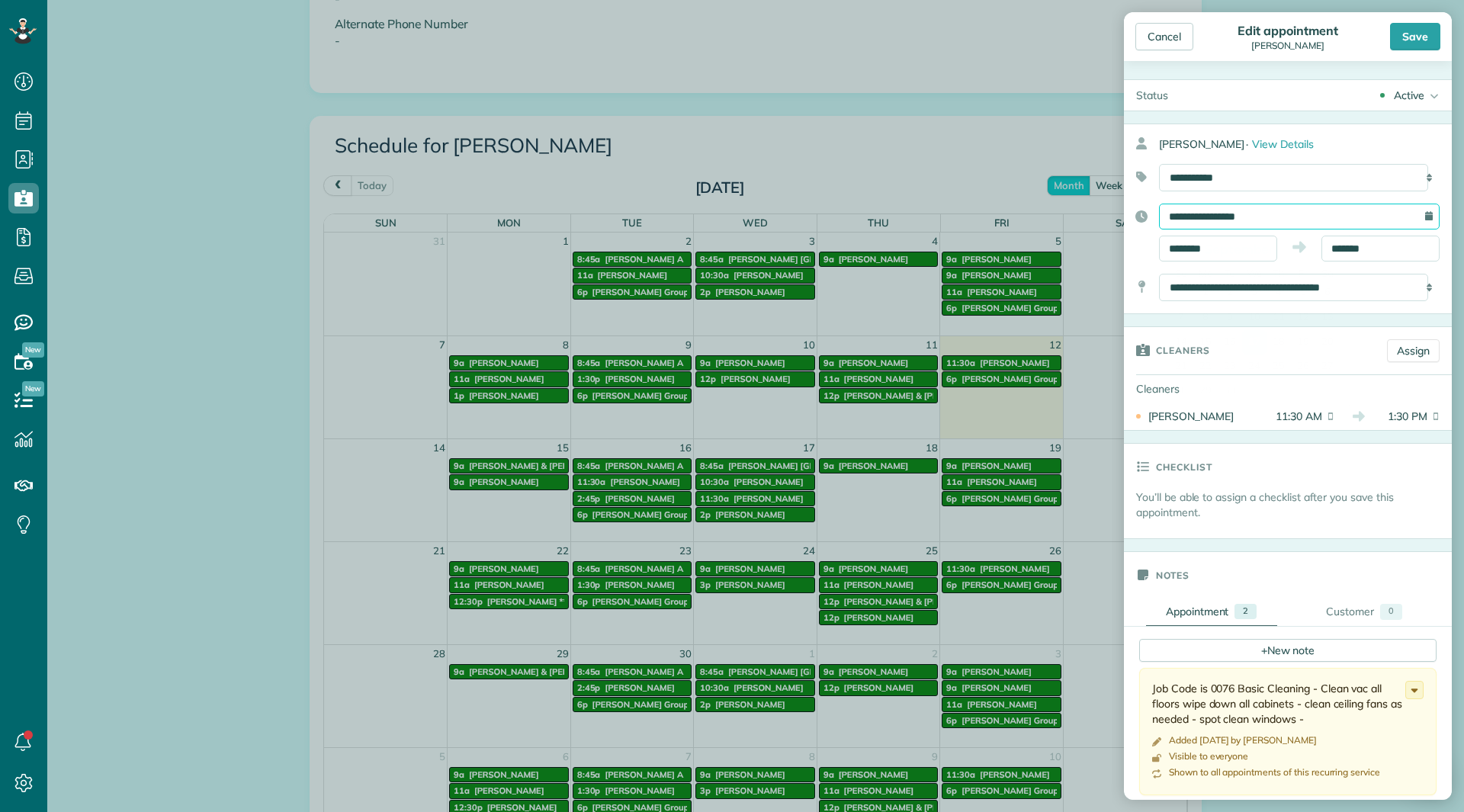
click at [1295, 222] on input "**********" at bounding box center [1298, 217] width 280 height 26
click at [1283, 330] on link "18" at bounding box center [1279, 342] width 24 height 24
type input "**********"
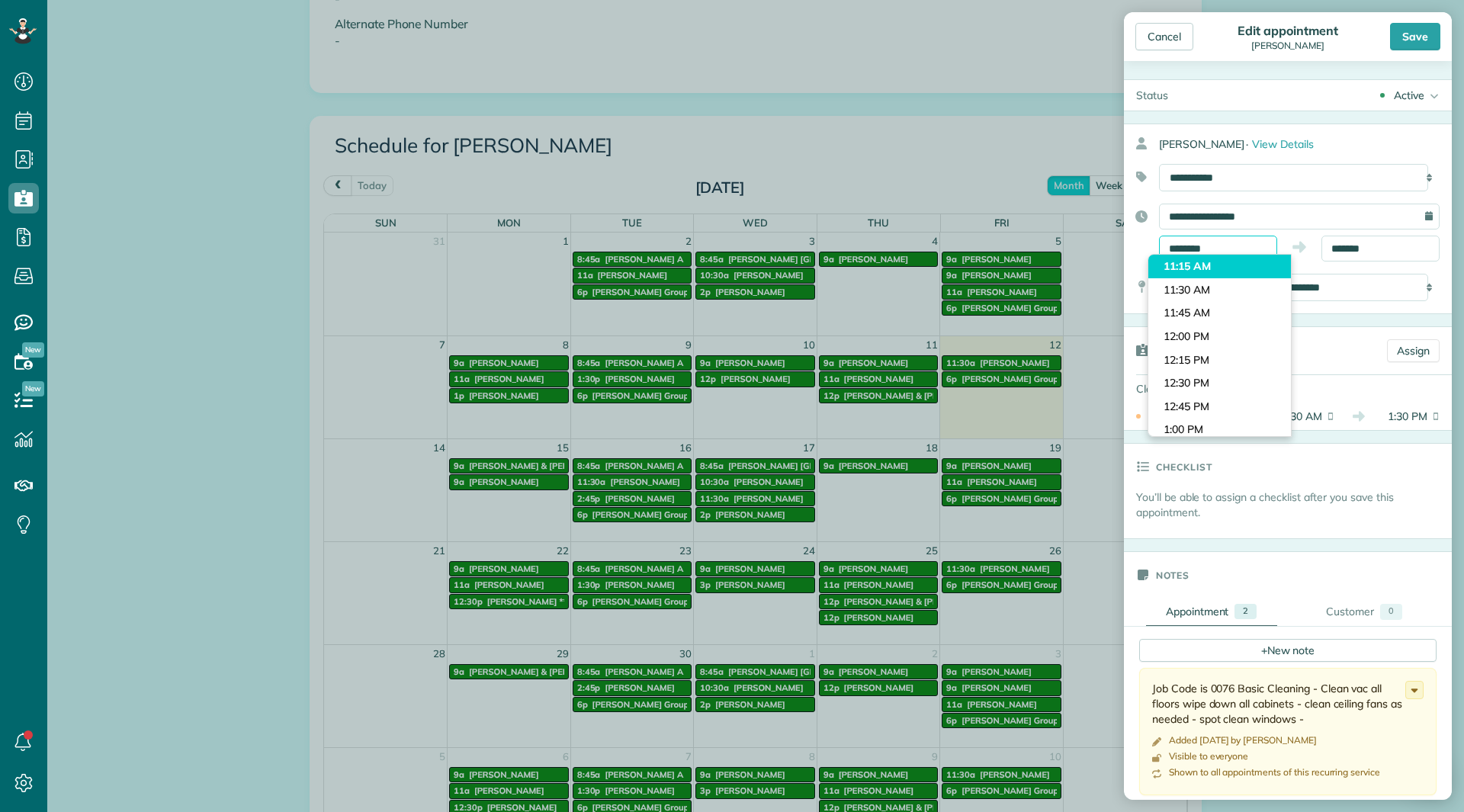
click at [1247, 254] on body "Dashboard Scheduling Calendar View List View Dispatch View - Weekly scheduling …" at bounding box center [732, 406] width 1464 height 812
type input "********"
click at [1231, 399] on body "Dashboard Scheduling Calendar View List View Dispatch View - Weekly scheduling …" at bounding box center [732, 406] width 1464 height 812
click at [1376, 253] on input "*******" at bounding box center [1380, 249] width 118 height 26
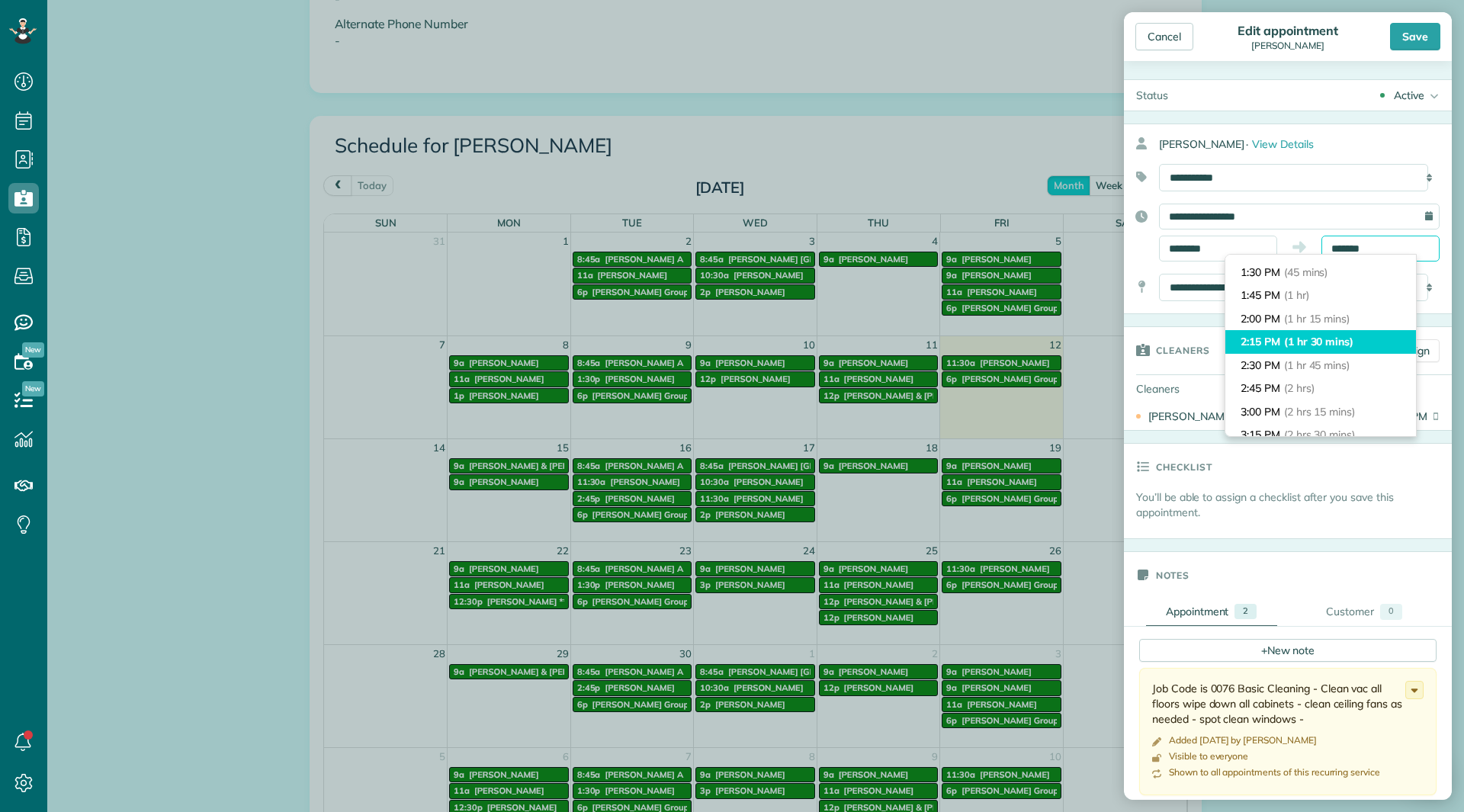
scroll to position [47, 0]
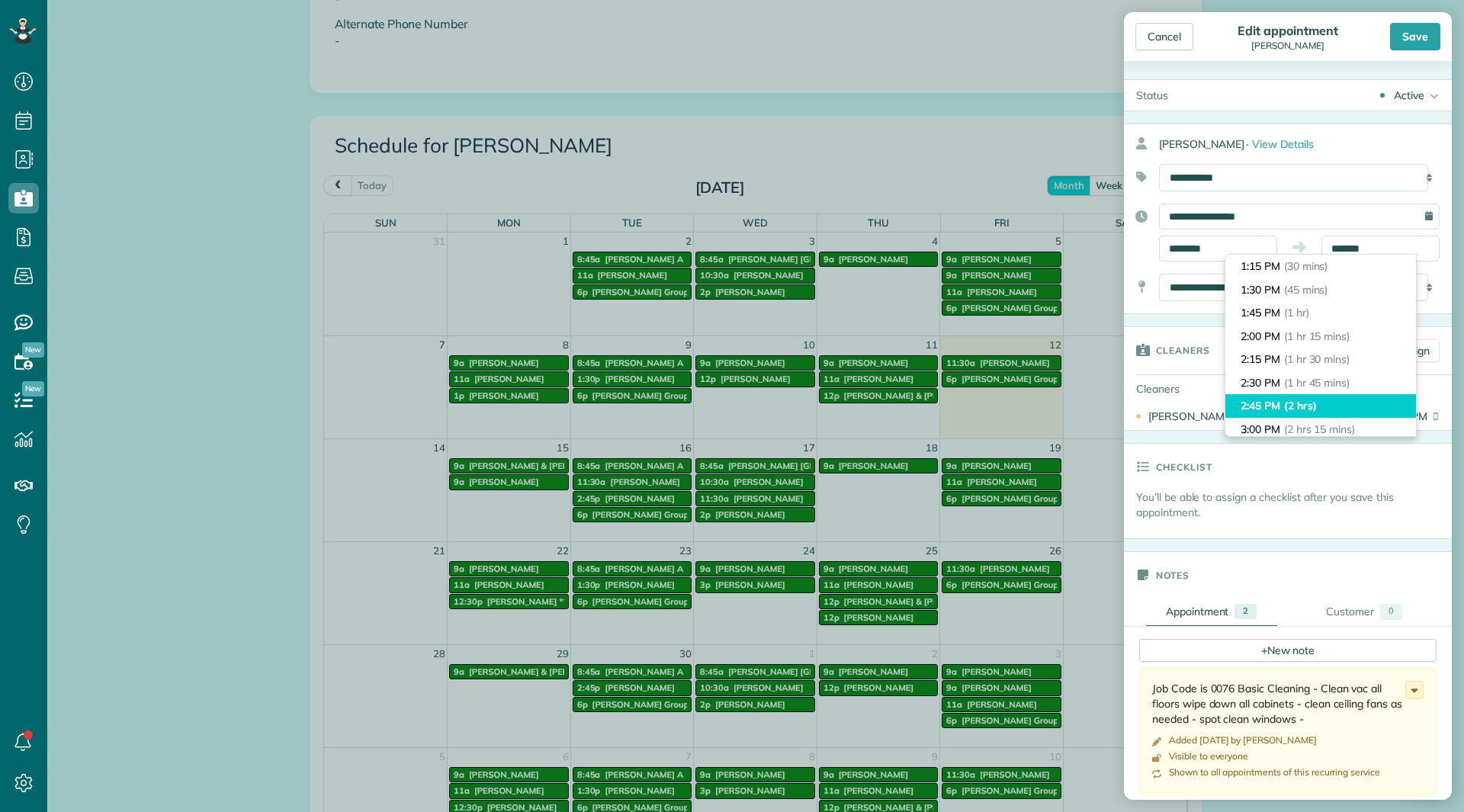
type input "*******"
click at [1294, 414] on li "2:45 PM (2 hrs)" at bounding box center [1320, 405] width 191 height 23
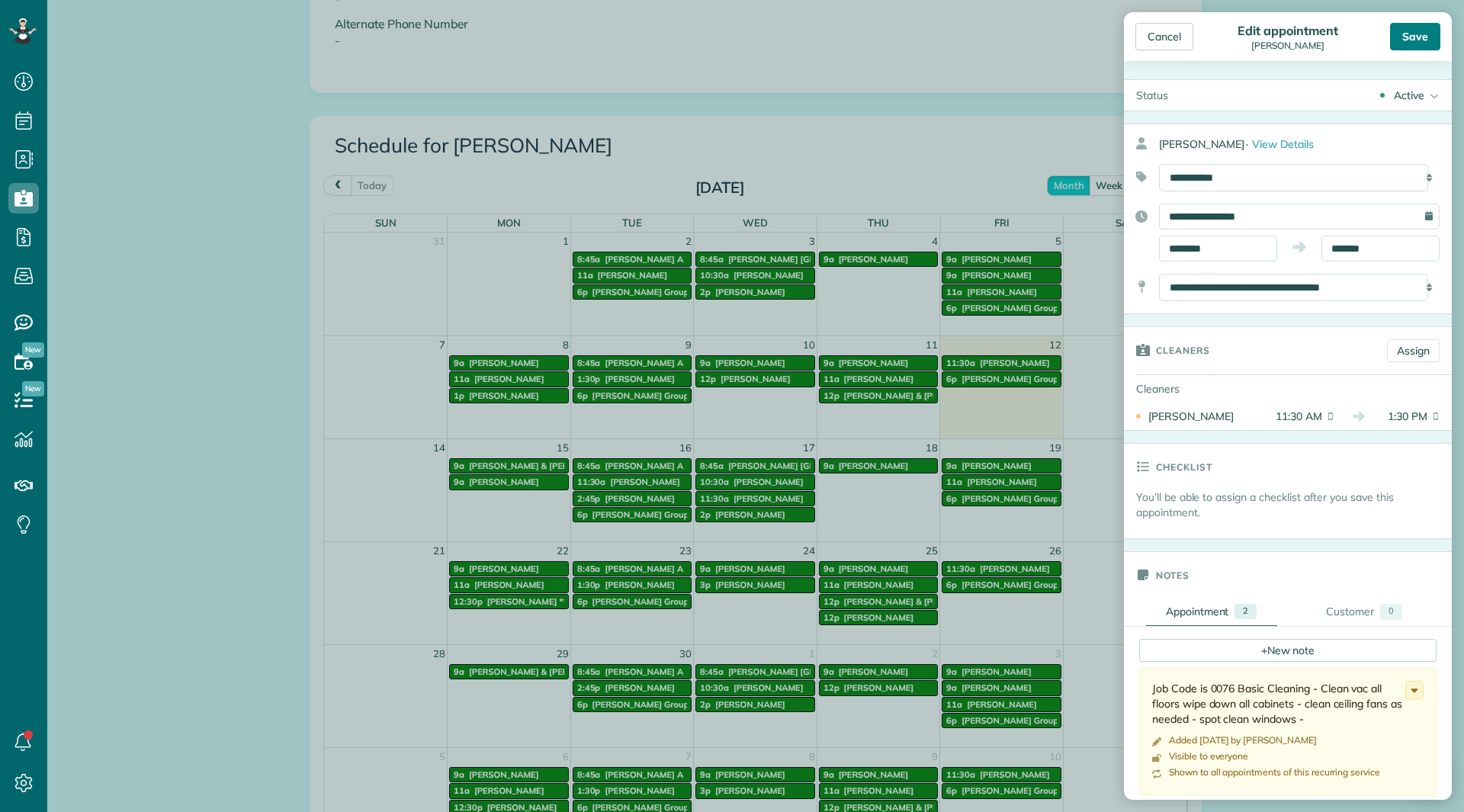
click at [1418, 30] on div "Save" at bounding box center [1415, 36] width 50 height 27
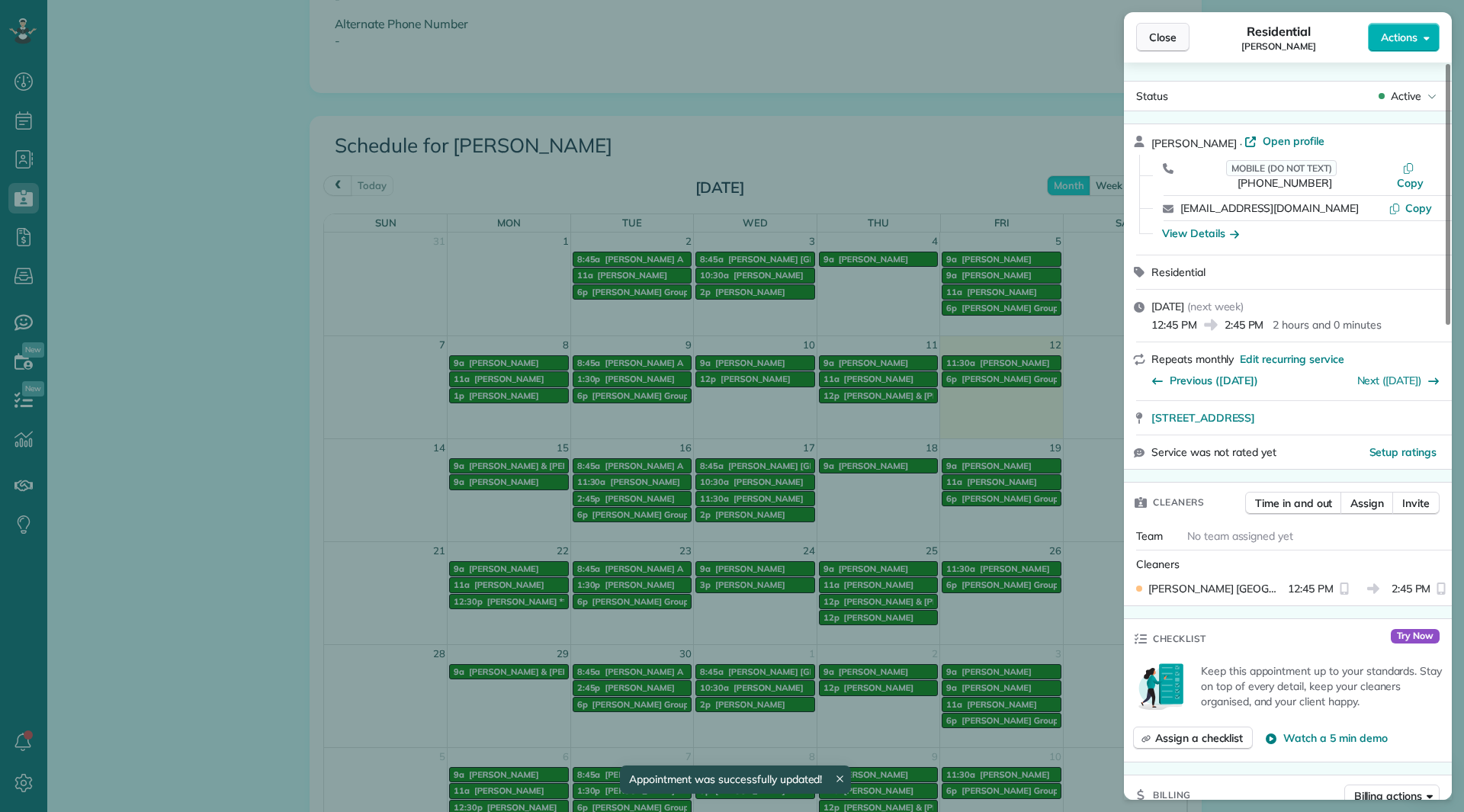
click at [1179, 36] on button "Close" at bounding box center [1162, 37] width 53 height 29
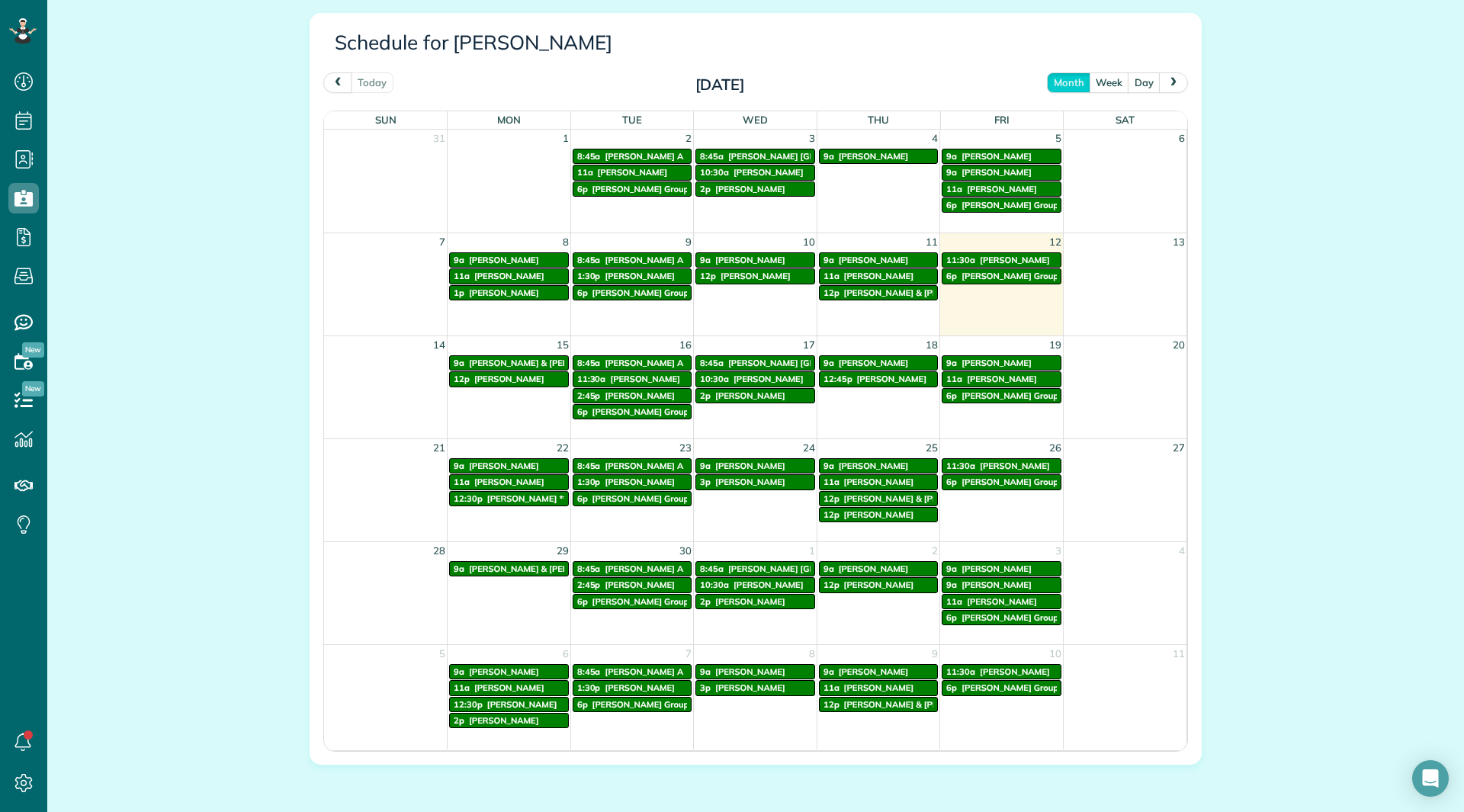
scroll to position [838, 0]
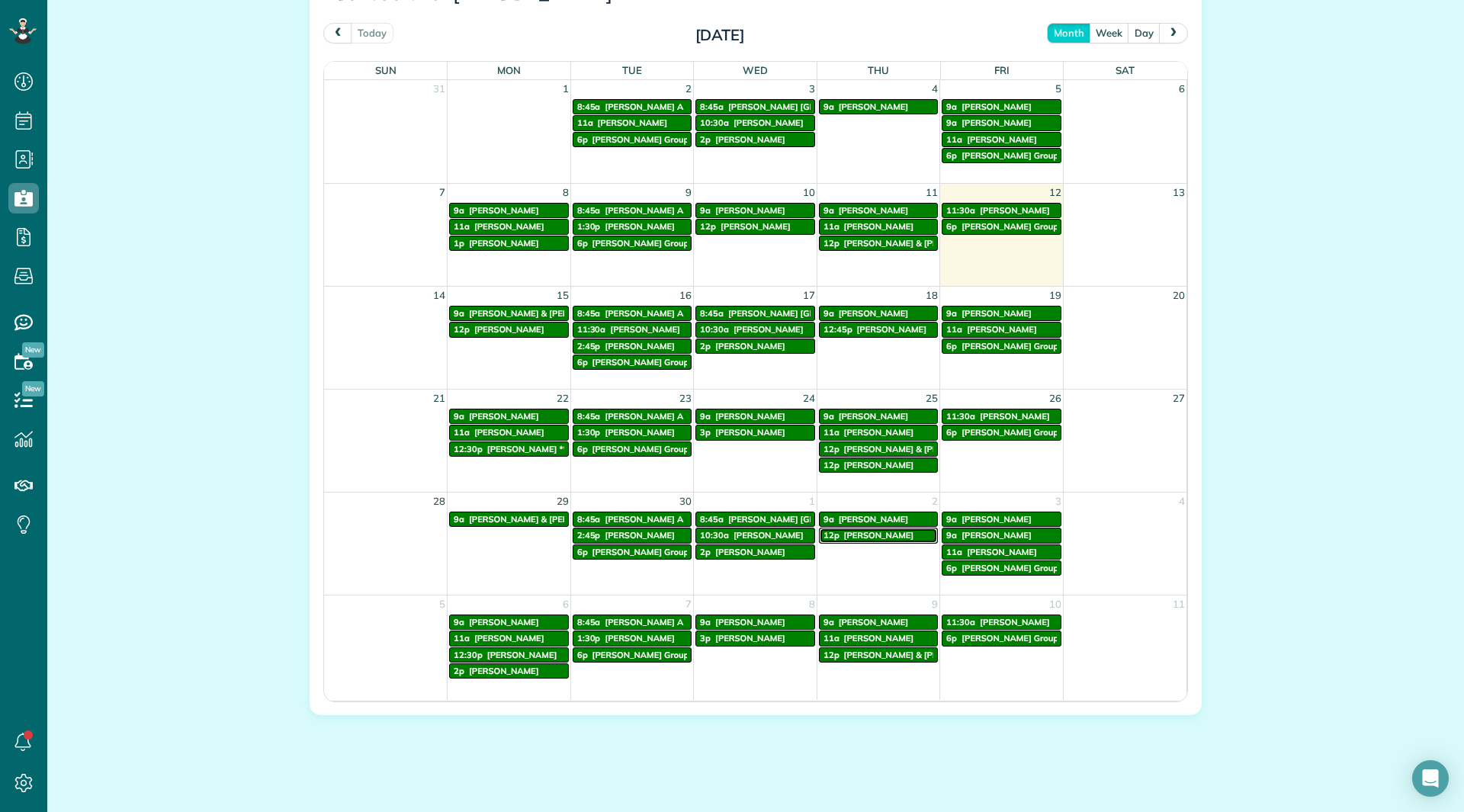
click at [881, 540] on div "12p [PERSON_NAME]" at bounding box center [878, 535] width 111 height 10
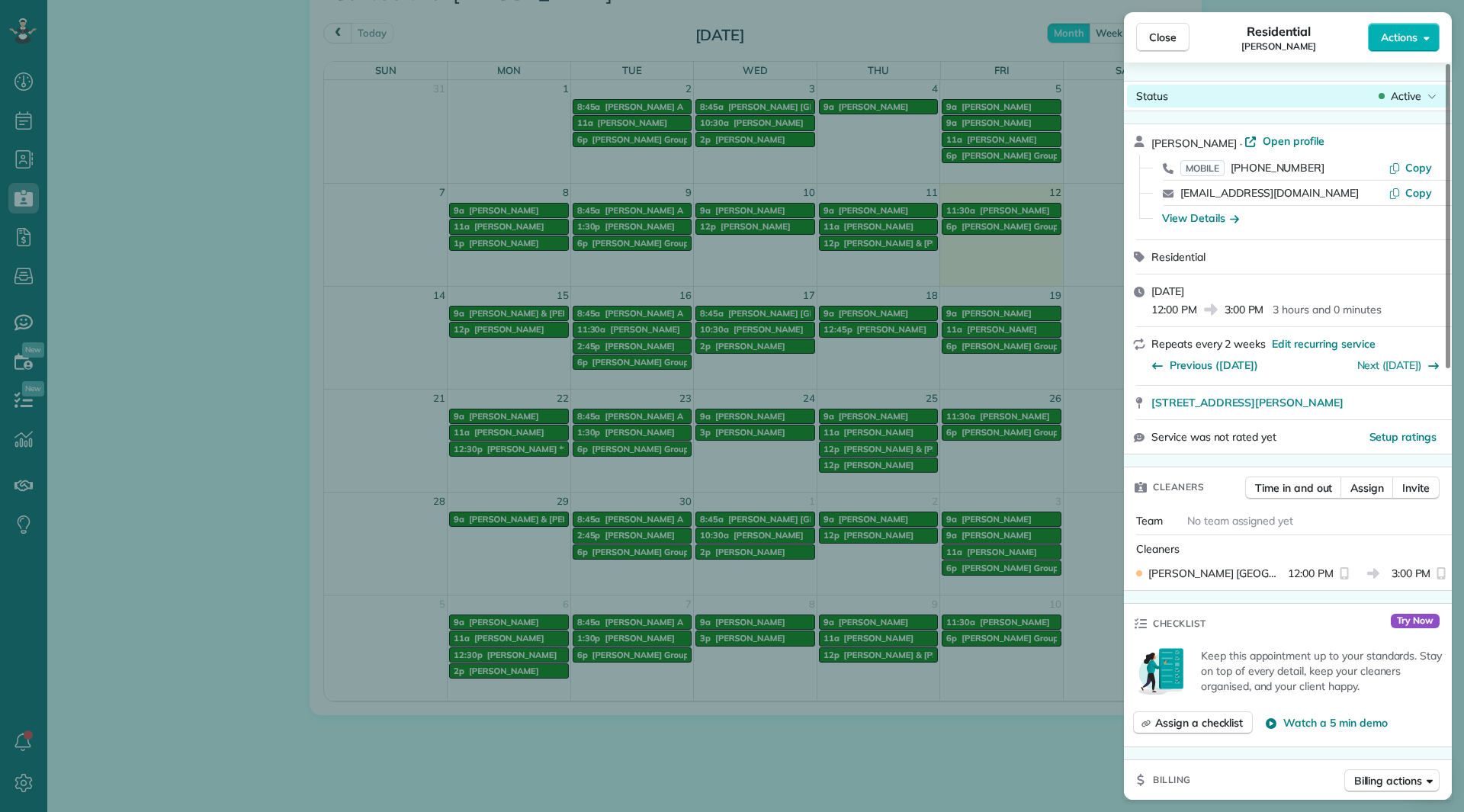
click at [1410, 103] on span "Active" at bounding box center [1405, 96] width 31 height 15
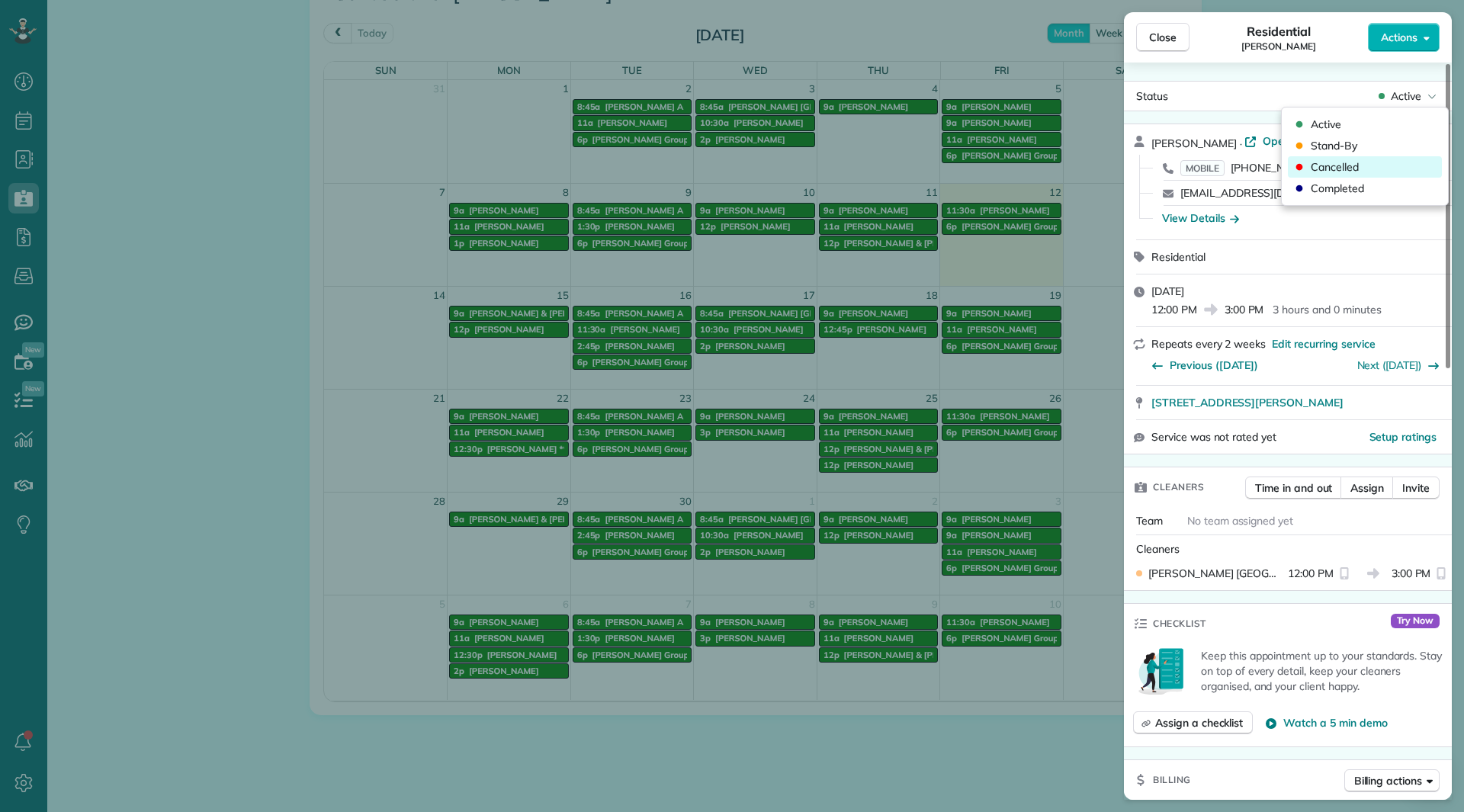
click at [1355, 161] on span "Cancelled" at bounding box center [1335, 167] width 48 height 15
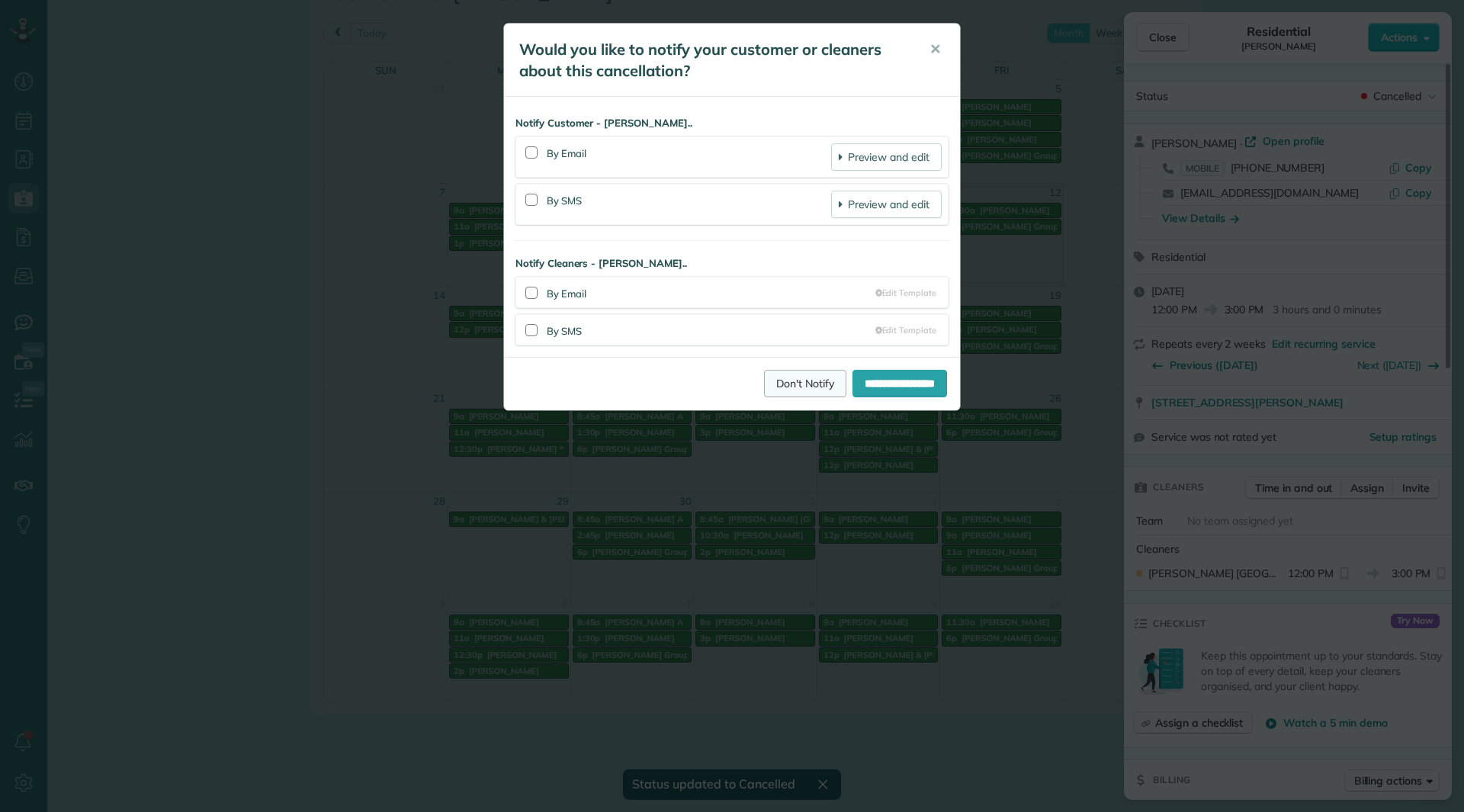
click at [800, 382] on link "Don't Notify" at bounding box center [805, 383] width 82 height 27
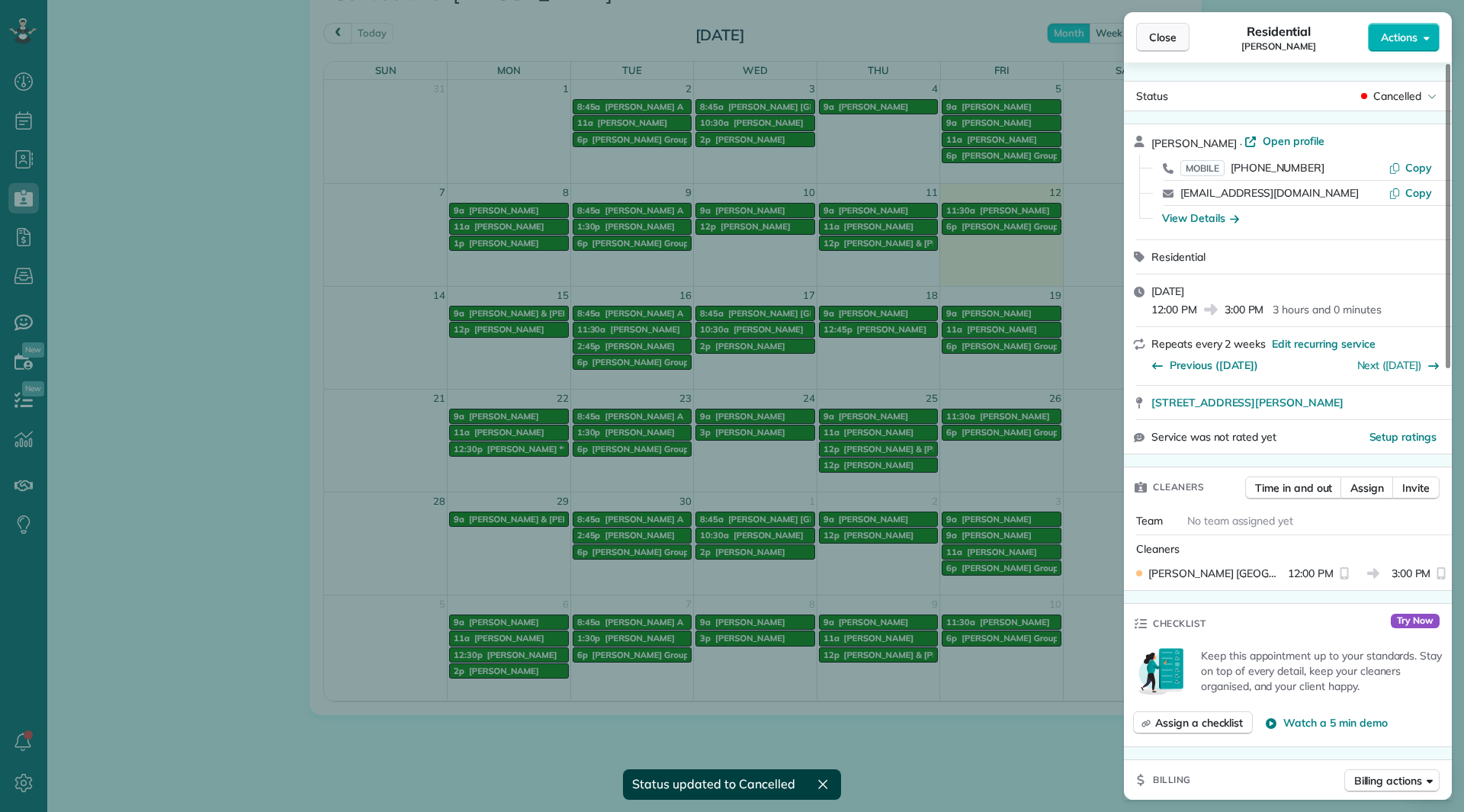
click at [1171, 34] on span "Close" at bounding box center [1162, 37] width 27 height 15
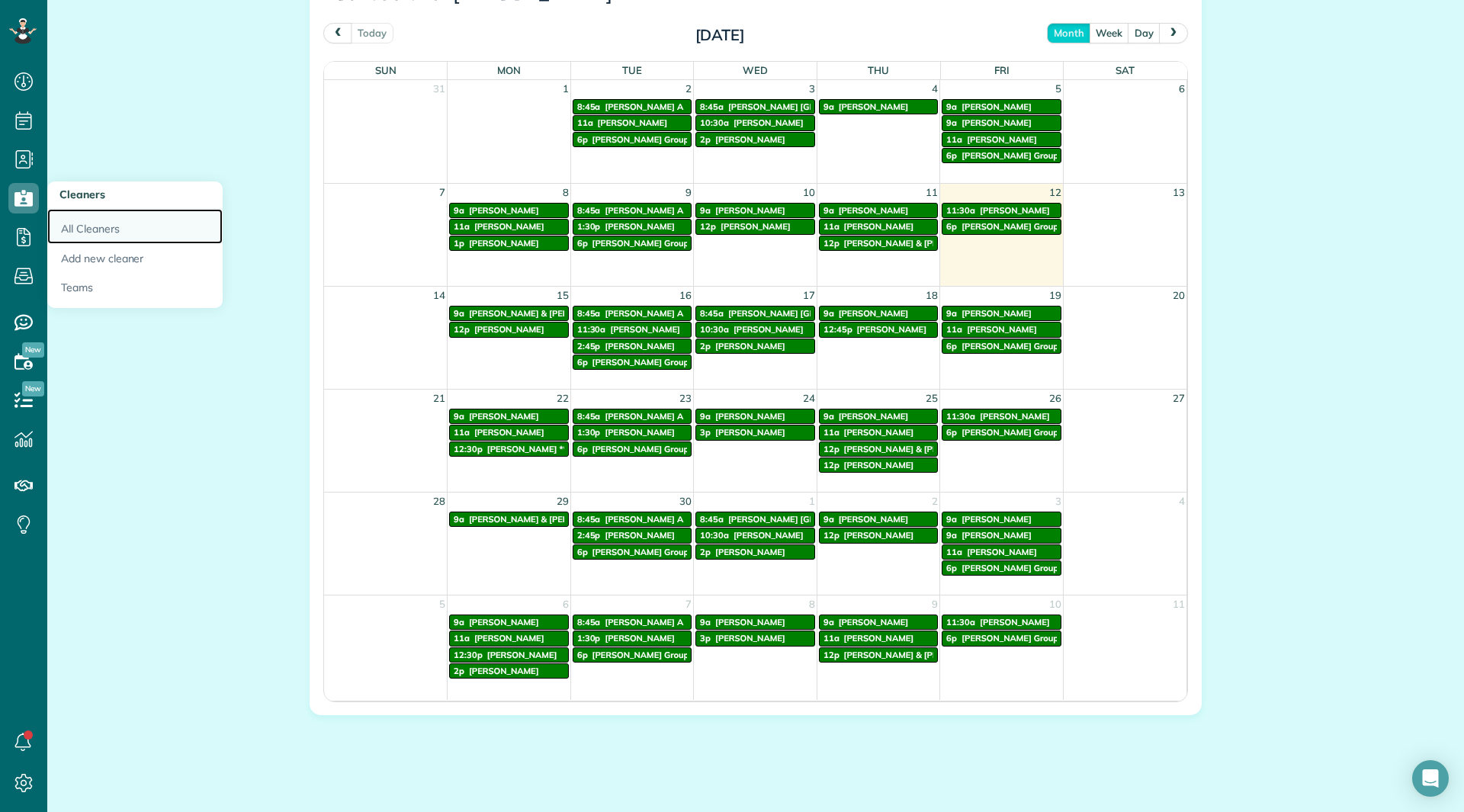
click at [89, 220] on link "All Cleaners" at bounding box center [135, 226] width 175 height 35
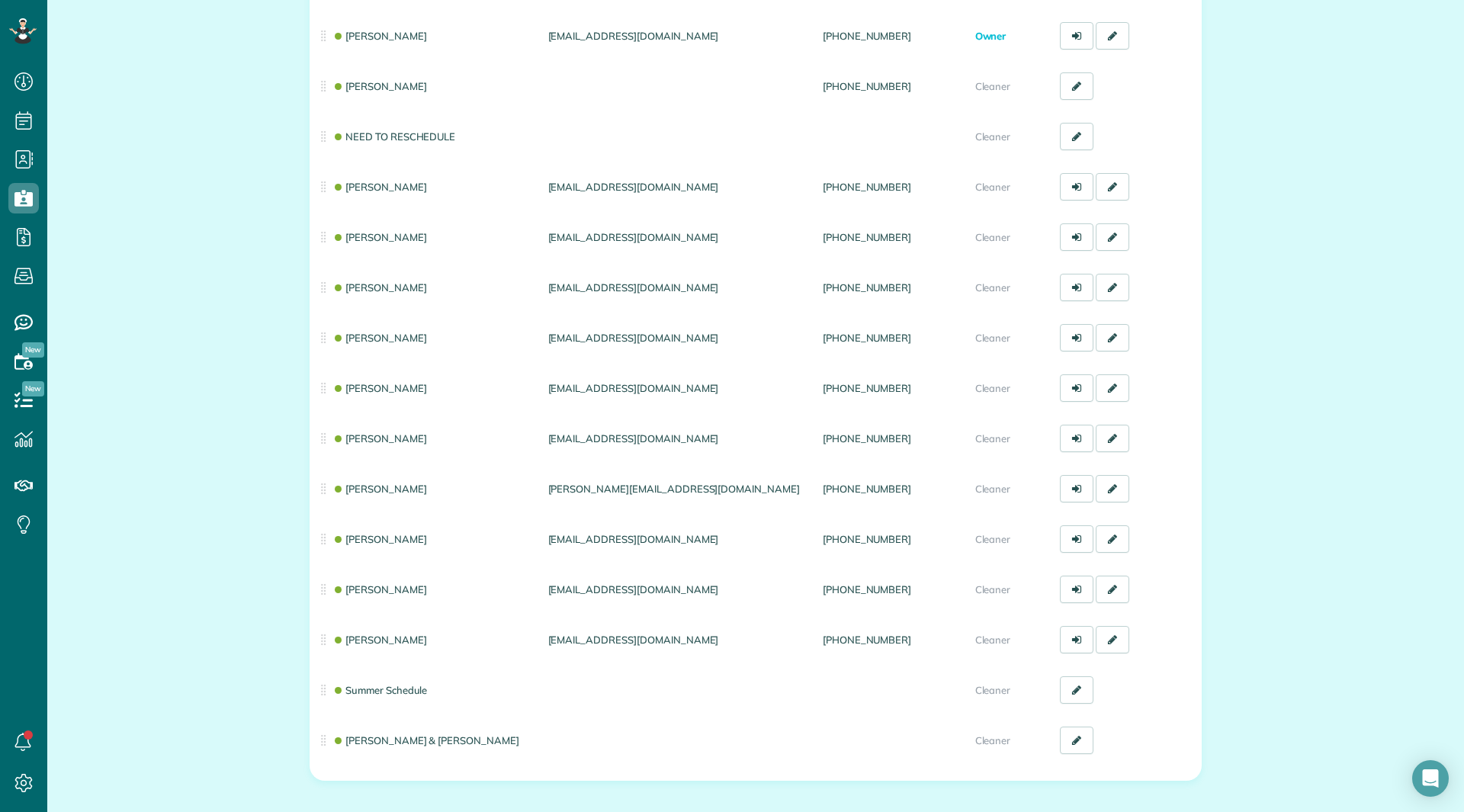
scroll to position [303, 0]
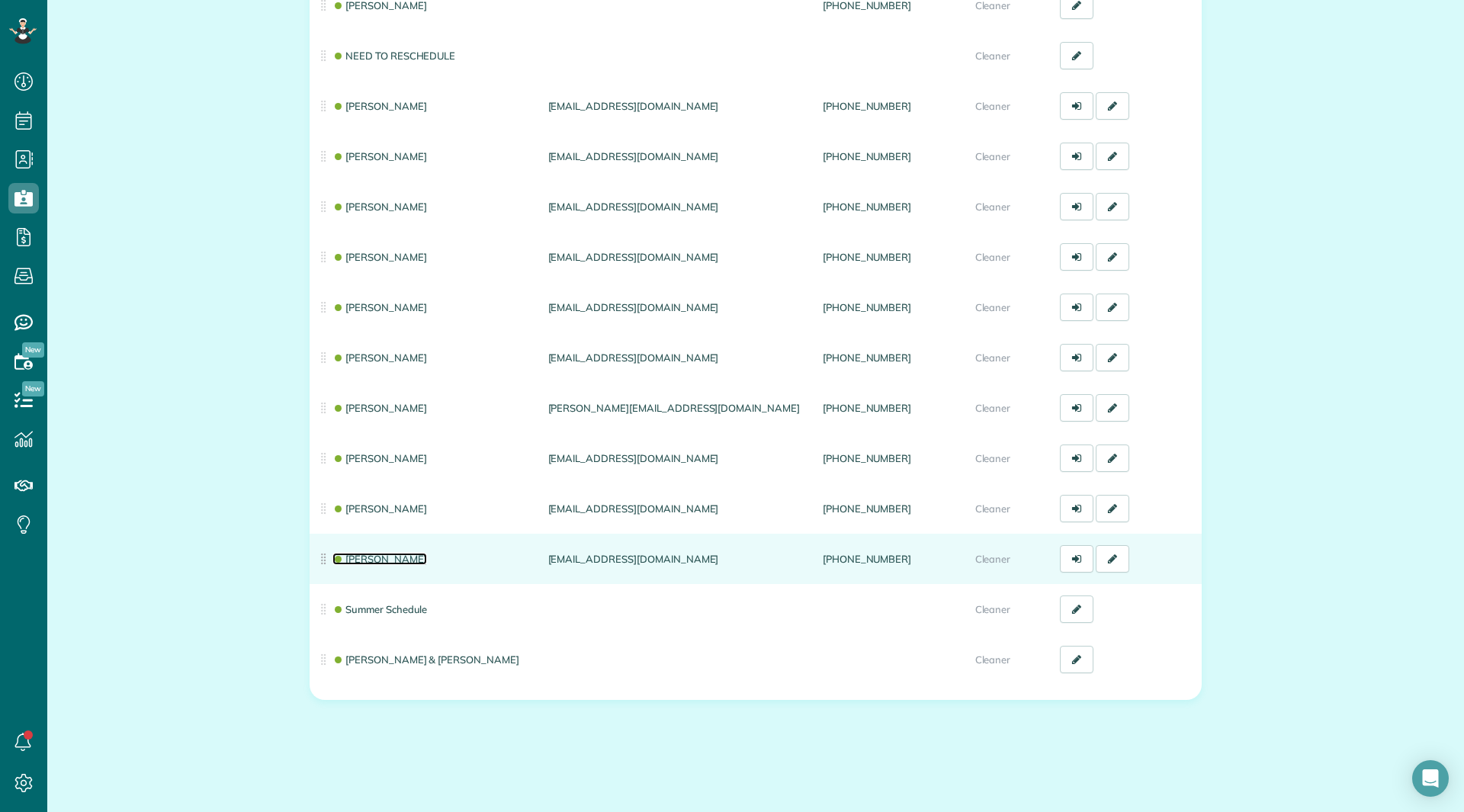
click at [349, 560] on link "[PERSON_NAME]" at bounding box center [380, 558] width 95 height 12
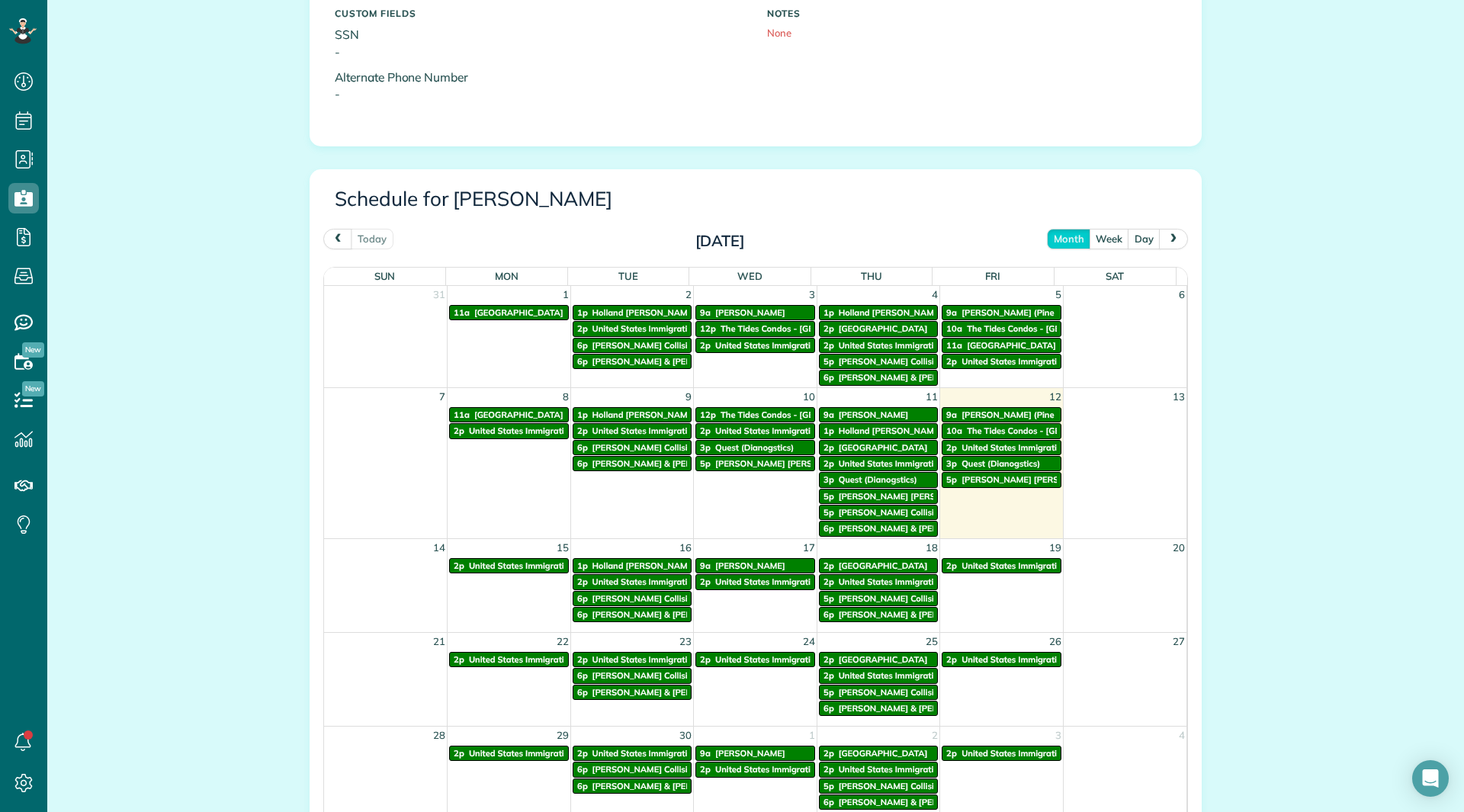
scroll to position [763, 0]
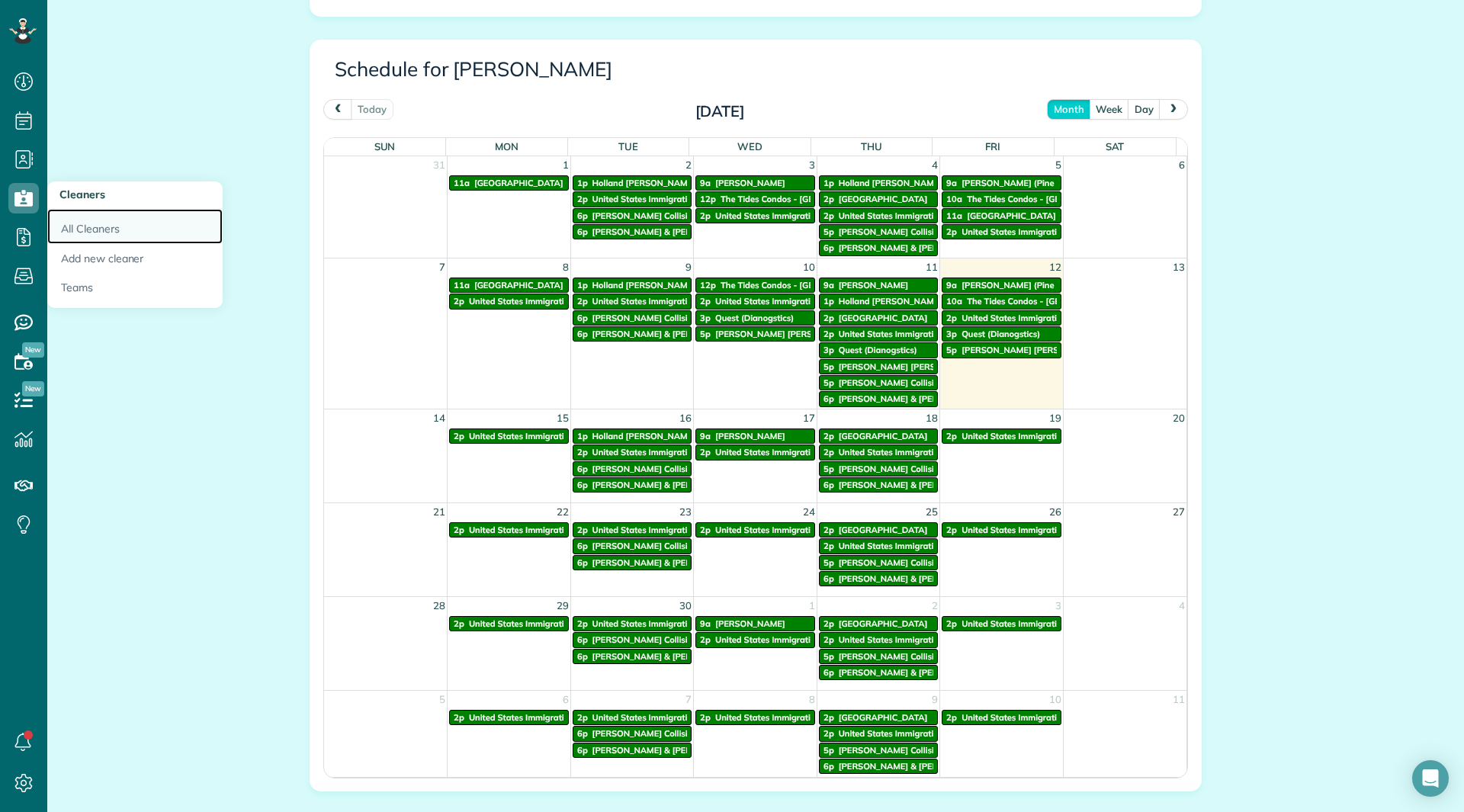
click at [72, 215] on link "All Cleaners" at bounding box center [135, 226] width 175 height 35
click at [74, 222] on link "All Cleaners" at bounding box center [135, 226] width 175 height 35
